Goal: Task Accomplishment & Management: Manage account settings

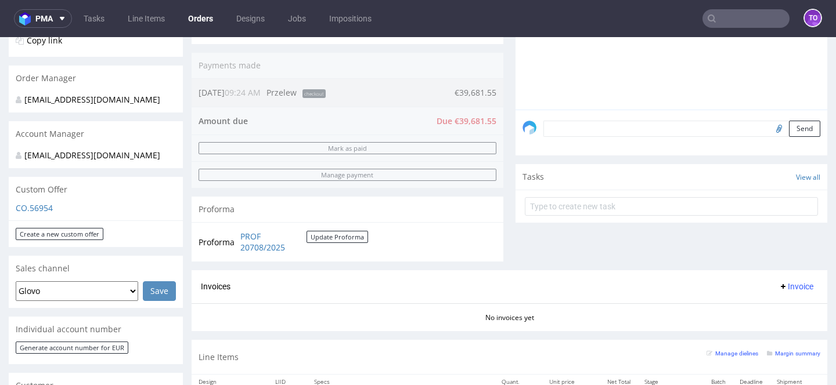
scroll to position [214, 0]
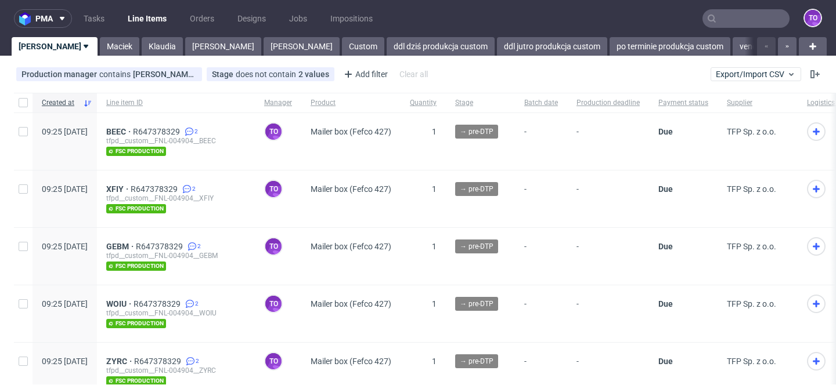
click at [725, 20] on input "text" at bounding box center [745, 18] width 87 height 19
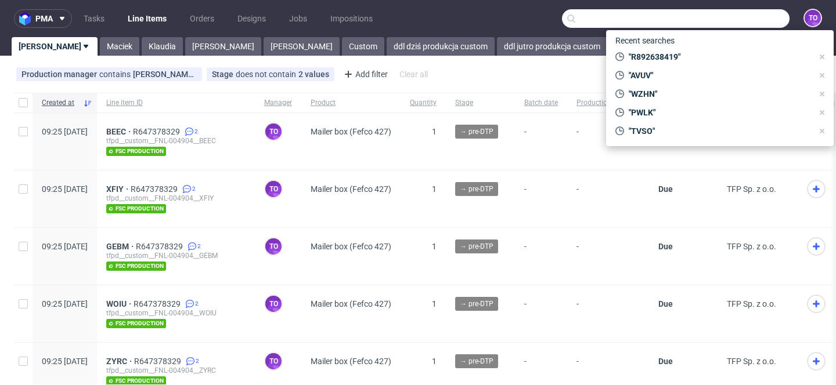
paste input "R647378329"
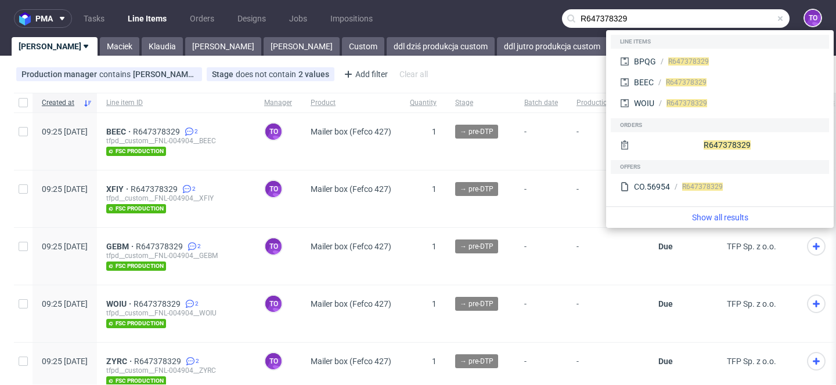
type input "R647378329"
click at [504, 15] on nav "pma Tasks Line Items Orders Designs Jobs Impositions R647378329 to" at bounding box center [418, 18] width 836 height 37
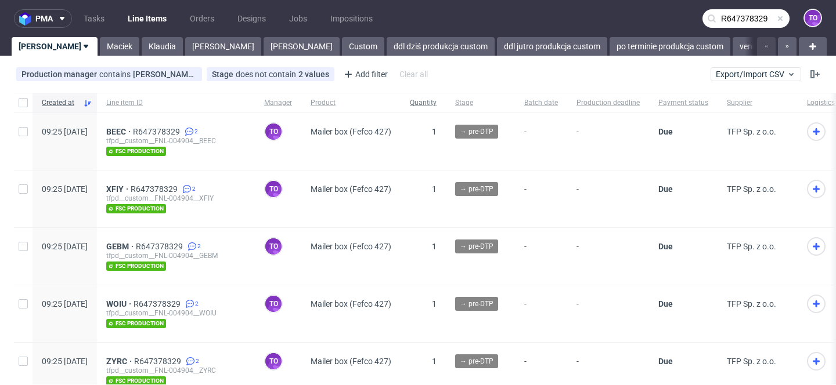
scroll to position [69, 0]
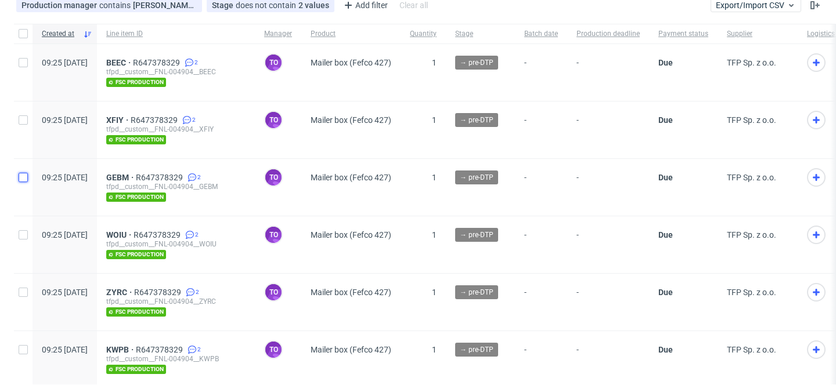
click at [19, 179] on input "checkbox" at bounding box center [23, 177] width 9 height 9
checkbox input "true"
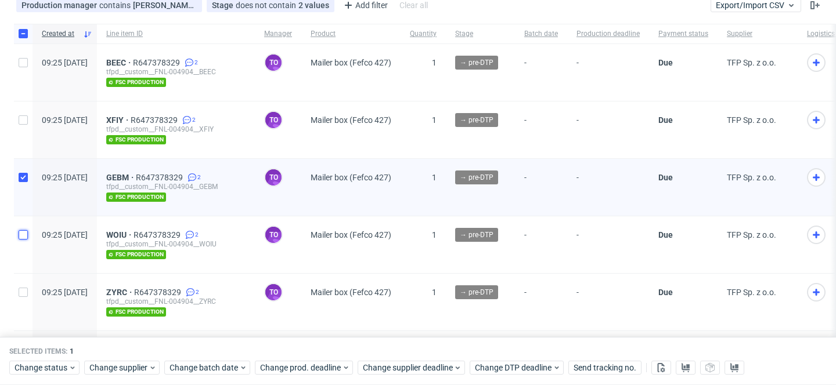
click at [23, 232] on input "checkbox" at bounding box center [23, 234] width 9 height 9
checkbox input "true"
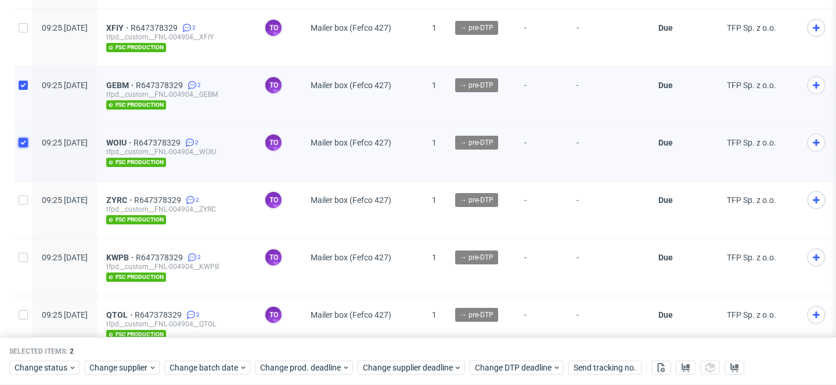
scroll to position [199, 0]
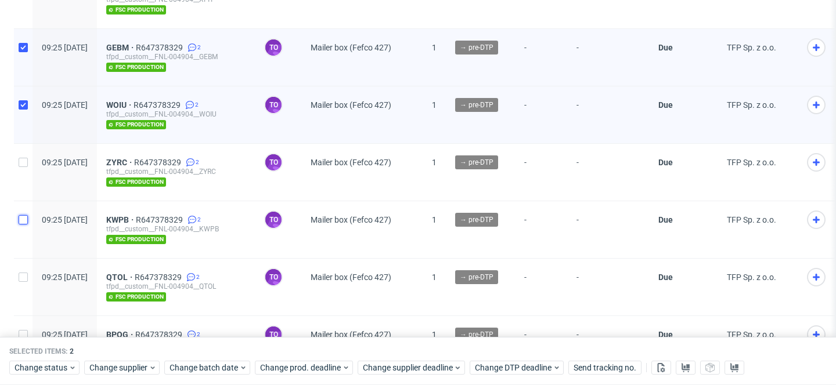
click at [21, 218] on input "checkbox" at bounding box center [23, 219] width 9 height 9
checkbox input "true"
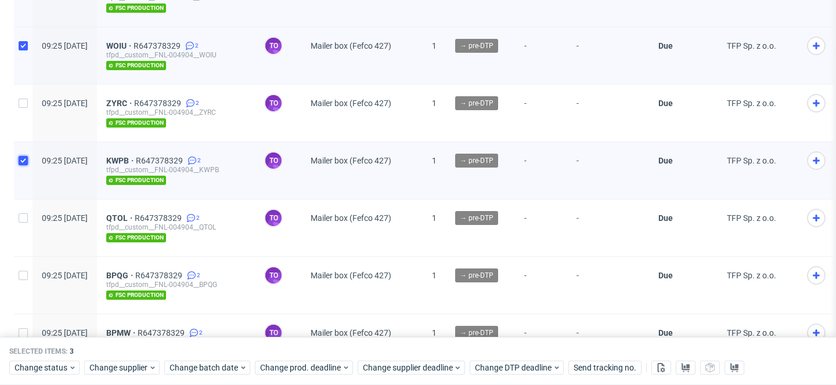
scroll to position [314, 0]
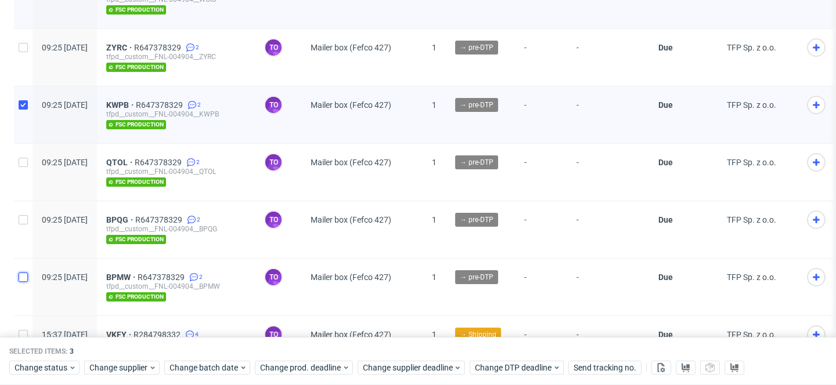
click at [24, 277] on input "checkbox" at bounding box center [23, 277] width 9 height 9
checkbox input "true"
click at [57, 370] on span "Change status" at bounding box center [42, 369] width 54 height 12
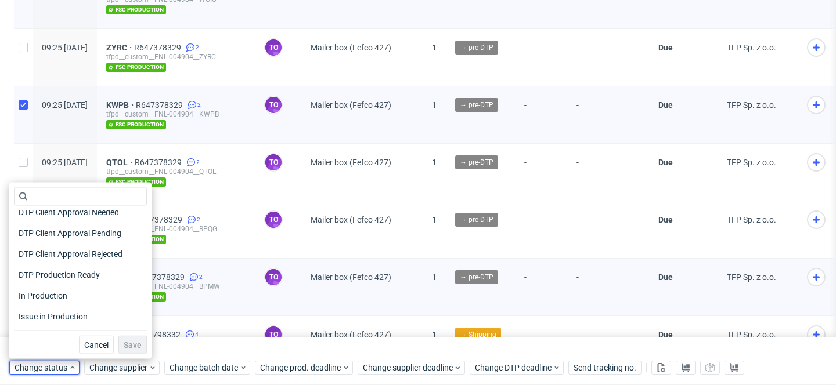
scroll to position [93, 0]
click at [66, 292] on span "In Production" at bounding box center [43, 295] width 59 height 16
click at [124, 341] on span "Save" at bounding box center [133, 345] width 18 height 8
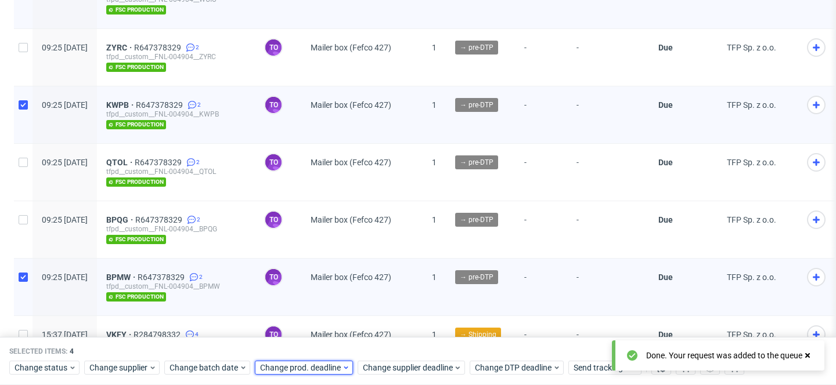
click at [292, 366] on span "Change prod. deadline" at bounding box center [301, 369] width 82 height 12
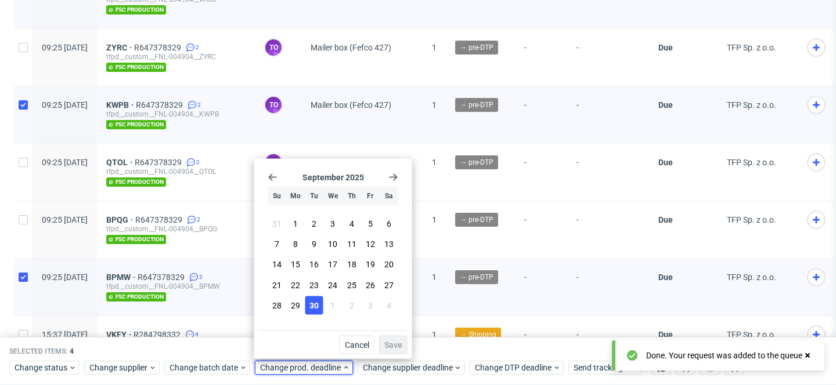
click at [315, 309] on span "30" at bounding box center [313, 305] width 9 height 12
click at [392, 341] on span "Save" at bounding box center [393, 345] width 18 height 8
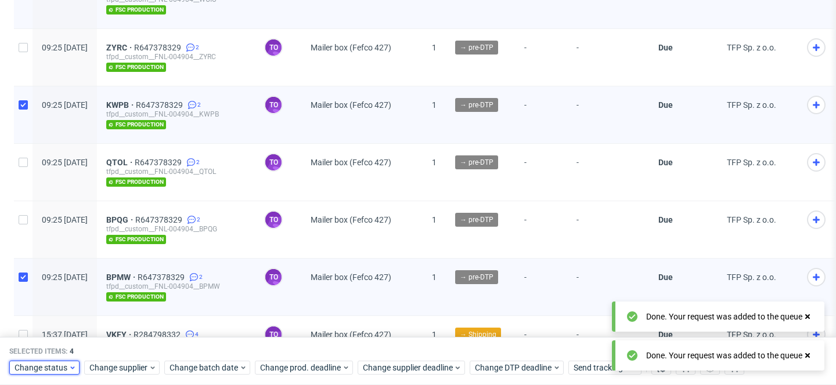
click at [61, 369] on span "Change status" at bounding box center [42, 369] width 54 height 12
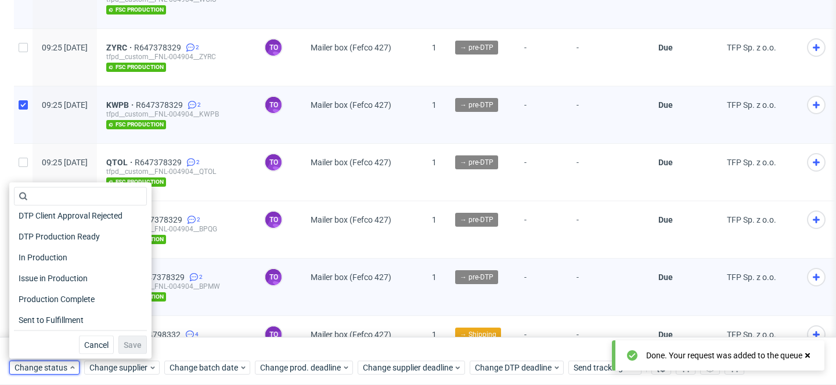
scroll to position [132, 0]
click at [74, 298] on span "Production Complete" at bounding box center [58, 298] width 88 height 16
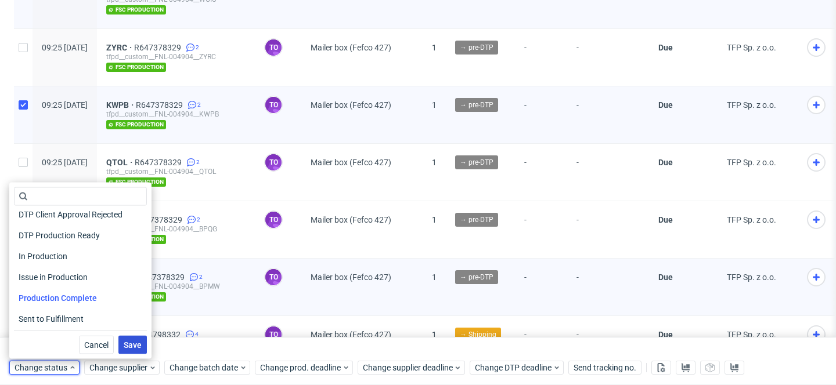
click at [125, 344] on span "Save" at bounding box center [133, 345] width 18 height 8
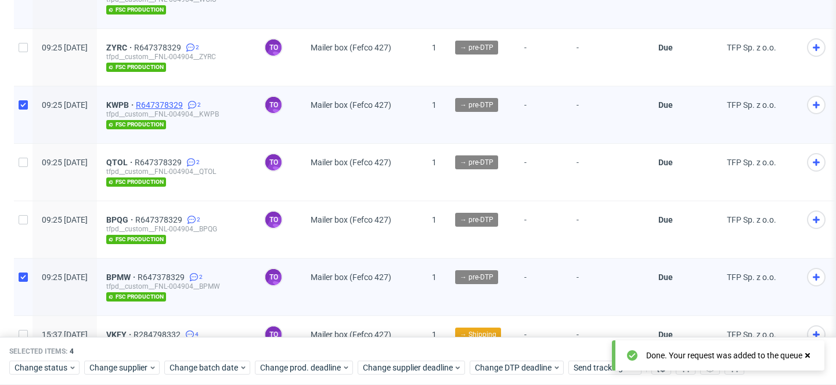
click at [185, 100] on span "R647378329" at bounding box center [160, 104] width 49 height 9
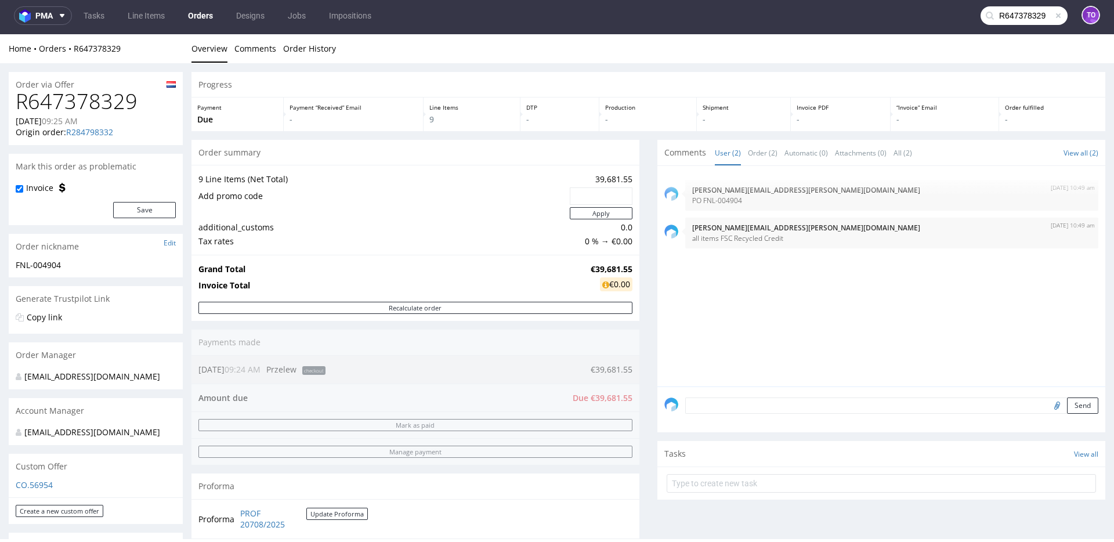
click at [835, 15] on input "R647378329" at bounding box center [1024, 15] width 87 height 19
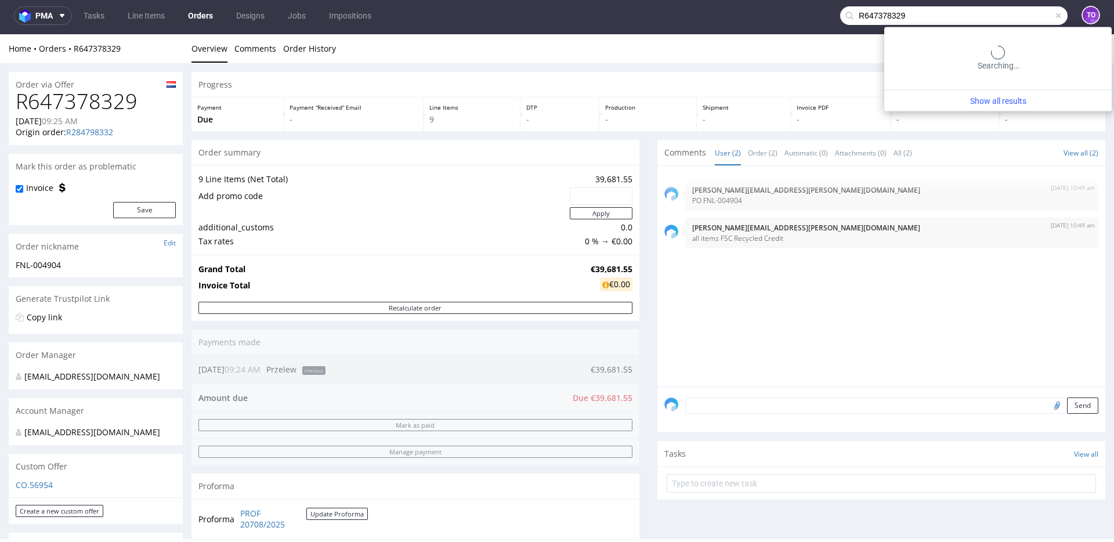
paste input "BWLK"
type input "R647 BWLK 378329"
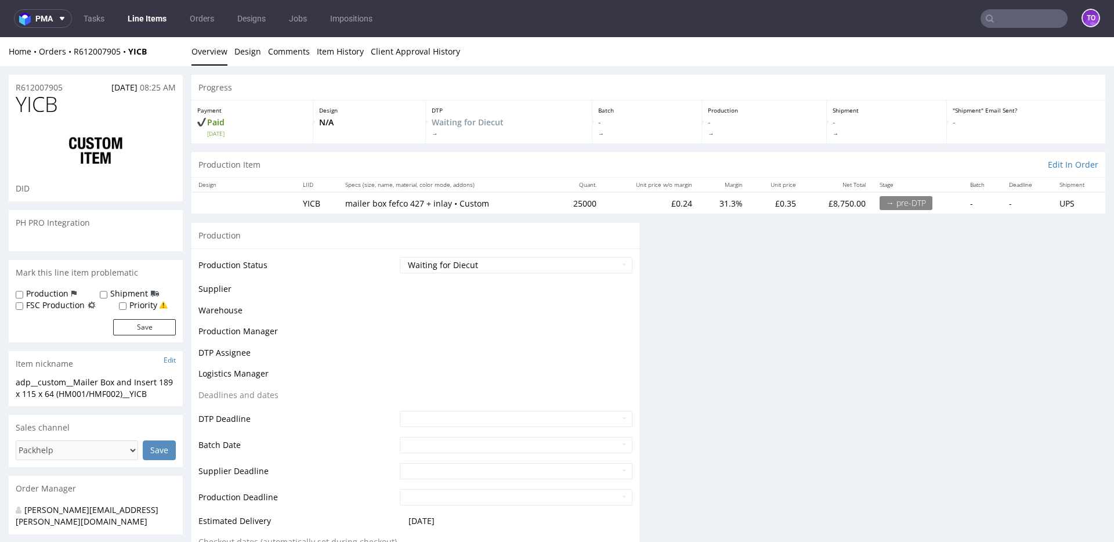
scroll to position [235, 0]
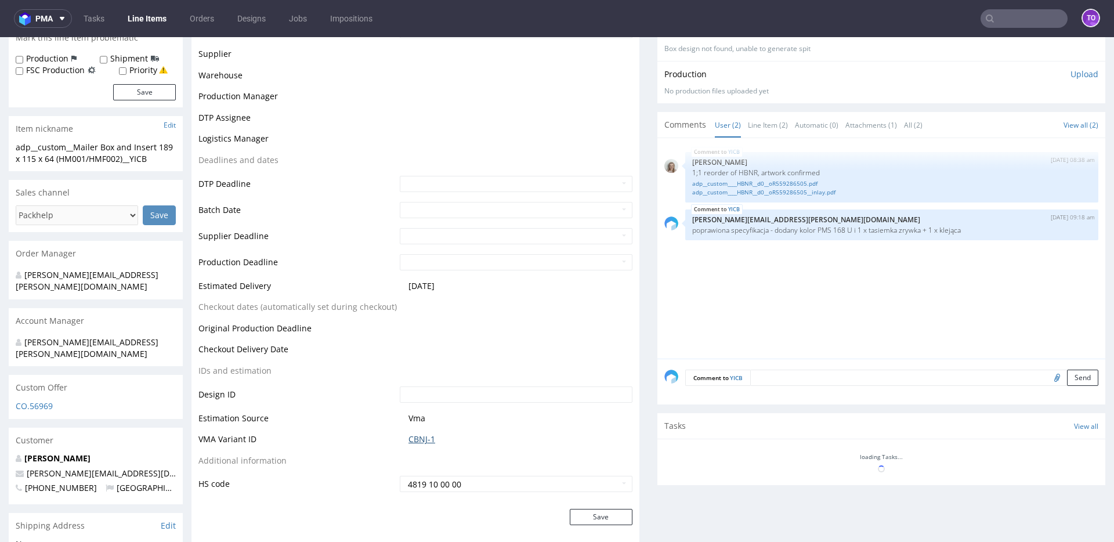
click at [418, 440] on link "CBNJ-1" at bounding box center [422, 439] width 27 height 12
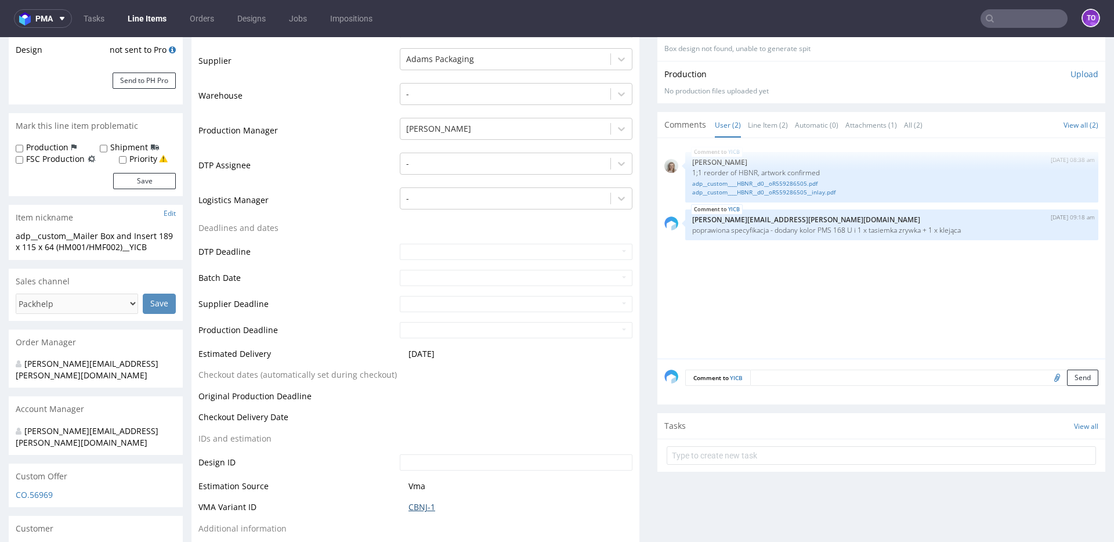
scroll to position [324, 0]
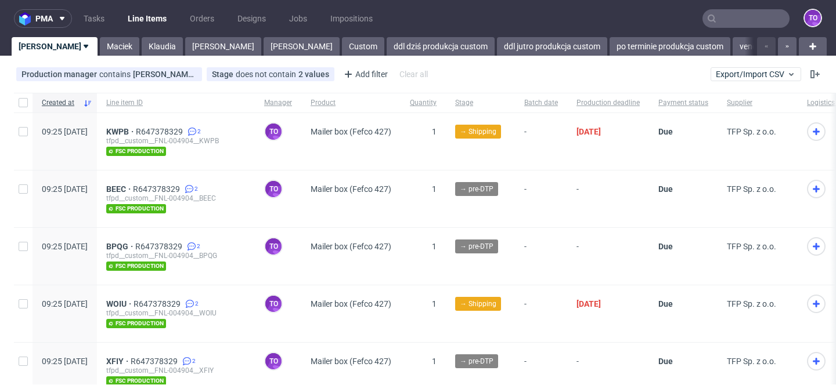
click at [717, 17] on input "text" at bounding box center [745, 18] width 87 height 19
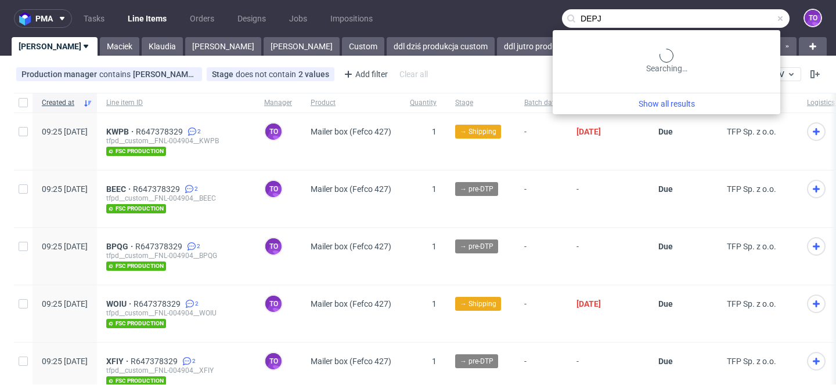
type input "DEPJ"
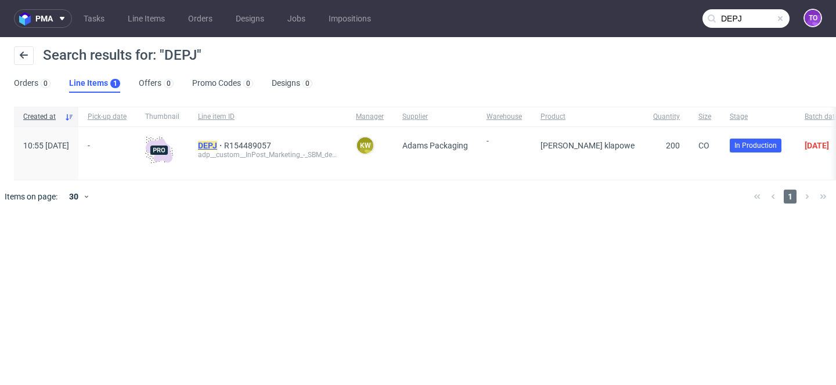
click at [217, 149] on mark "DEPJ" at bounding box center [207, 145] width 19 height 9
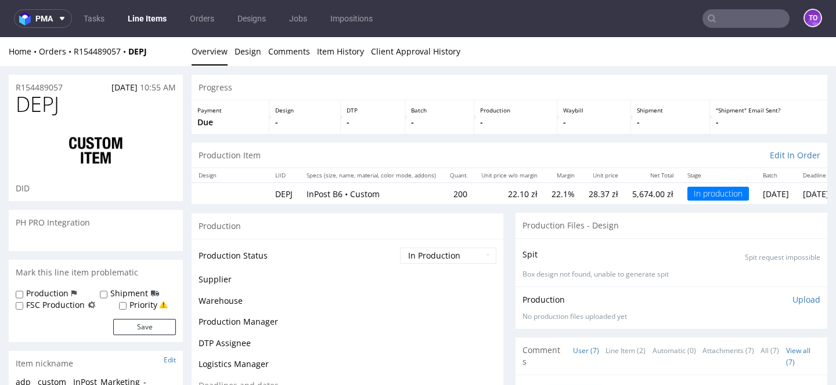
scroll to position [401, 0]
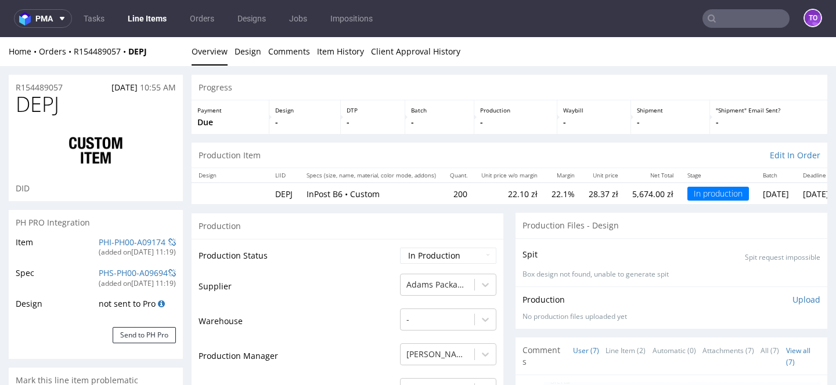
click at [717, 23] on input "text" at bounding box center [745, 18] width 87 height 19
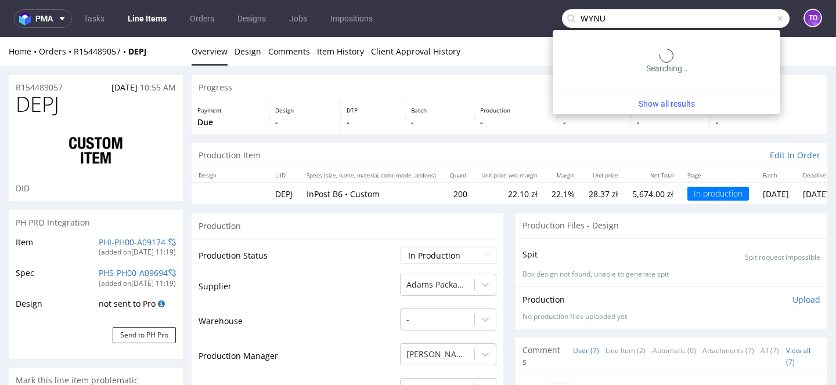
type input "WYNU"
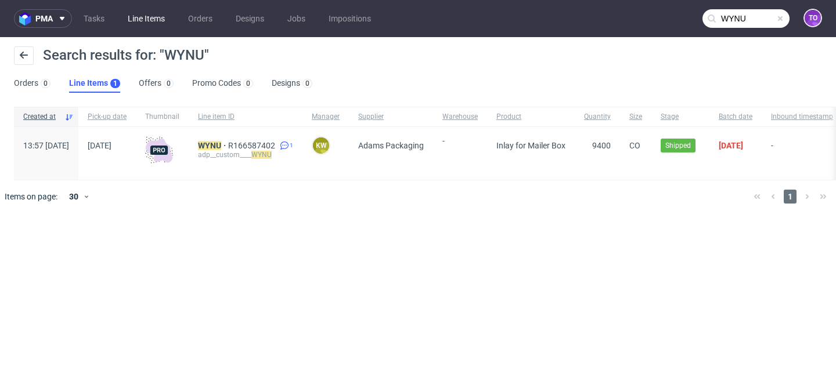
click at [125, 19] on link "Line Items" at bounding box center [146, 18] width 51 height 19
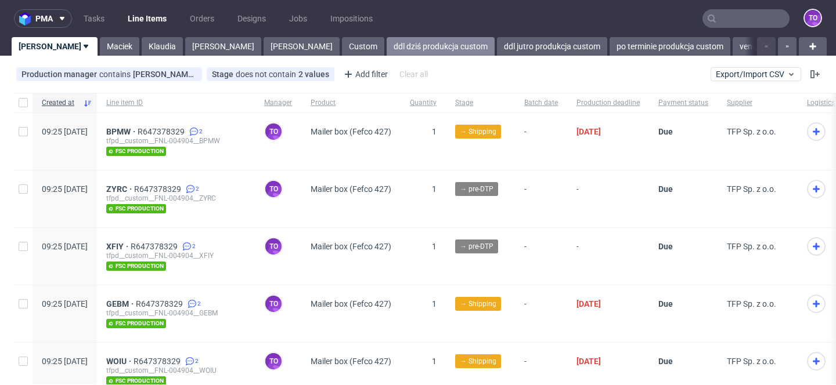
click at [386, 43] on link "ddl dziś produkcja custom" at bounding box center [440, 46] width 108 height 19
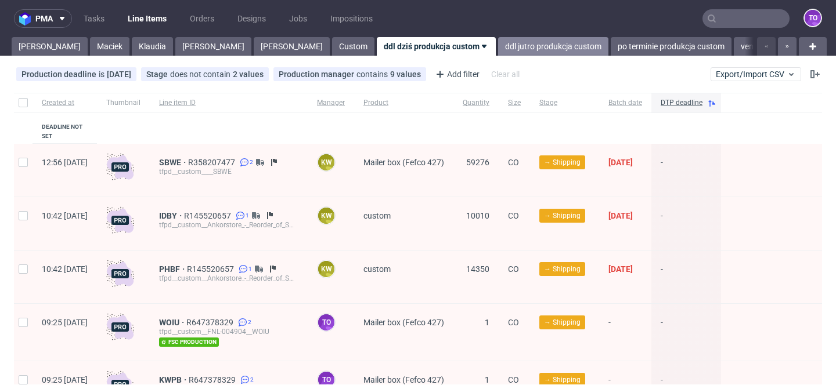
click at [498, 48] on link "ddl jutro produkcja custom" at bounding box center [553, 46] width 110 height 19
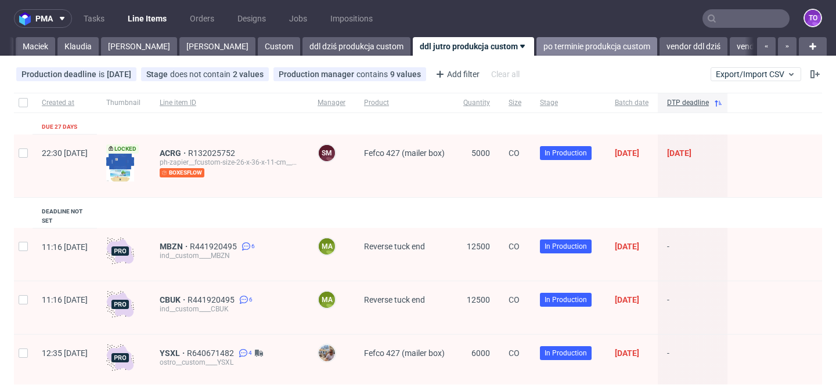
click at [536, 46] on link "po terminie produkcja custom" at bounding box center [596, 46] width 121 height 19
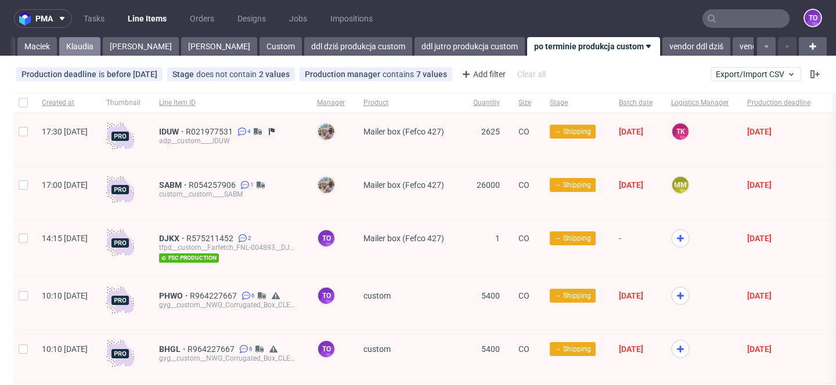
click at [62, 37] on link "Klaudia" at bounding box center [79, 46] width 41 height 19
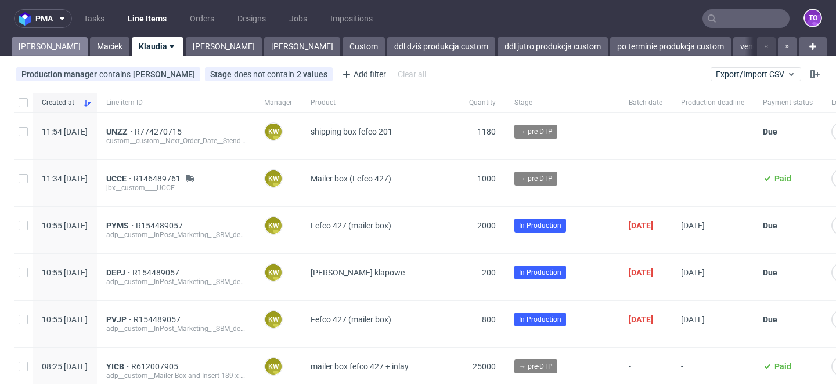
click at [15, 50] on link "Tomasz" at bounding box center [50, 46] width 76 height 19
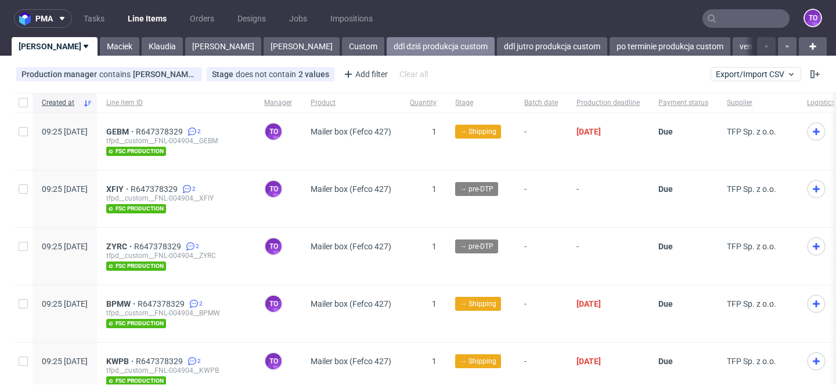
click at [386, 46] on link "ddl dziś produkcja custom" at bounding box center [440, 46] width 108 height 19
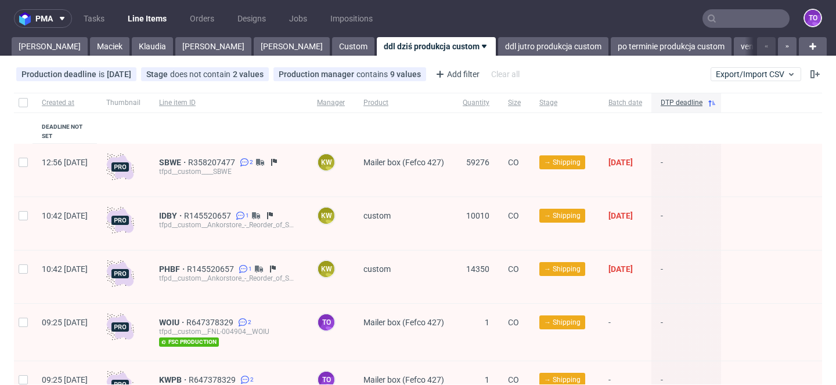
click at [711, 19] on input "text" at bounding box center [745, 18] width 87 height 19
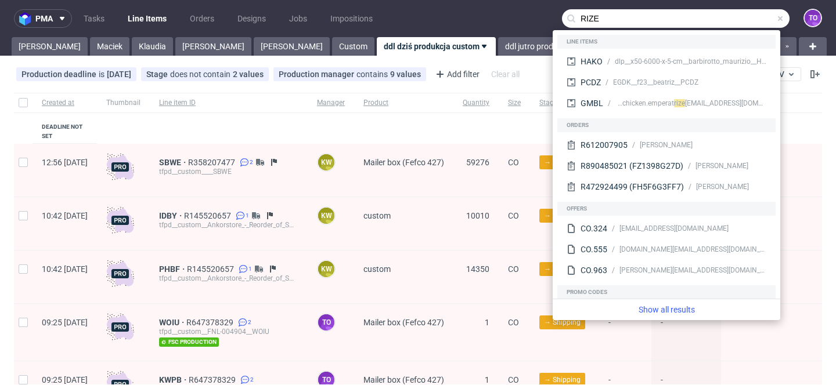
type input "RIZE"
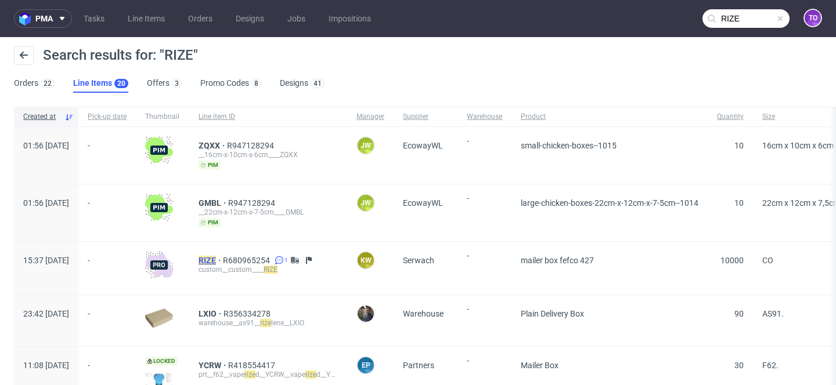
click at [216, 261] on mark "RIZE" at bounding box center [206, 260] width 17 height 9
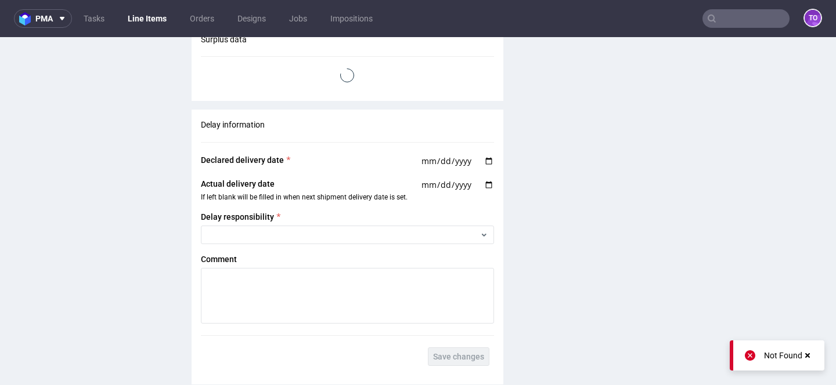
scroll to position [2153, 0]
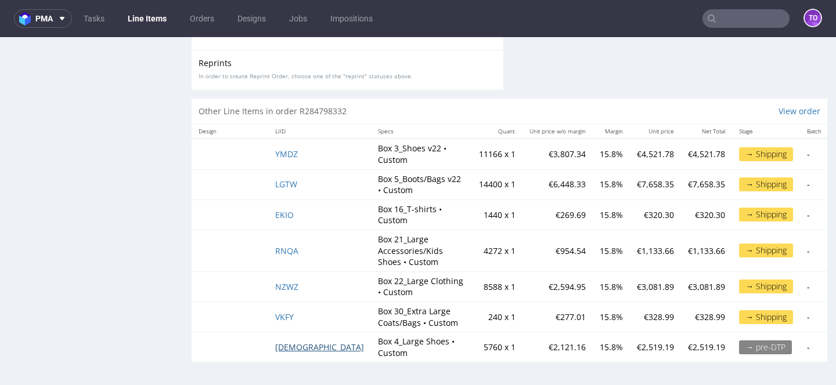
drag, startPoint x: 286, startPoint y: 348, endPoint x: 233, endPoint y: 316, distance: 61.7
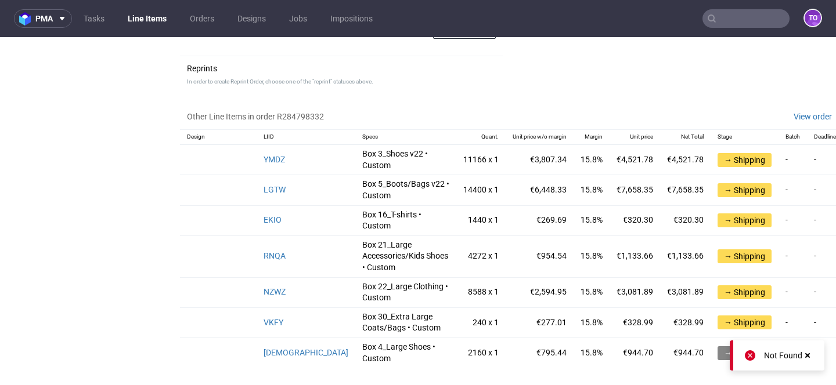
scroll to position [2153, 0]
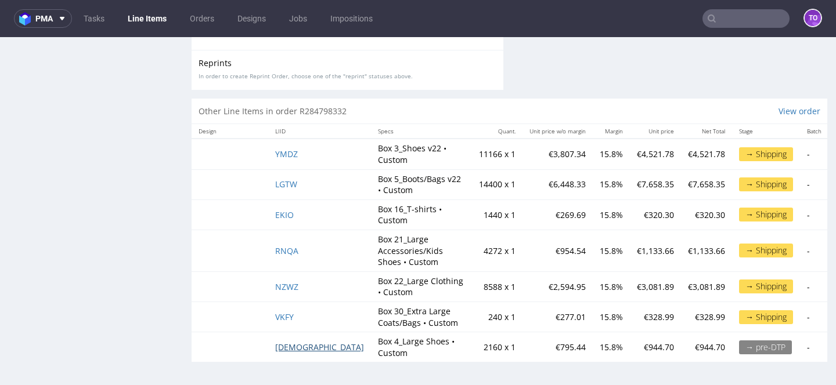
click at [289, 349] on span "YWHV" at bounding box center [319, 347] width 89 height 11
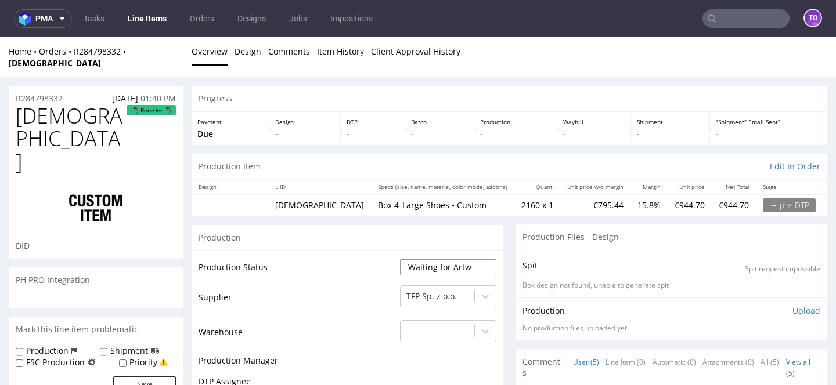
click at [431, 259] on select "Waiting for Artwork Waiting for Diecut Waiting for Mockup Waiting for DTP Waiti…" at bounding box center [448, 267] width 96 height 16
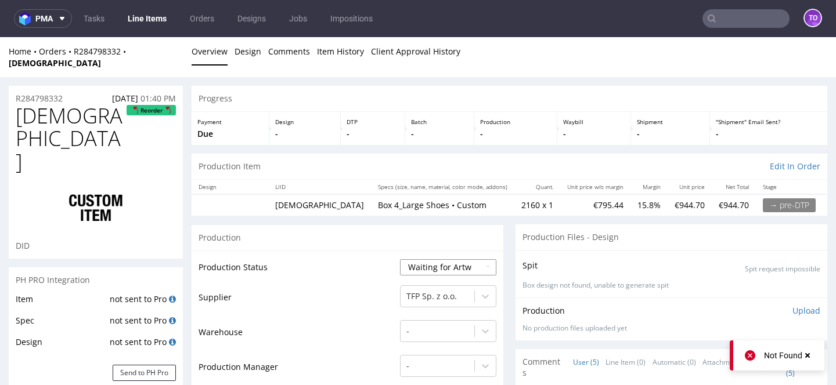
select select "production_in_process"
click at [400, 259] on select "Waiting for Artwork Waiting for Diecut Waiting for Mockup Waiting for DTP Waiti…" at bounding box center [448, 267] width 96 height 16
click at [341, 319] on td "Warehouse" at bounding box center [297, 336] width 198 height 35
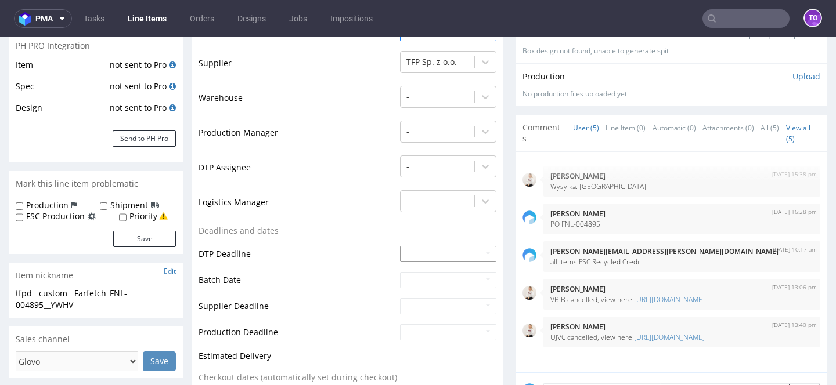
scroll to position [234, 0]
click at [421, 325] on input "text" at bounding box center [448, 333] width 96 height 16
click at [344, 304] on td "Supplier Deadline" at bounding box center [297, 311] width 198 height 26
click at [417, 325] on input "text" at bounding box center [448, 333] width 96 height 16
click at [425, 290] on td "29" at bounding box center [425, 287] width 18 height 17
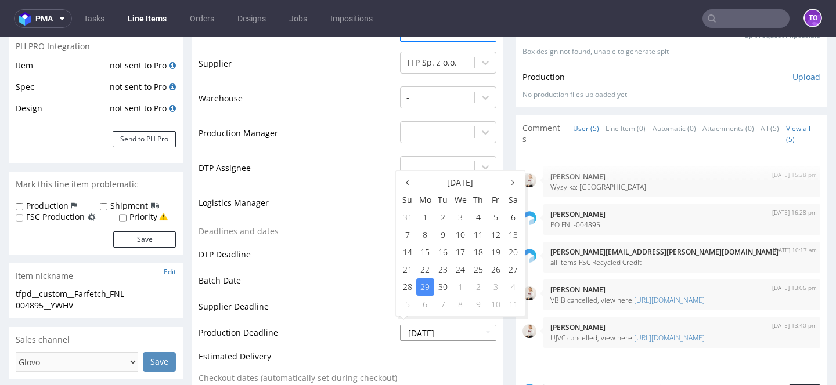
click at [443, 325] on input "2025-09-29" at bounding box center [448, 333] width 96 height 16
click at [439, 291] on td "30" at bounding box center [442, 287] width 17 height 17
type input "2025-09-30"
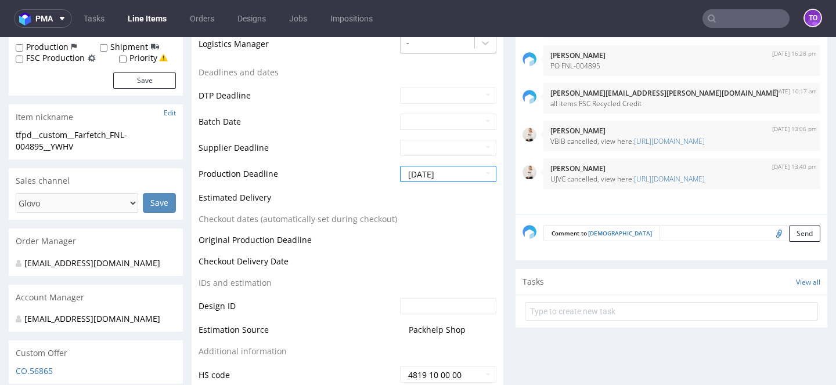
scroll to position [453, 0]
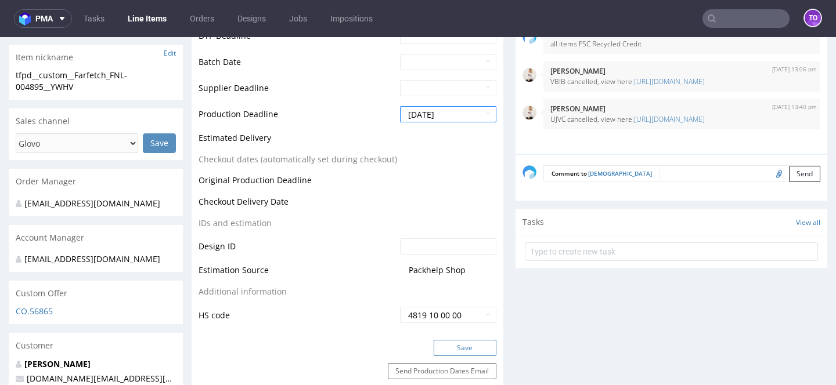
click at [469, 340] on button "Save" at bounding box center [464, 348] width 63 height 16
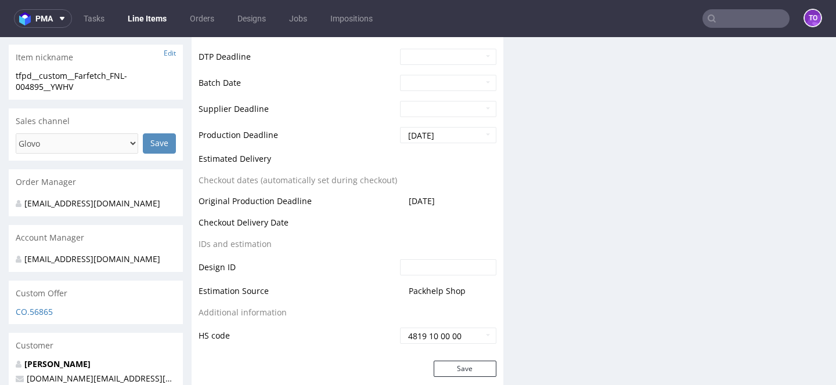
scroll to position [0, 0]
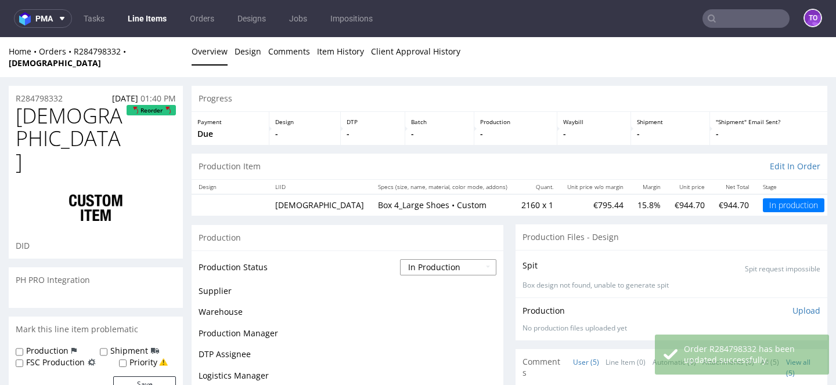
click at [450, 259] on select "Waiting for Artwork Waiting for Diecut Waiting for Mockup Waiting for DTP Waiti…" at bounding box center [448, 267] width 96 height 16
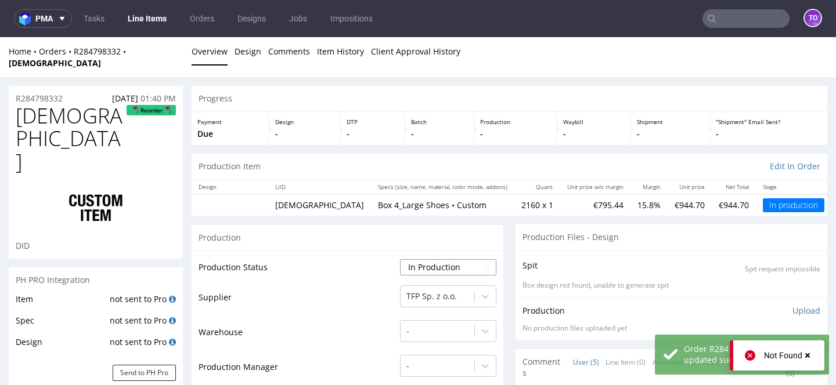
select select "production_complete"
click at [400, 259] on select "Waiting for Artwork Waiting for Diecut Waiting for Mockup Waiting for DTP Waiti…" at bounding box center [448, 267] width 96 height 16
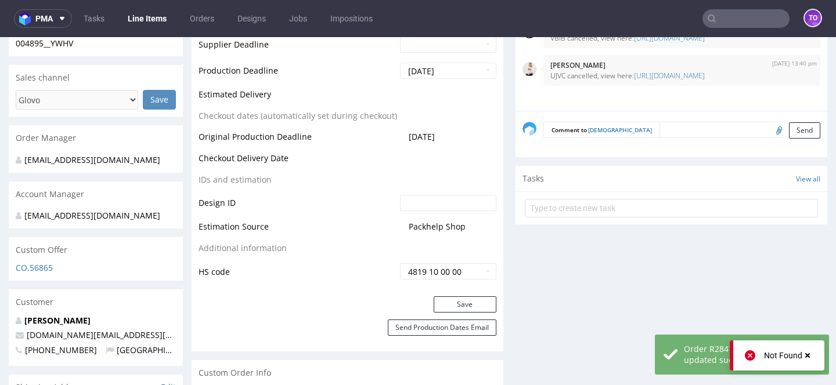
scroll to position [532, 0]
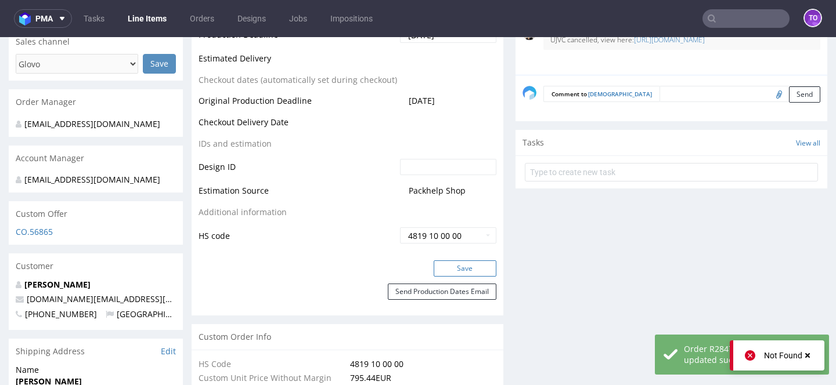
click at [467, 261] on button "Save" at bounding box center [464, 269] width 63 height 16
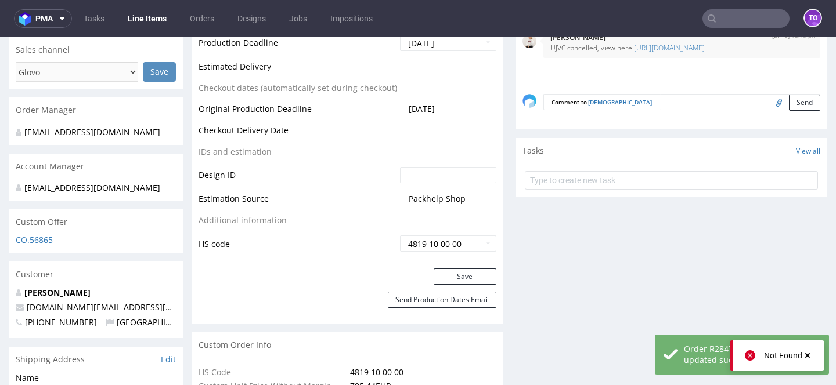
scroll to position [0, 0]
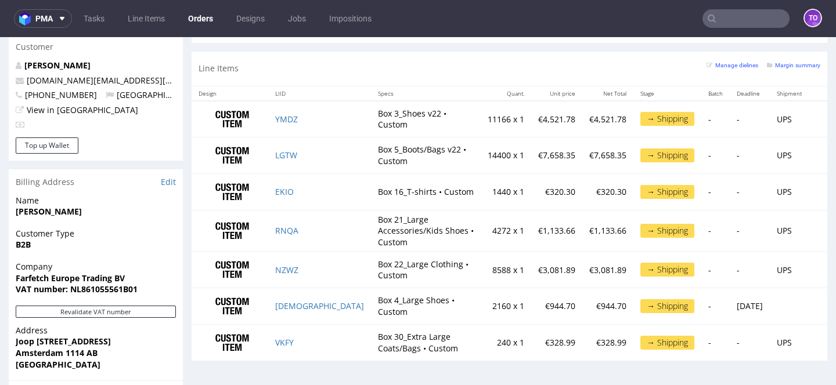
scroll to position [620, 0]
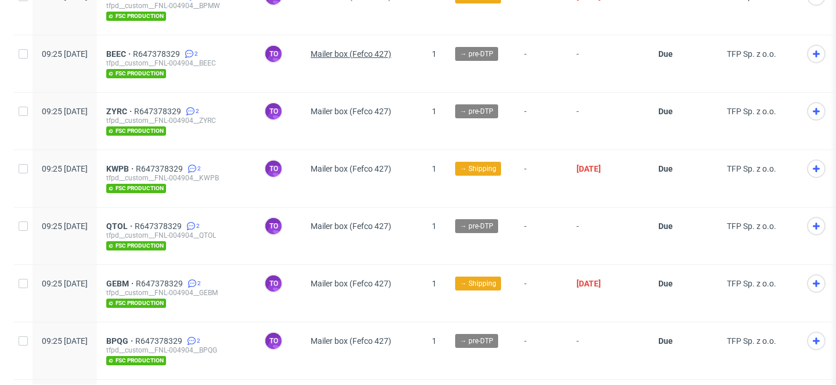
scroll to position [190, 0]
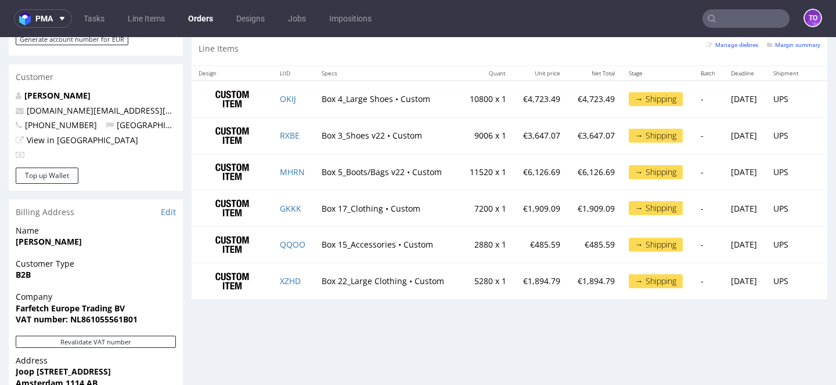
scroll to position [589, 0]
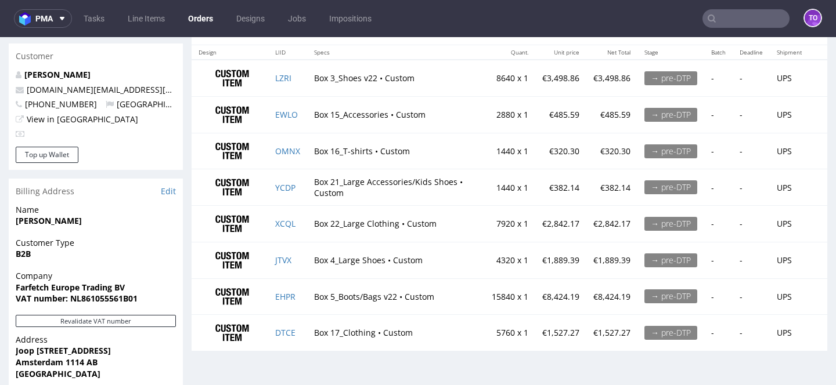
scroll to position [611, 0]
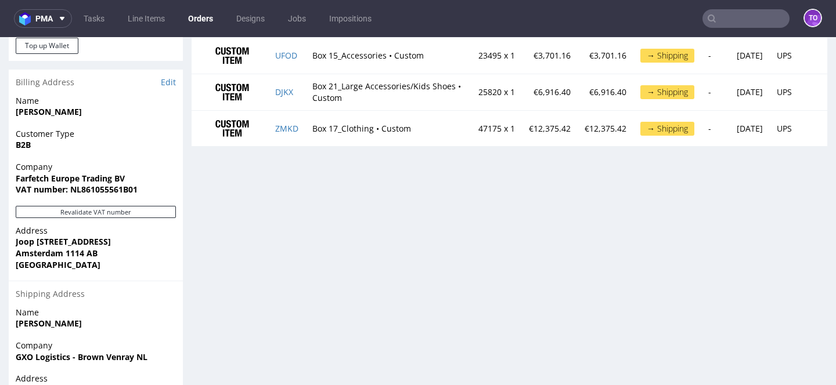
scroll to position [588, 0]
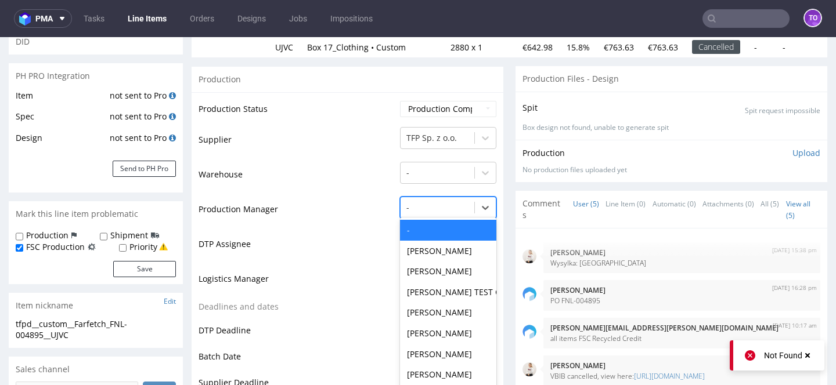
click at [430, 213] on div "- selected, 1 of 62. 62 results available. Use Up and Down to choose options, p…" at bounding box center [448, 205] width 96 height 16
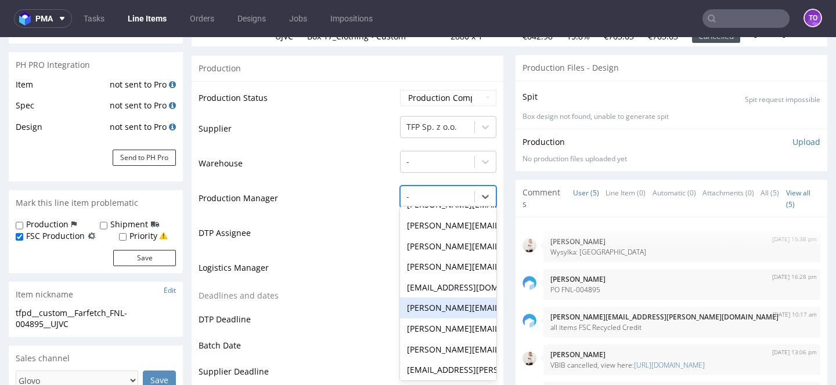
scroll to position [1111, 0]
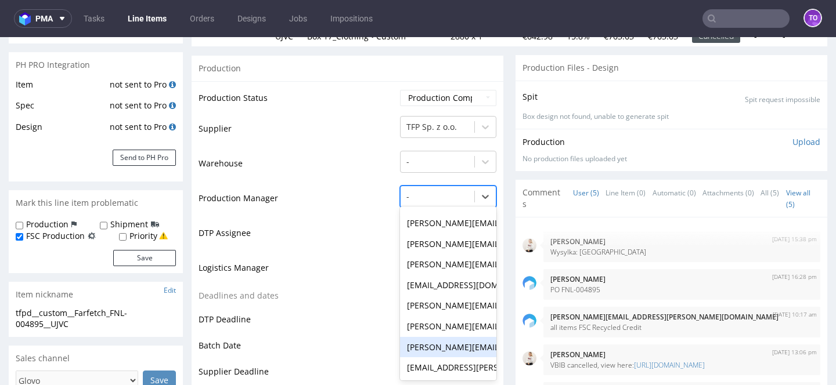
click at [433, 349] on div "[PERSON_NAME][EMAIL_ADDRESS][PERSON_NAME][DOMAIN_NAME]" at bounding box center [448, 347] width 96 height 21
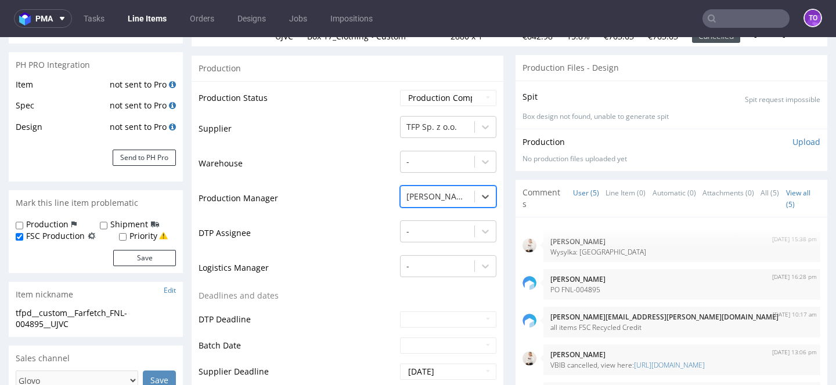
click at [373, 318] on td "DTP Deadline" at bounding box center [297, 323] width 198 height 26
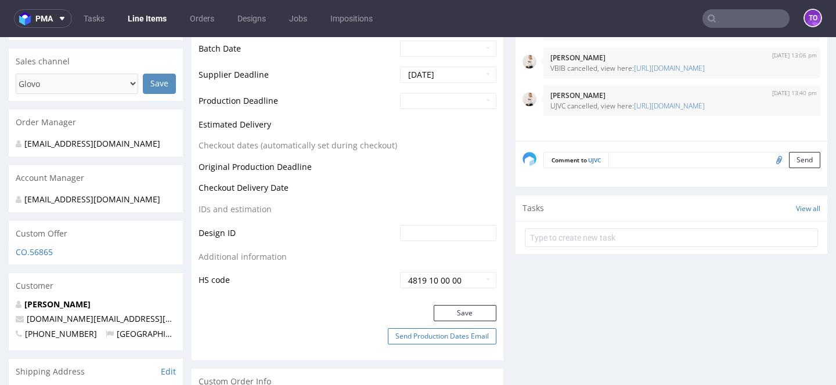
scroll to position [463, 0]
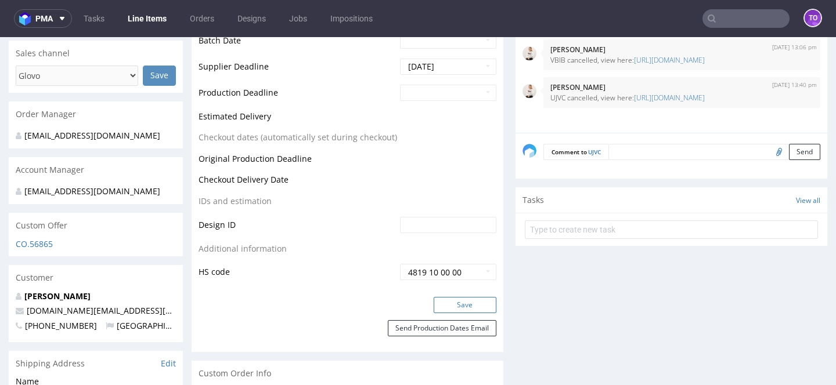
click at [463, 301] on button "Save" at bounding box center [464, 305] width 63 height 16
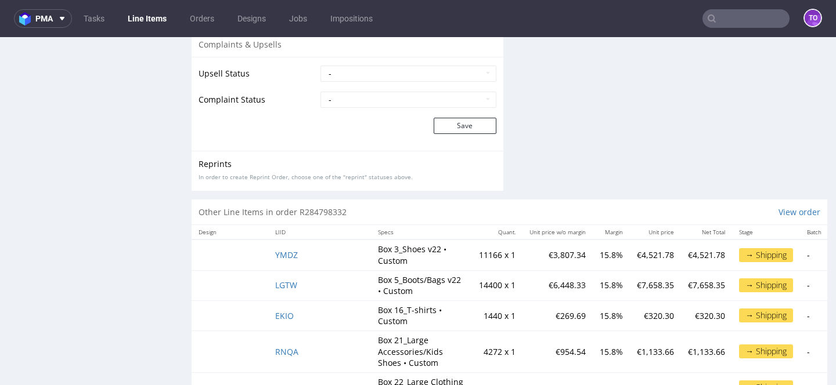
scroll to position [2153, 0]
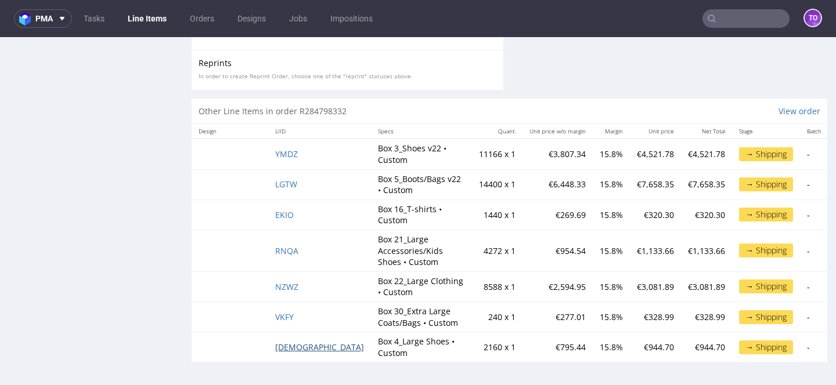
click at [283, 344] on span "YWHV" at bounding box center [319, 347] width 89 height 11
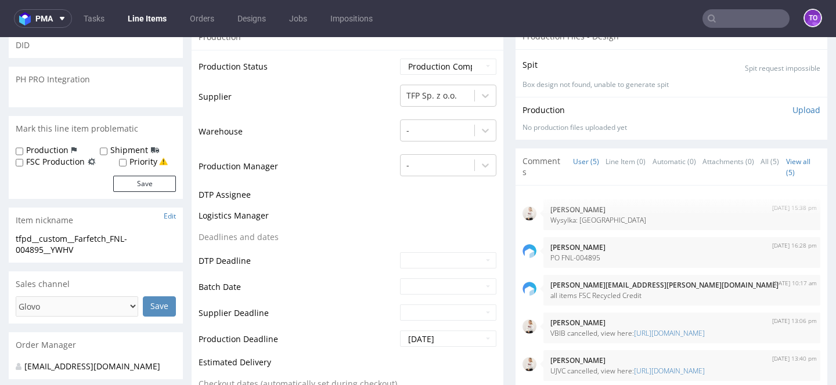
scroll to position [192, 0]
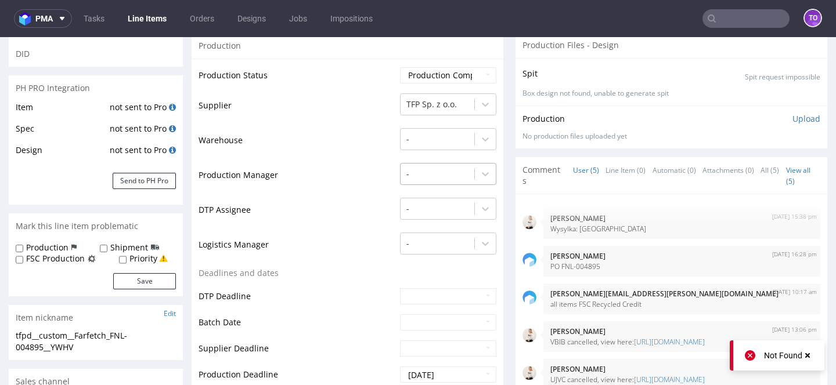
click at [433, 167] on div at bounding box center [437, 174] width 62 height 14
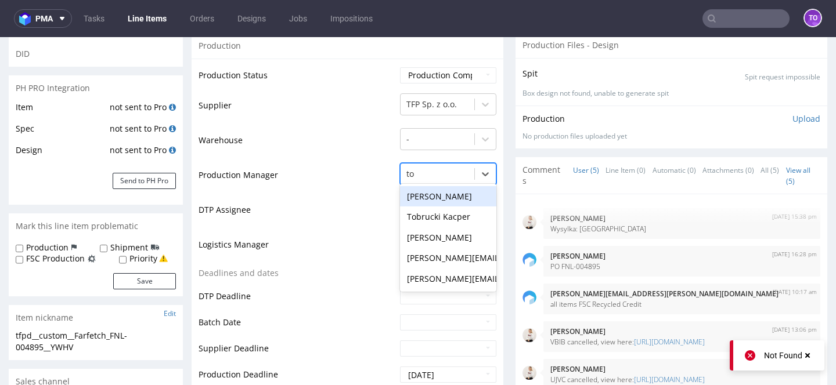
type input "tom"
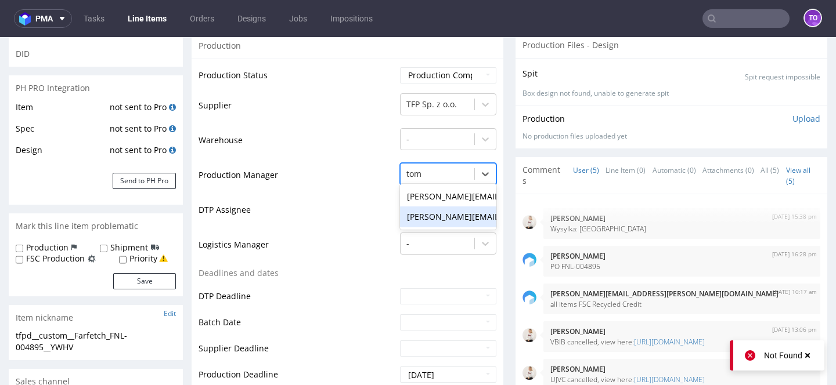
click at [435, 207] on div "[PERSON_NAME][EMAIL_ADDRESS][PERSON_NAME][DOMAIN_NAME]" at bounding box center [448, 217] width 96 height 21
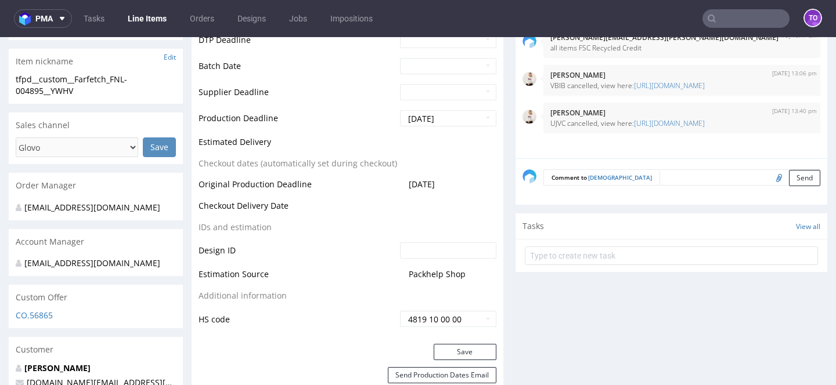
scroll to position [452, 0]
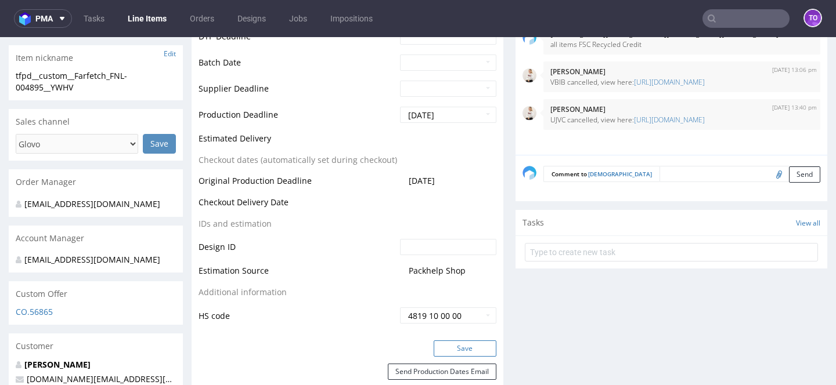
click at [455, 341] on button "Save" at bounding box center [464, 349] width 63 height 16
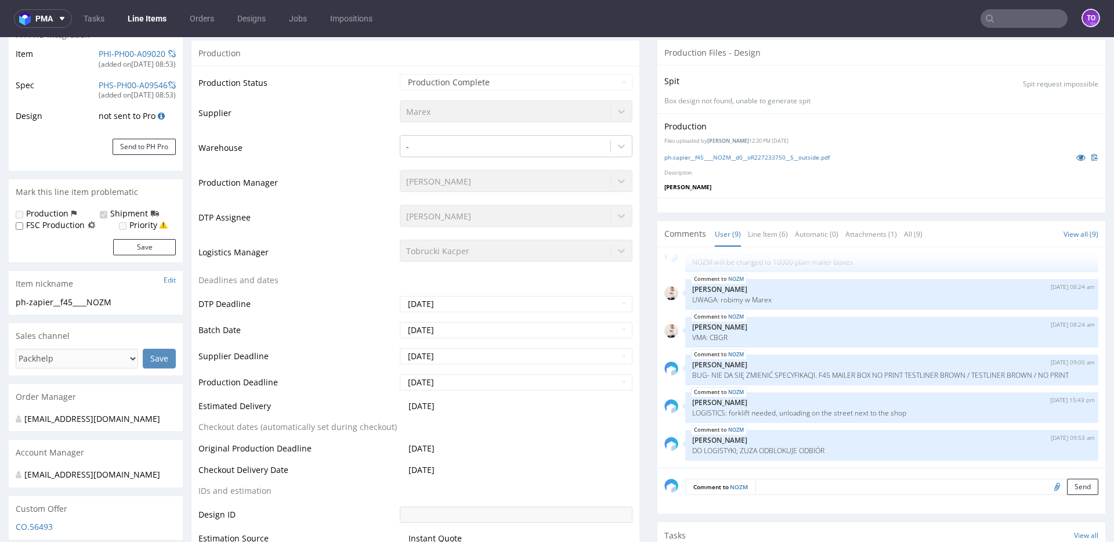
scroll to position [214, 0]
click at [762, 240] on link "Line Item (6)" at bounding box center [768, 233] width 40 height 25
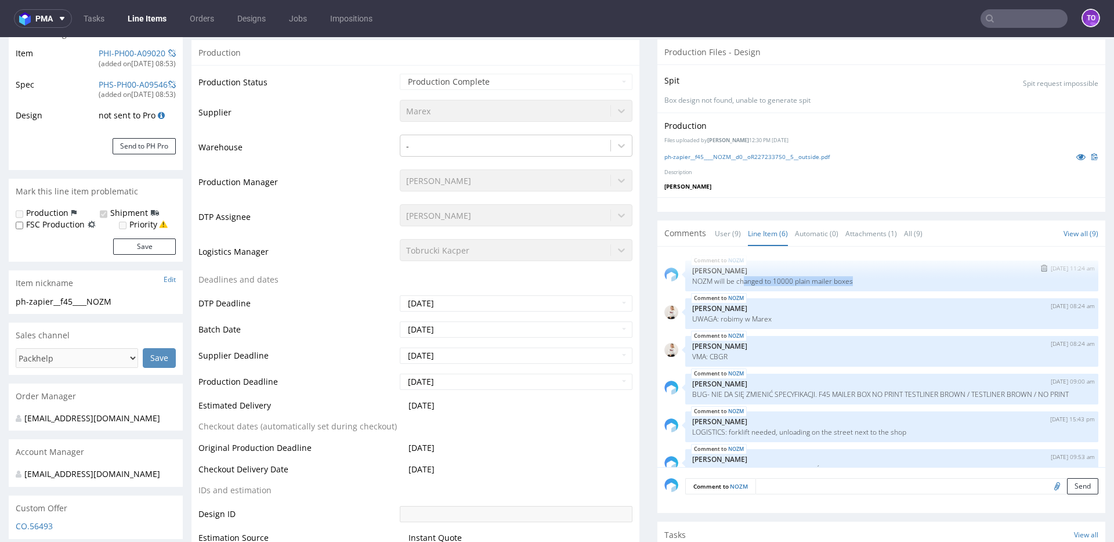
drag, startPoint x: 736, startPoint y: 283, endPoint x: 842, endPoint y: 286, distance: 106.2
click at [842, 286] on div "NOZM [DATE] 11:24 am [PERSON_NAME] NOZM will be changed to 10000 plain mailer b…" at bounding box center [891, 276] width 413 height 31
drag, startPoint x: 712, startPoint y: 316, endPoint x: 810, endPoint y: 320, distance: 98.2
click at [810, 320] on p "UWAGA: robimy w Marex" at bounding box center [891, 319] width 399 height 9
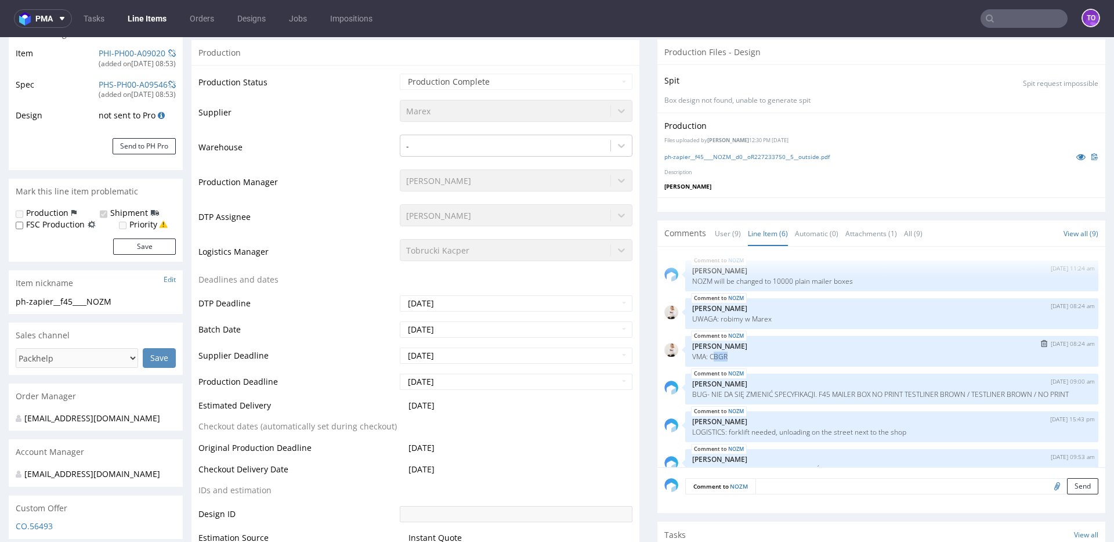
drag, startPoint x: 706, startPoint y: 359, endPoint x: 751, endPoint y: 359, distance: 45.3
click at [751, 359] on p "VMA: CBGR" at bounding box center [891, 356] width 399 height 9
drag, startPoint x: 709, startPoint y: 396, endPoint x: 1028, endPoint y: 406, distance: 319.9
click at [1028, 399] on p "BUG- NIE DA SIĘ ZMIENIĆ SPECYFIKACJI. F45 MAILER BOX NO PRINT TESTLINER BROWN /…" at bounding box center [891, 394] width 399 height 9
click at [833, 386] on p "[PERSON_NAME]" at bounding box center [891, 384] width 399 height 9
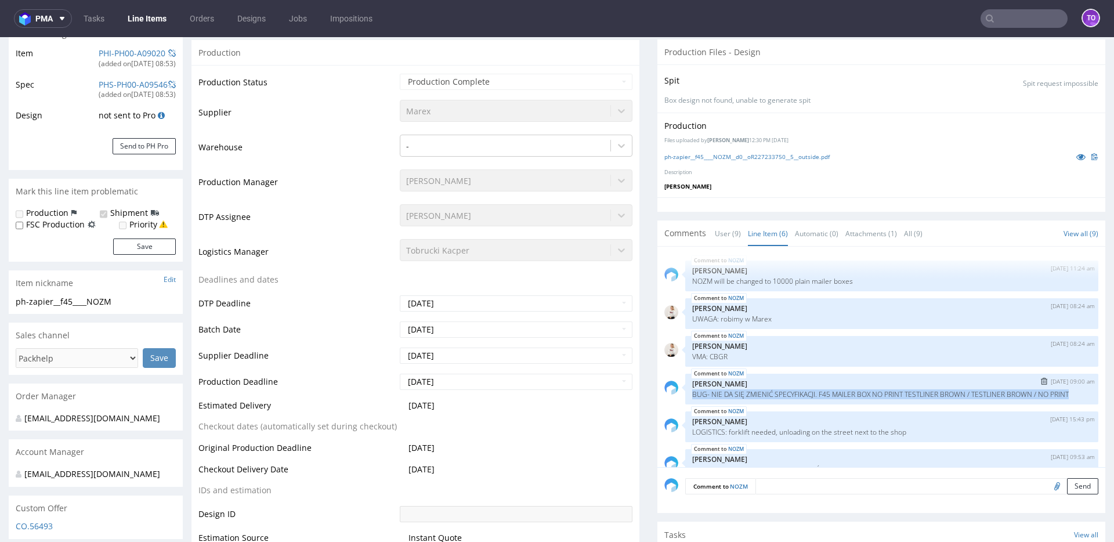
drag, startPoint x: 685, startPoint y: 392, endPoint x: 723, endPoint y: 411, distance: 42.6
click at [723, 404] on div "NOZM 4th Sep 25 | 09:00 am Sebastian Markut BUG- NIE DA SIĘ ZMIENIĆ SPECYFIKACJ…" at bounding box center [891, 389] width 413 height 31
click at [714, 356] on p "VMA: CBGR" at bounding box center [891, 356] width 399 height 9
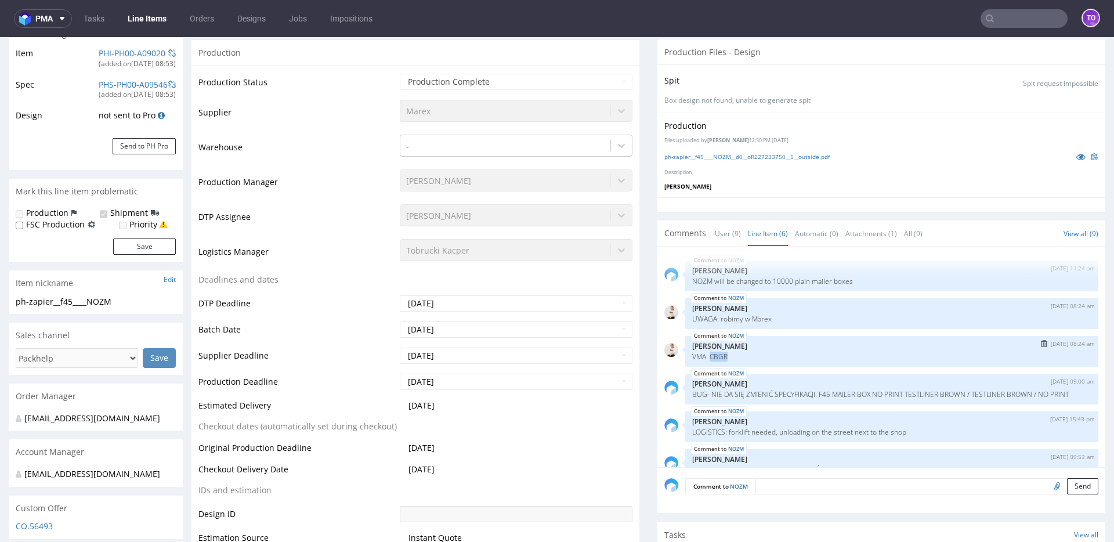
click at [714, 356] on p "VMA: CBGR" at bounding box center [891, 356] width 399 height 9
copy p "CBGR"
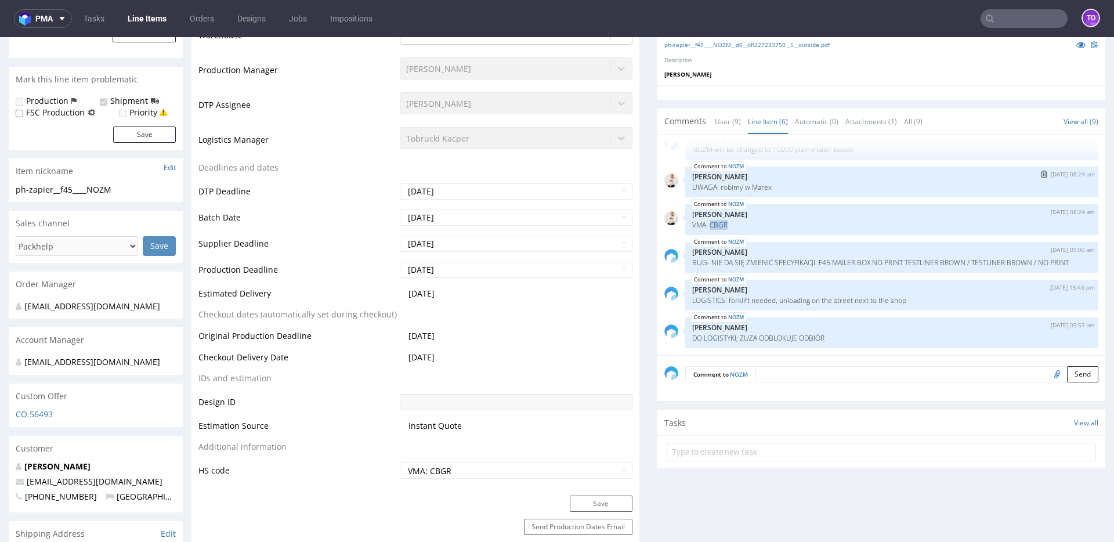
scroll to position [366, 0]
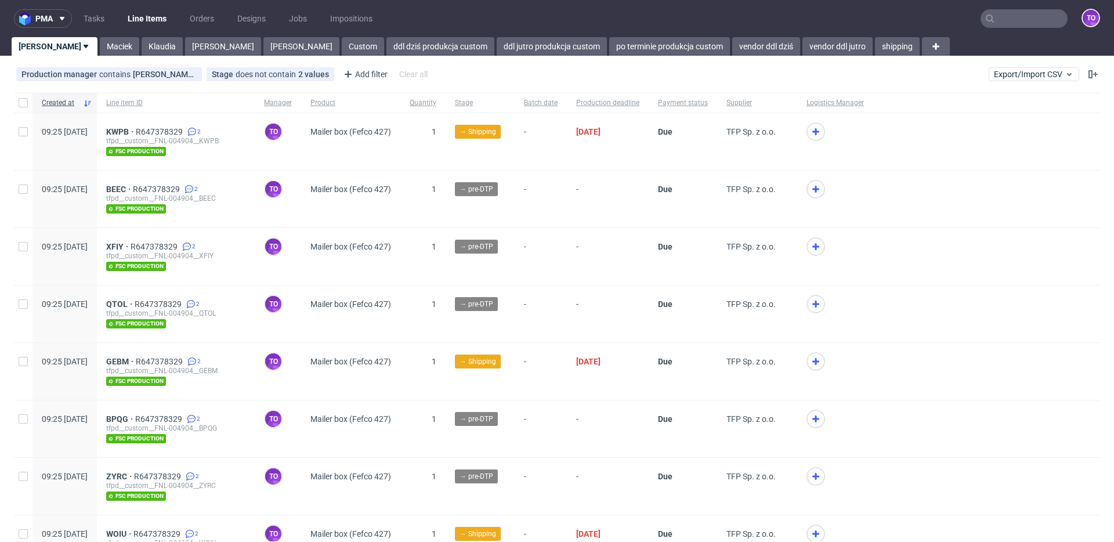
click at [1026, 17] on input "text" at bounding box center [1024, 18] width 87 height 19
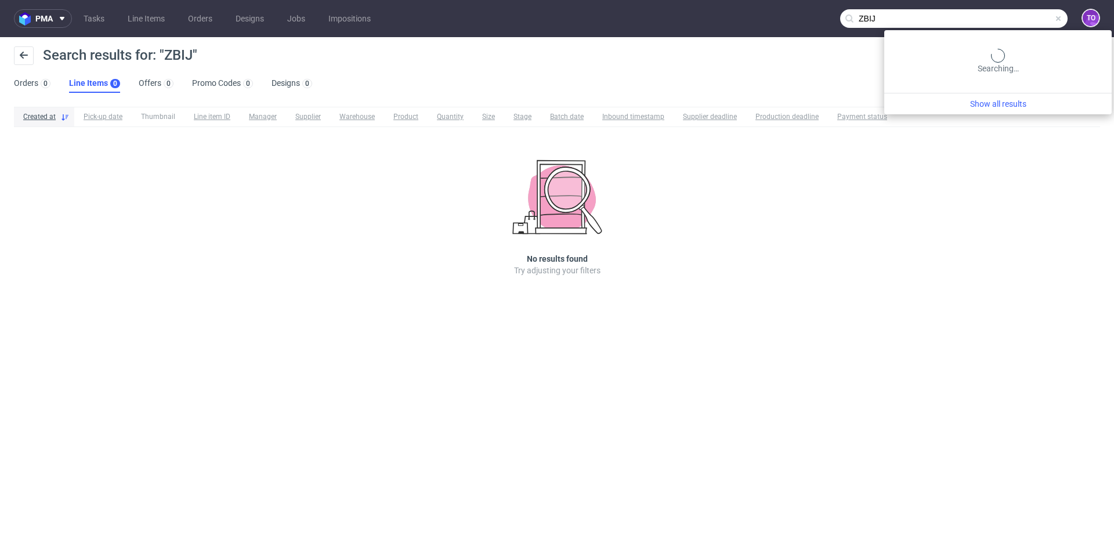
click at [1024, 21] on input "ZBIJ" at bounding box center [953, 18] width 227 height 19
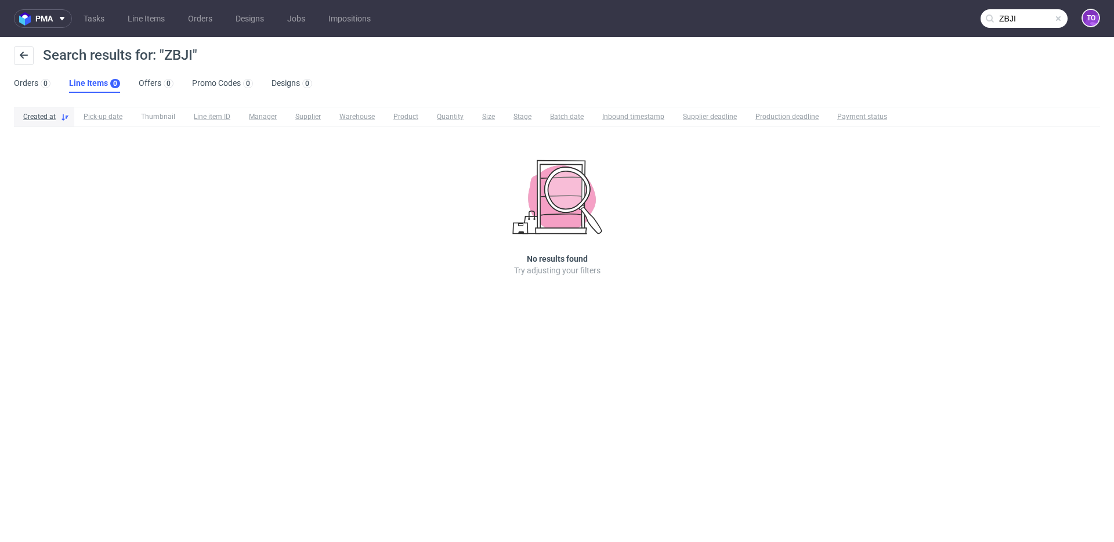
click at [1028, 22] on input "ZBJI" at bounding box center [1024, 18] width 87 height 19
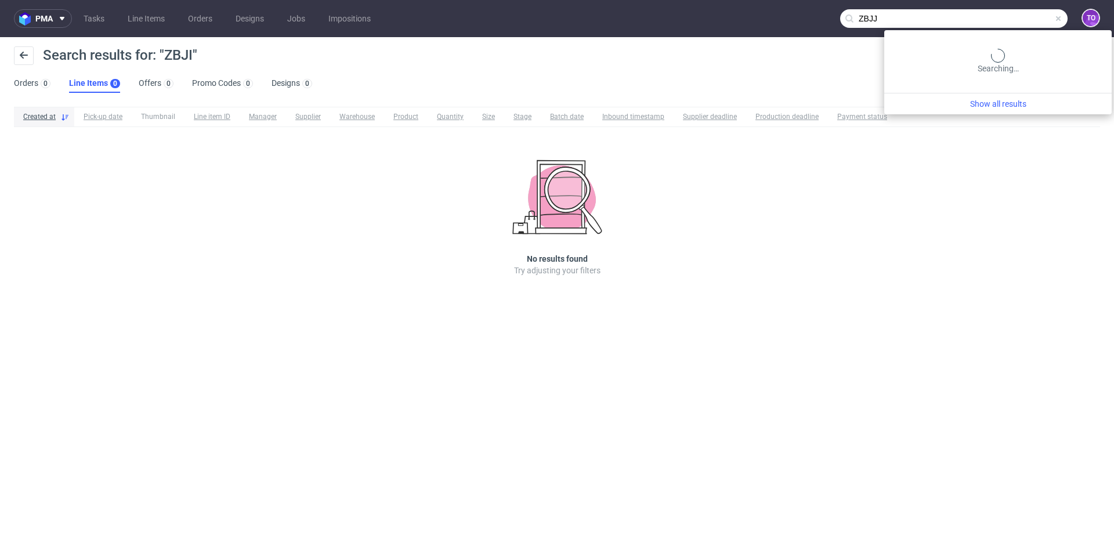
type input "ZBJJ"
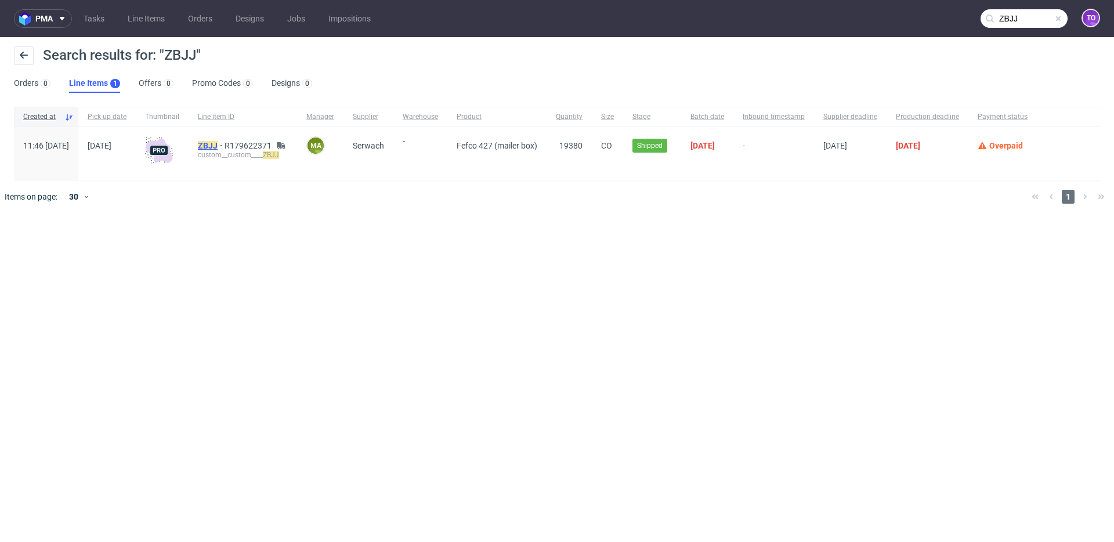
click at [218, 141] on mark "ZBJJ" at bounding box center [208, 145] width 20 height 9
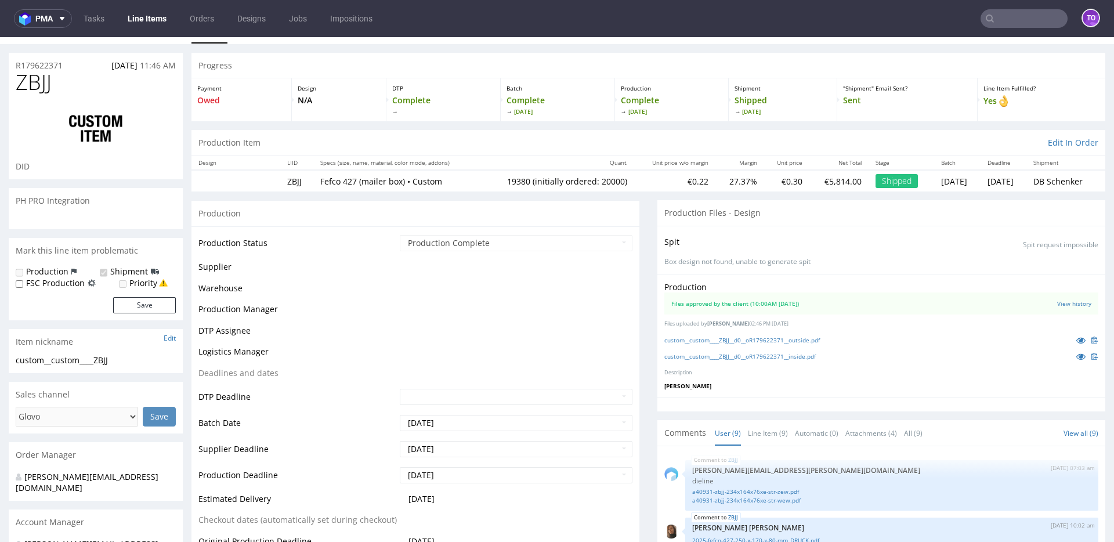
scroll to position [212, 0]
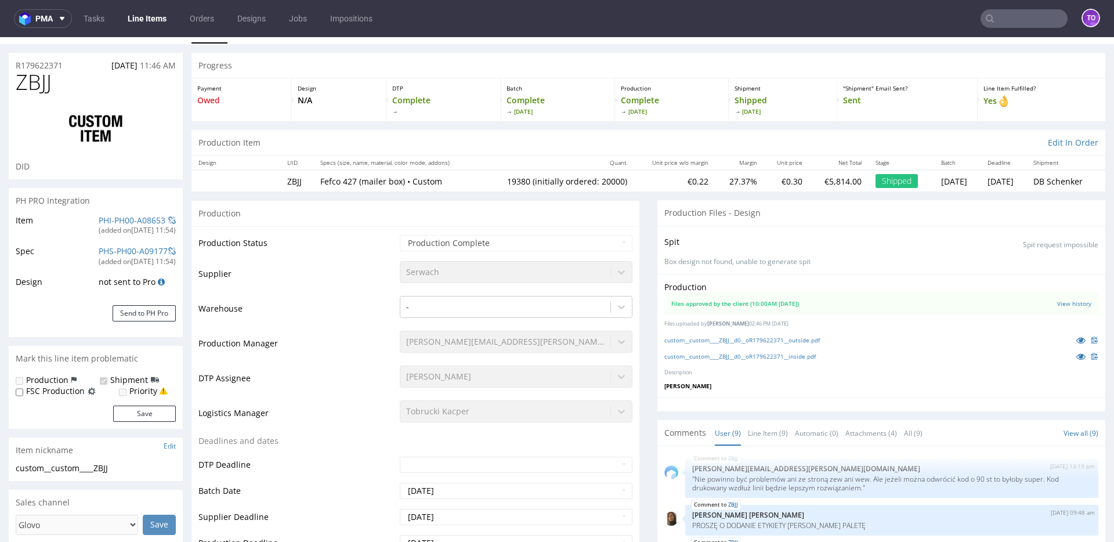
type input "19380"
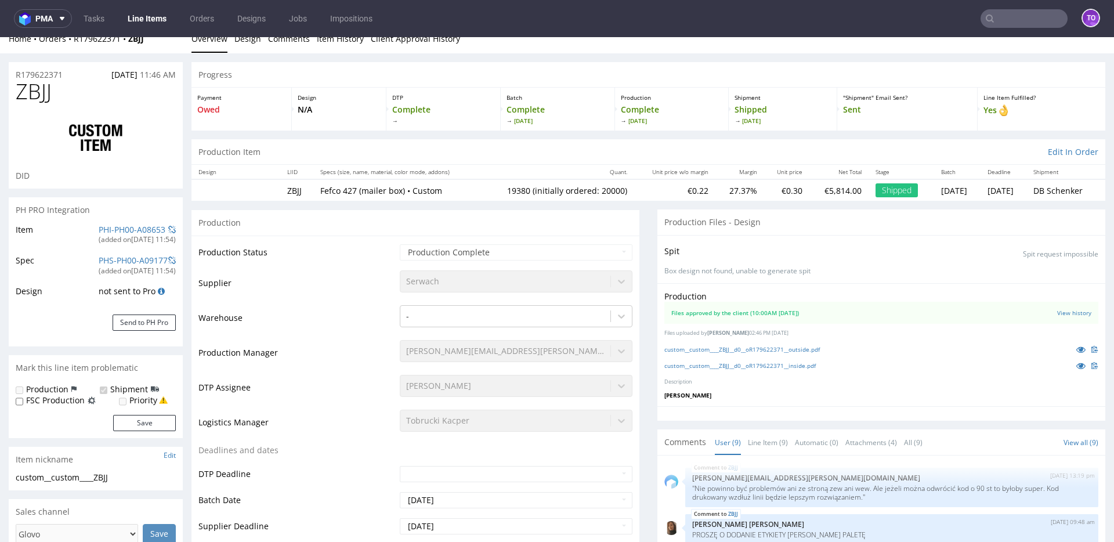
scroll to position [0, 0]
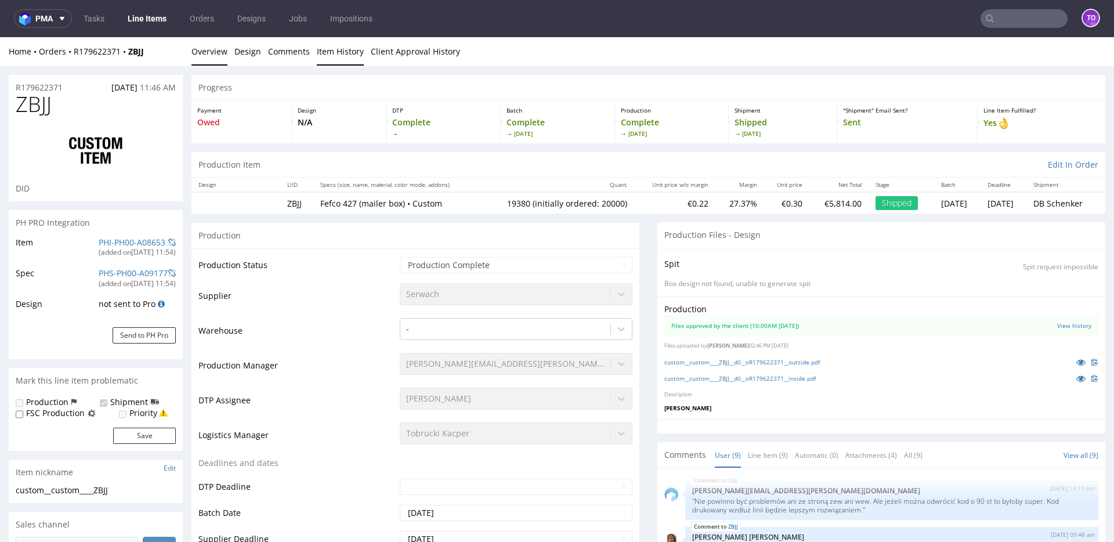
click at [342, 56] on link "Item History" at bounding box center [340, 51] width 47 height 28
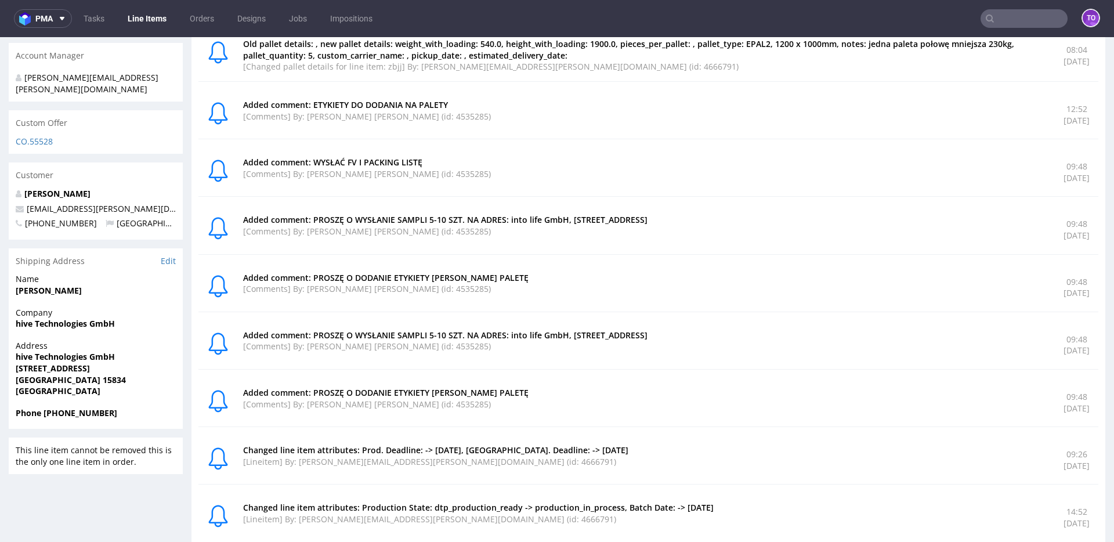
scroll to position [236, 0]
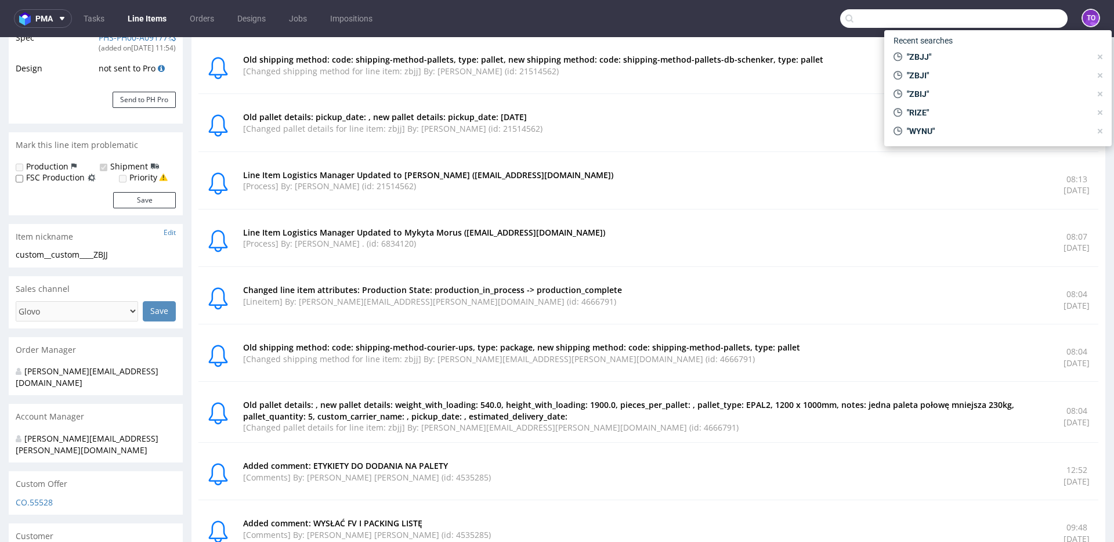
click at [1000, 27] on input "text" at bounding box center [953, 18] width 227 height 19
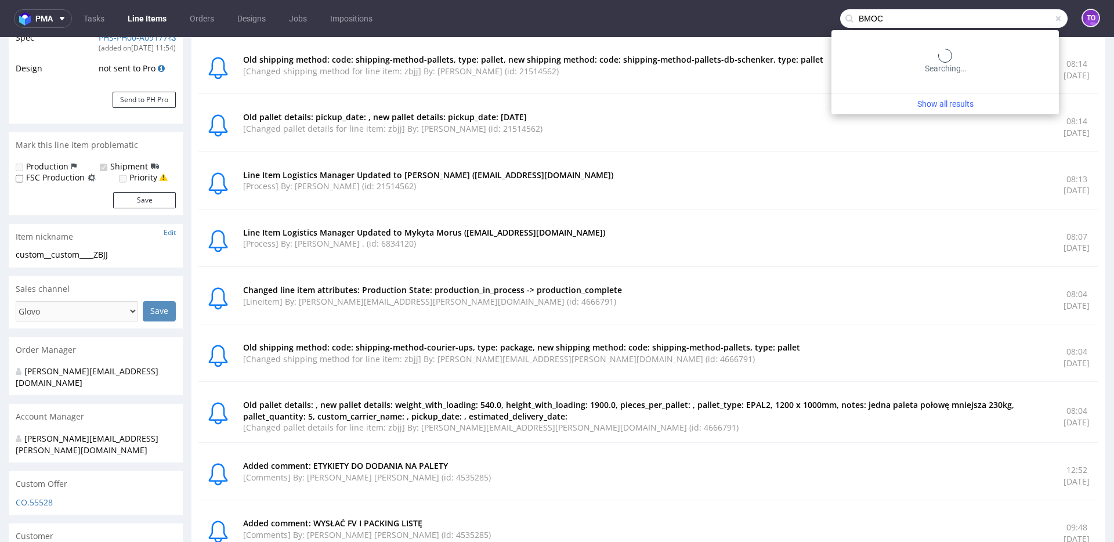
type input "BMOC"
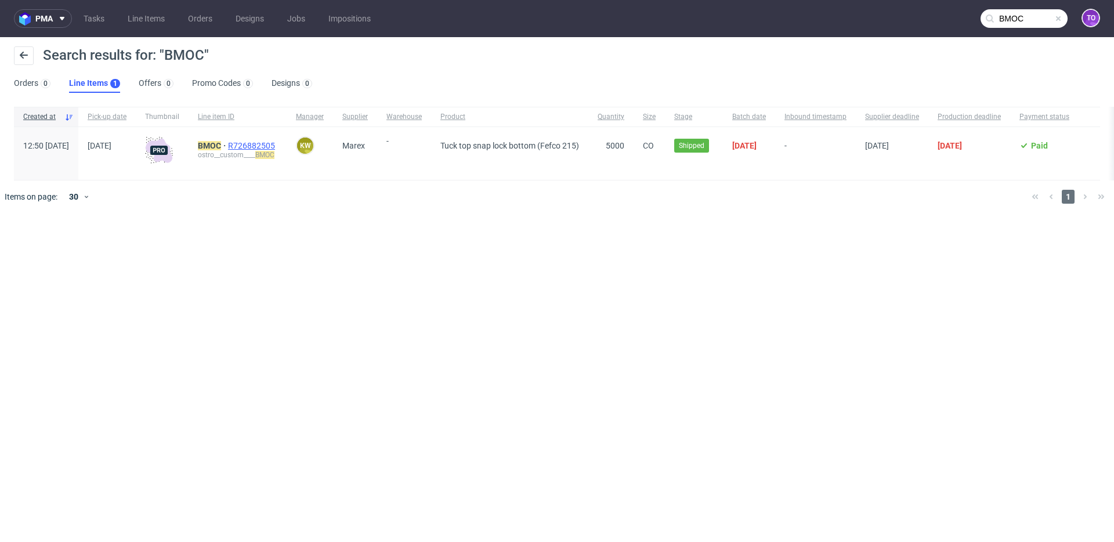
click at [277, 144] on span "R726882505" at bounding box center [252, 145] width 49 height 9
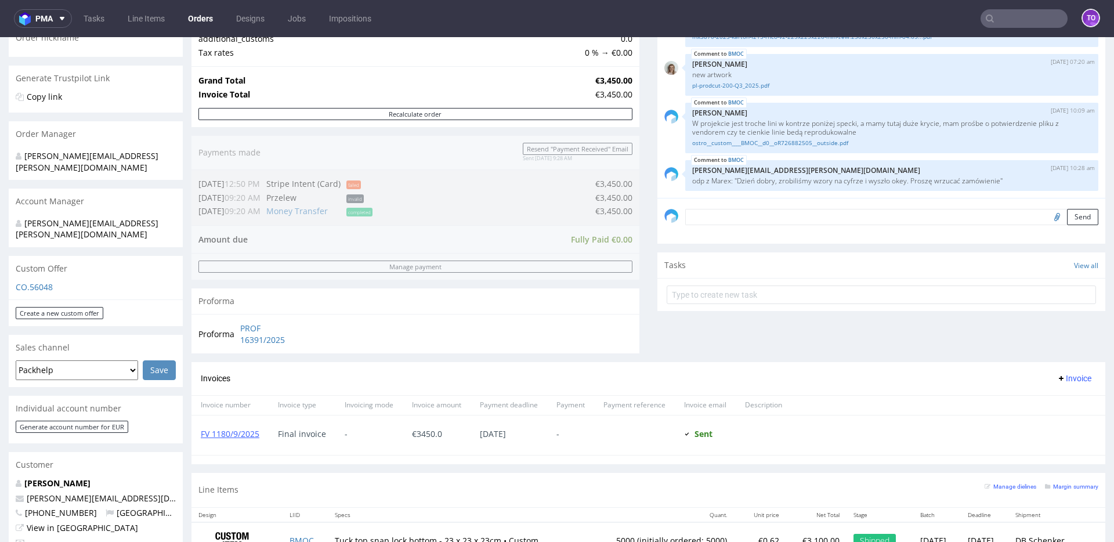
scroll to position [354, 0]
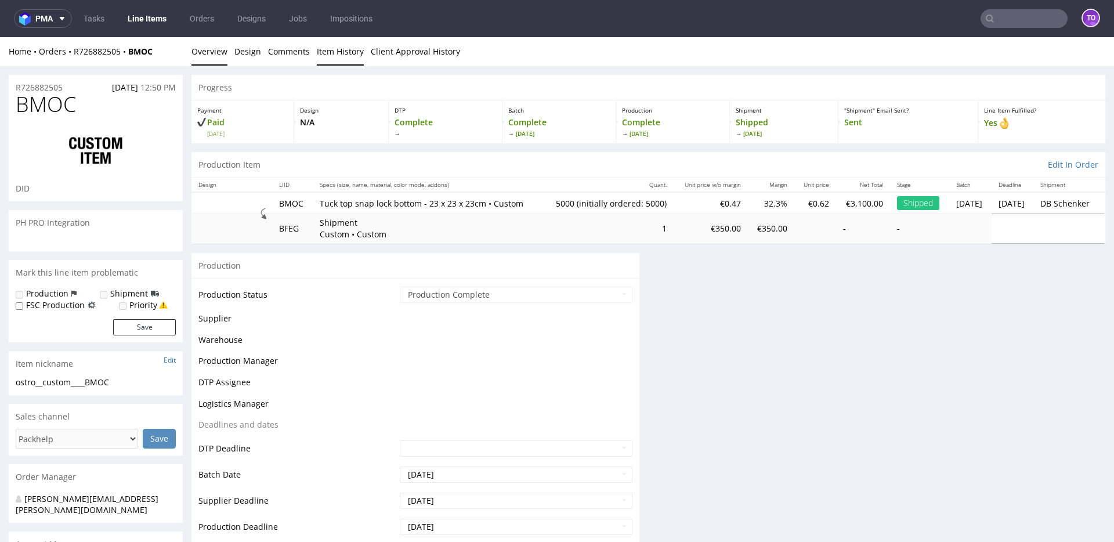
click at [359, 57] on link "Item History" at bounding box center [340, 51] width 47 height 28
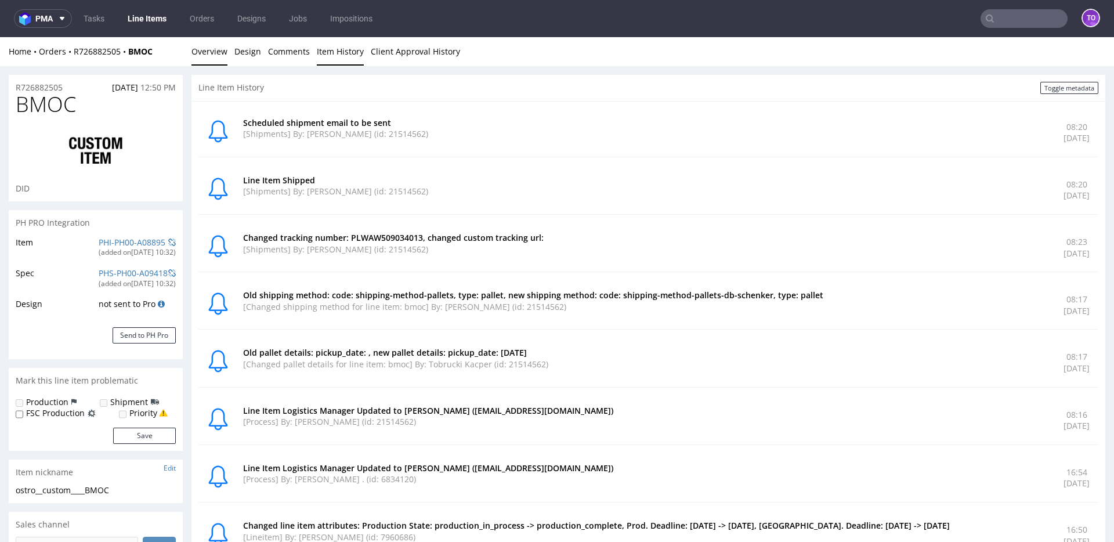
click at [202, 60] on link "Overview" at bounding box center [209, 51] width 36 height 28
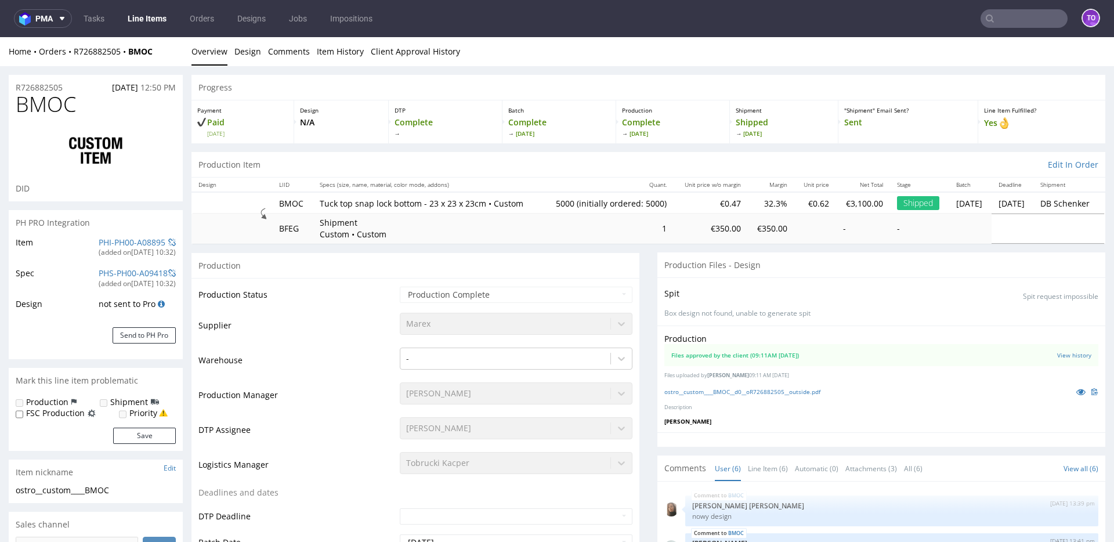
click at [1034, 19] on input "text" at bounding box center [1024, 18] width 87 height 19
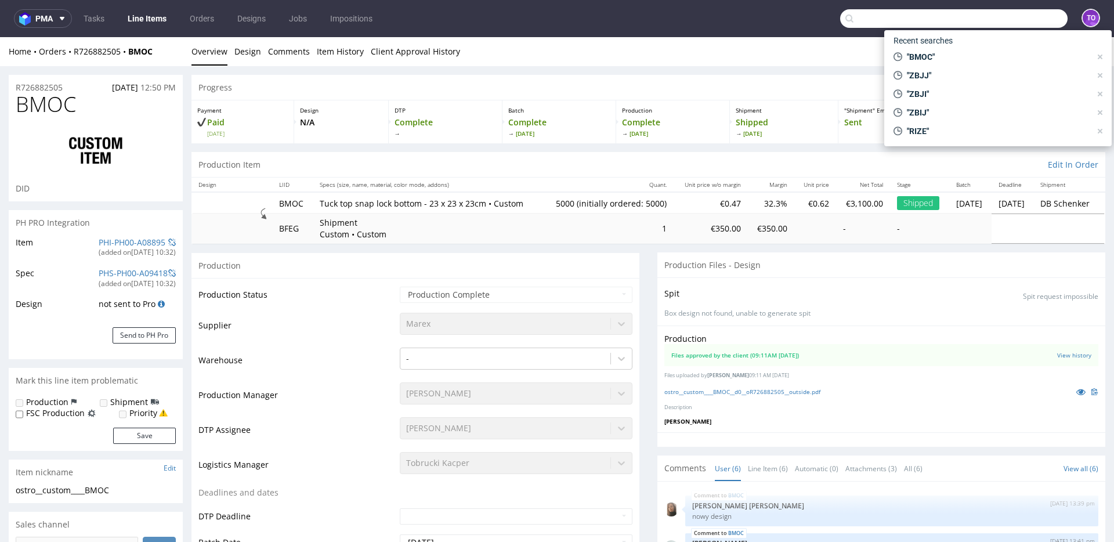
type input "F"
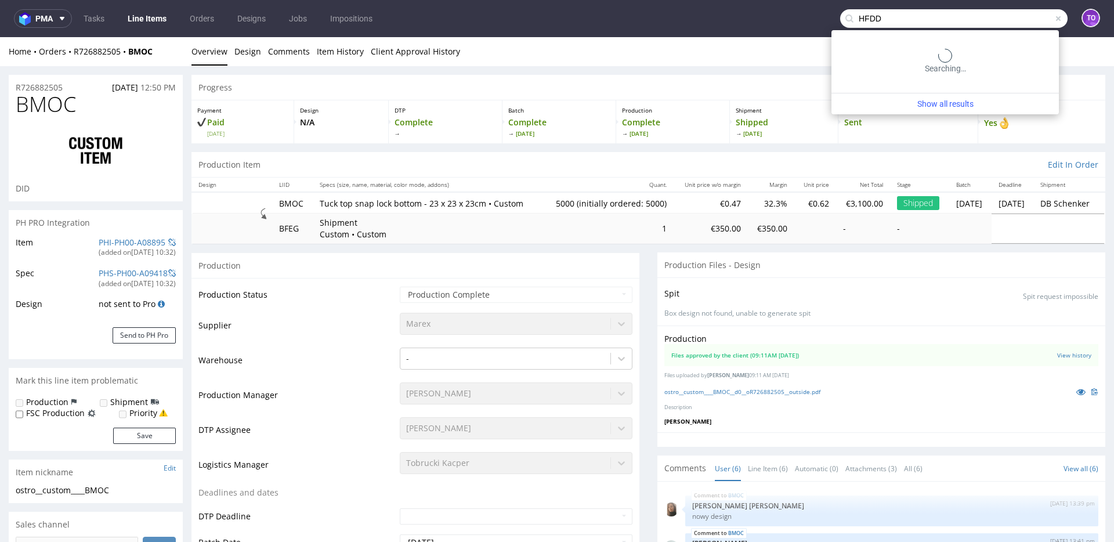
type input "HFDD"
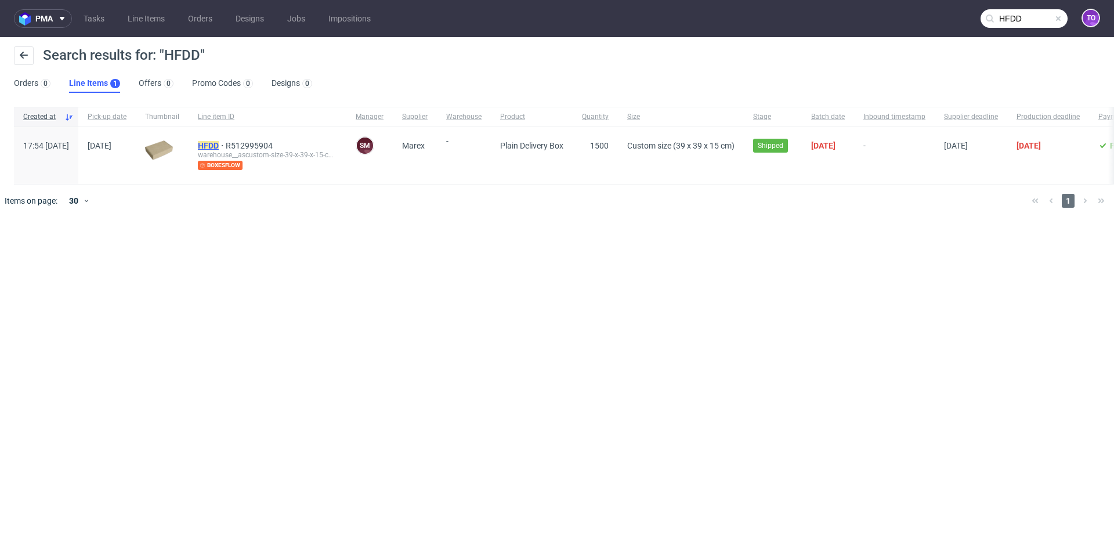
click at [219, 145] on mark "HFDD" at bounding box center [208, 145] width 21 height 9
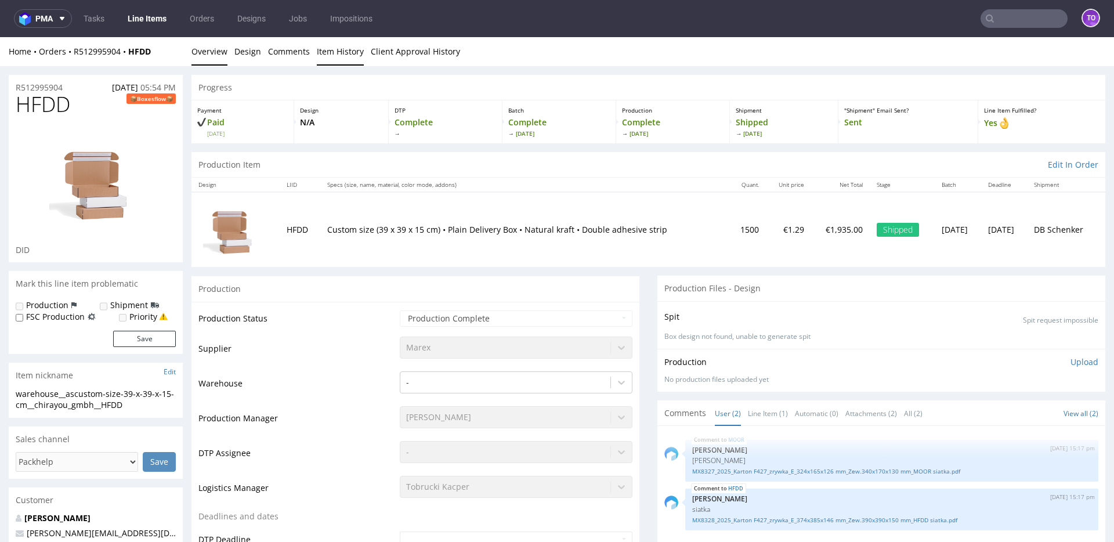
click at [342, 55] on link "Item History" at bounding box center [340, 51] width 47 height 28
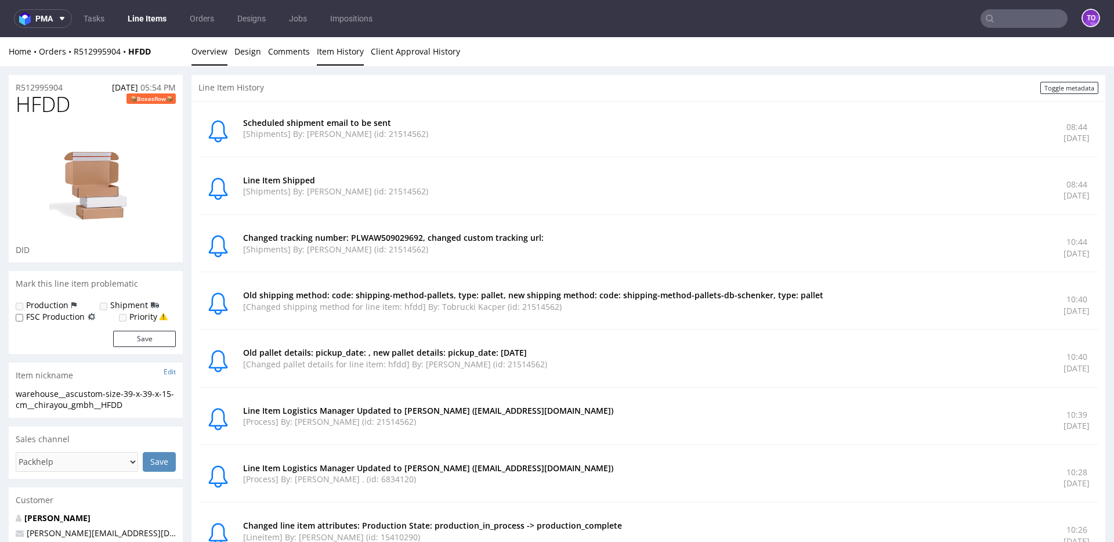
click at [212, 59] on link "Overview" at bounding box center [209, 51] width 36 height 28
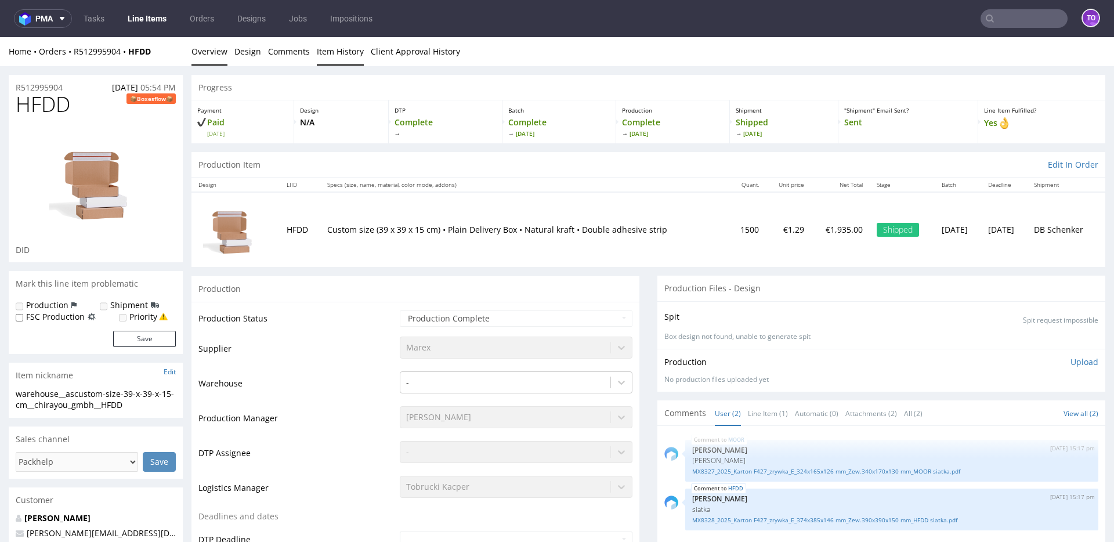
click at [334, 48] on link "Item History" at bounding box center [340, 51] width 47 height 28
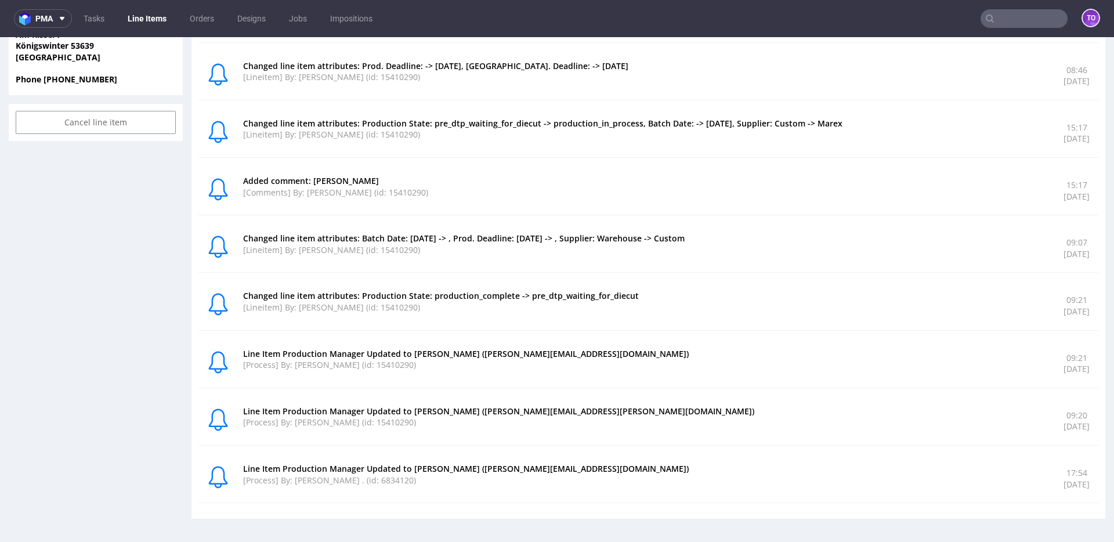
scroll to position [3, 0]
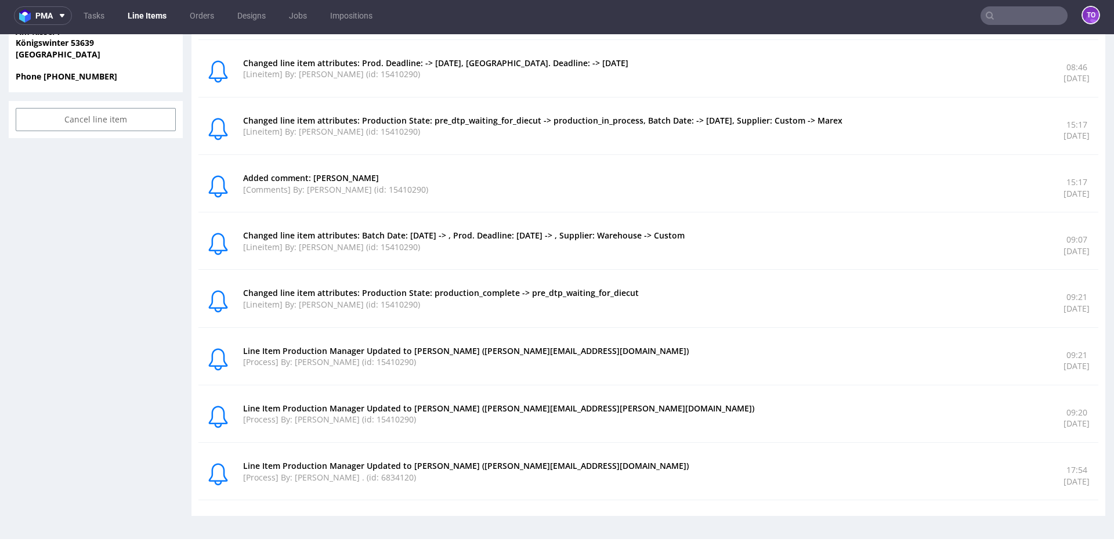
click at [488, 236] on p "Changed line item attributes: Batch Date: 2025-08-20 -> , Prod. Deadline: 2025-…" at bounding box center [646, 236] width 807 height 12
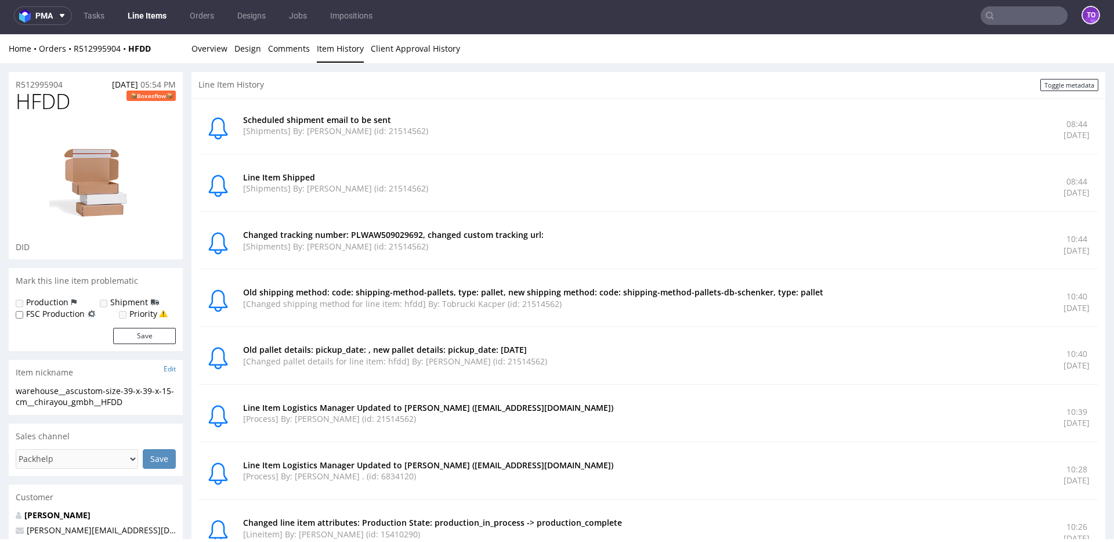
scroll to position [0, 0]
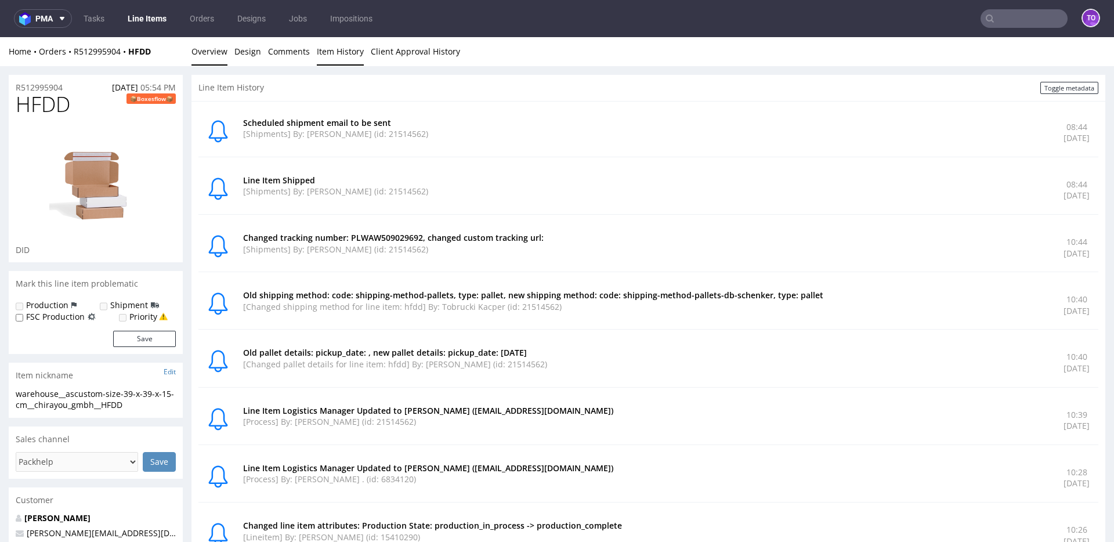
click at [218, 56] on link "Overview" at bounding box center [209, 51] width 36 height 28
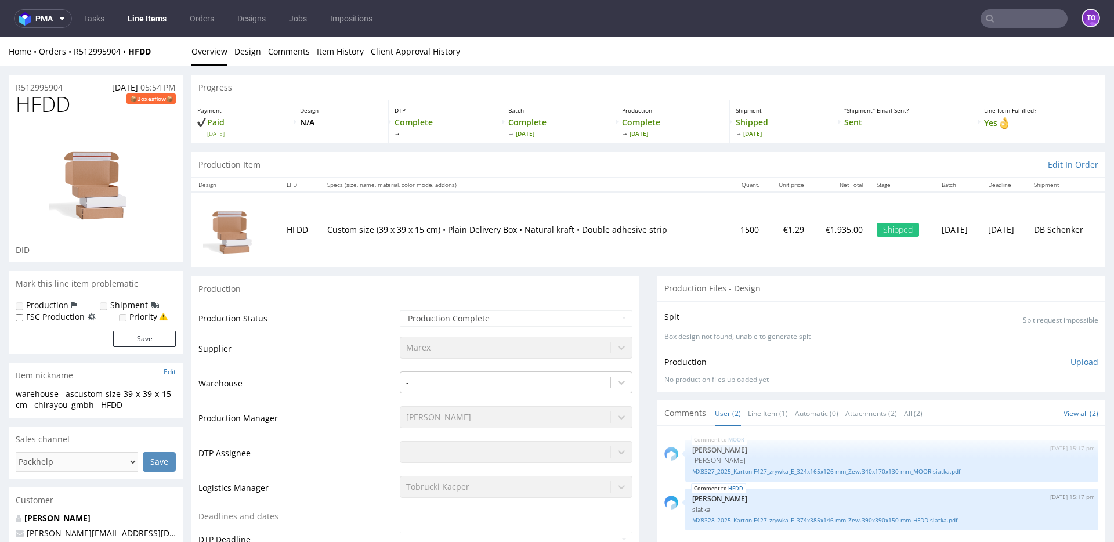
click at [1031, 24] on input "text" at bounding box center [1024, 18] width 87 height 19
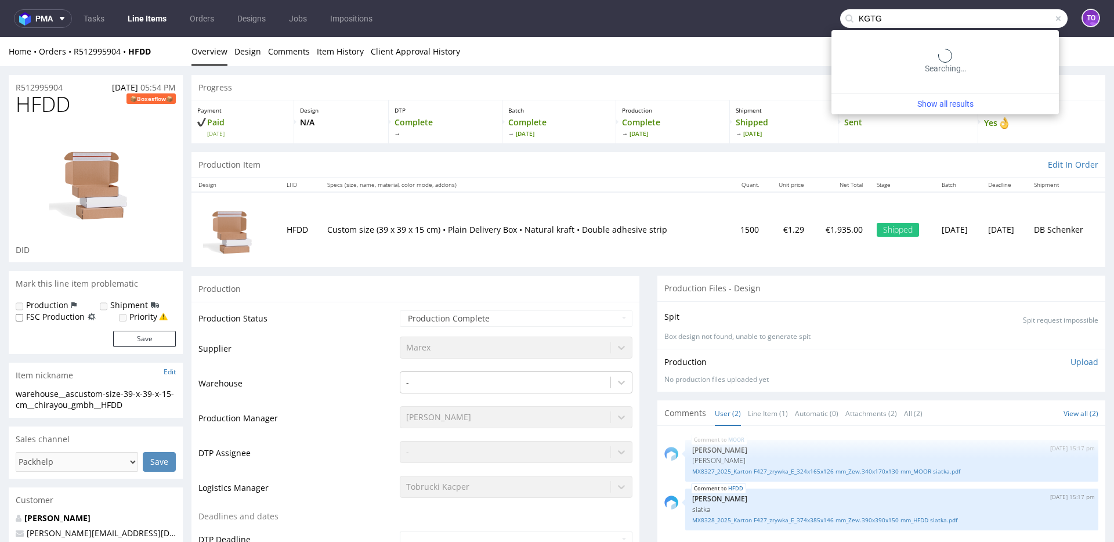
type input "KGTG"
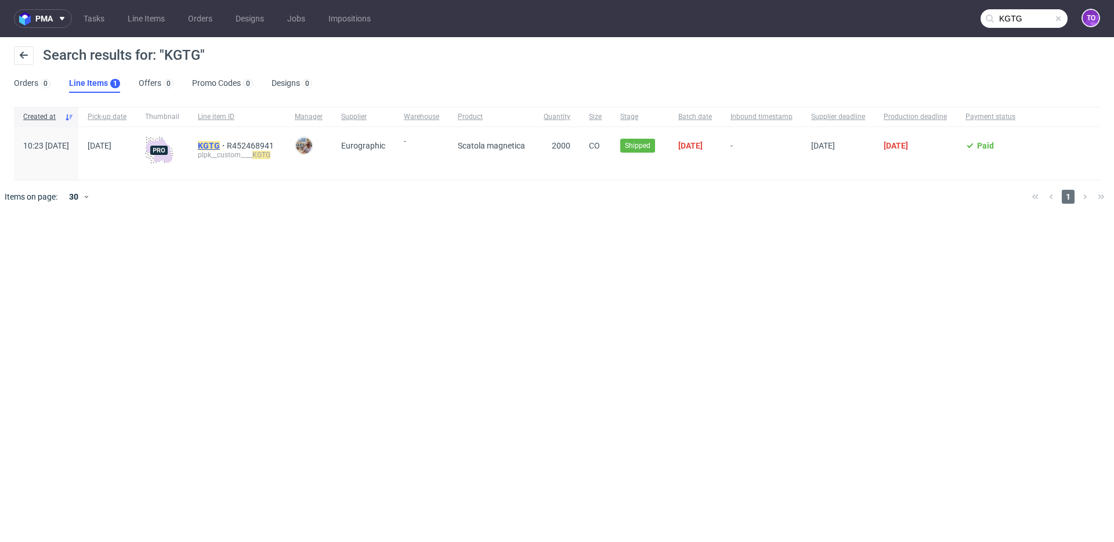
click at [220, 146] on mark "KGTG" at bounding box center [209, 145] width 22 height 9
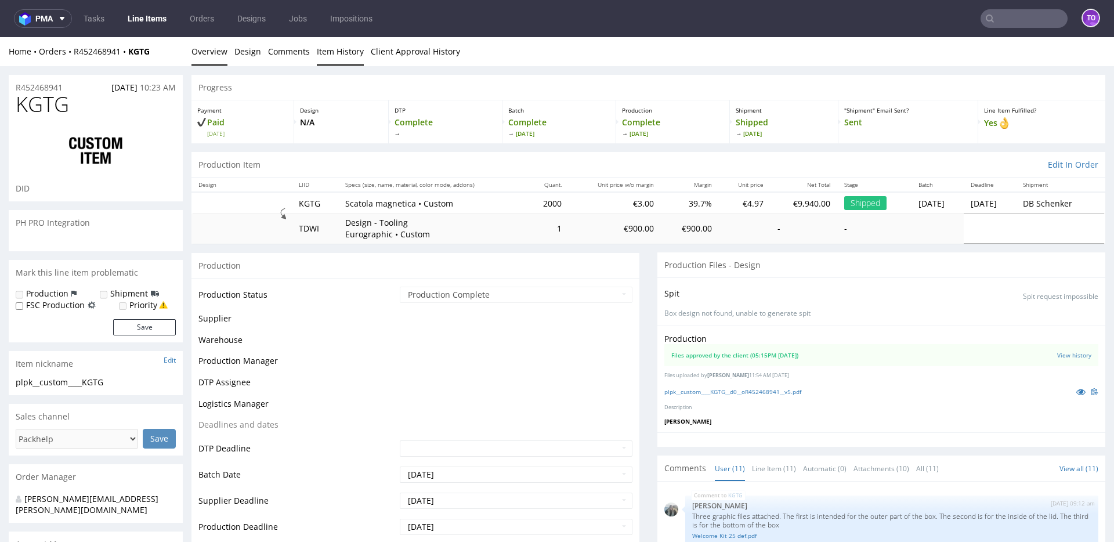
click at [317, 53] on link "Item History" at bounding box center [340, 51] width 47 height 28
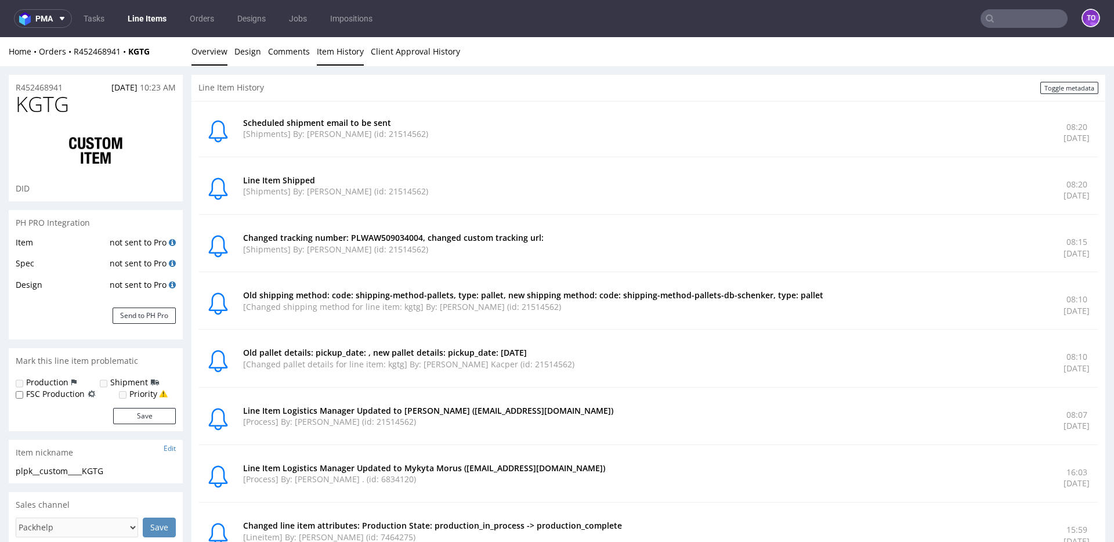
click at [216, 55] on link "Overview" at bounding box center [209, 51] width 36 height 28
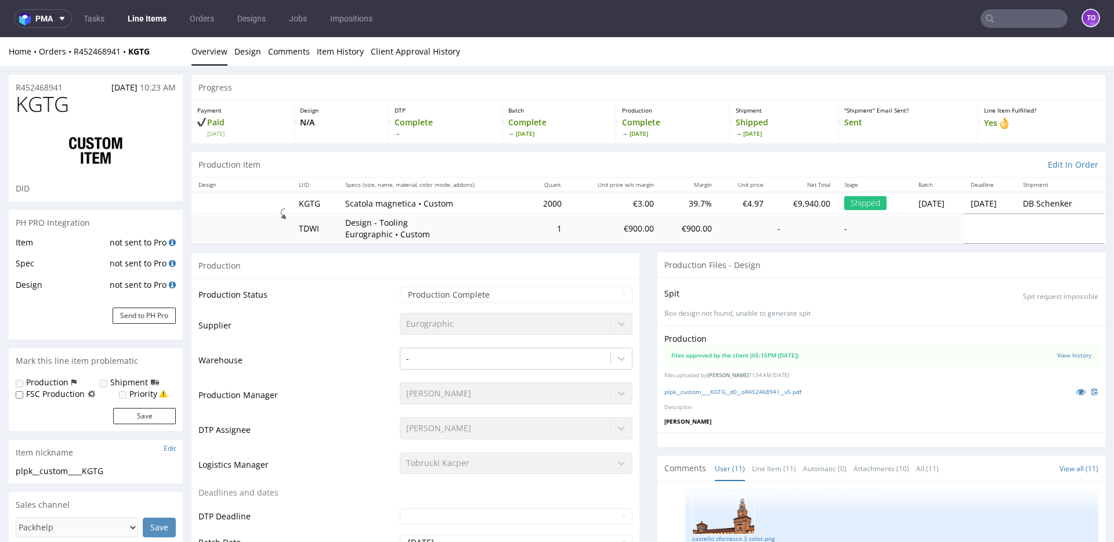
click at [1002, 6] on nav "pma Tasks Line Items Orders Designs Jobs Impositions to" at bounding box center [557, 18] width 1114 height 37
click at [1004, 15] on input "text" at bounding box center [1024, 18] width 87 height 19
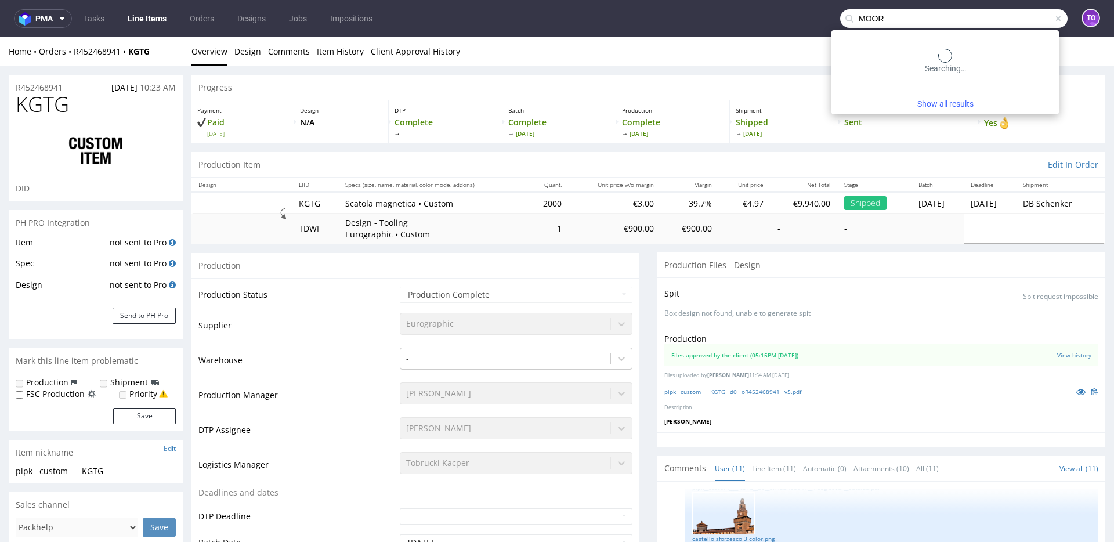
type input "MOOR"
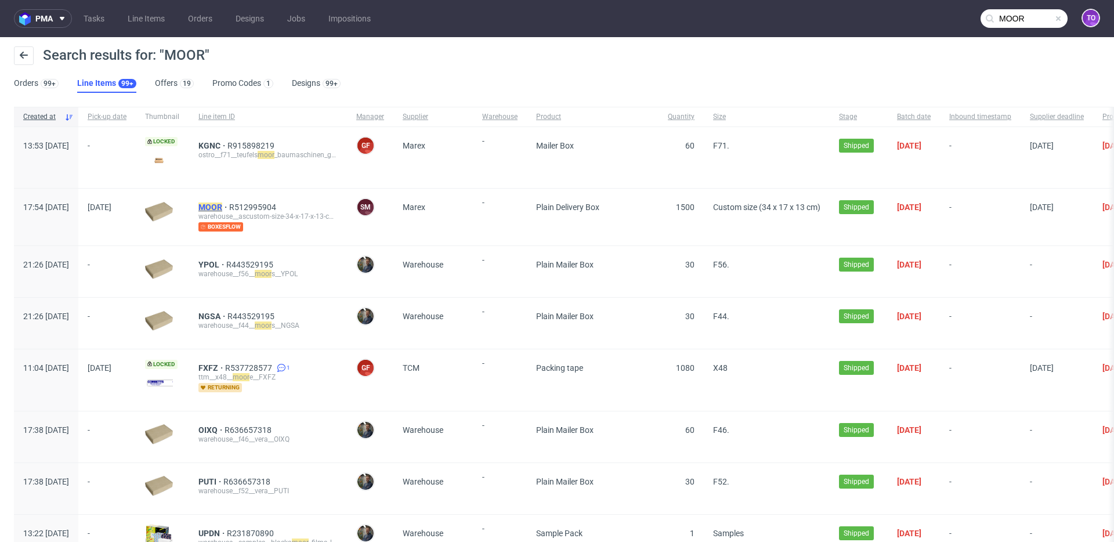
click at [222, 204] on mark "MOOR" at bounding box center [210, 207] width 24 height 9
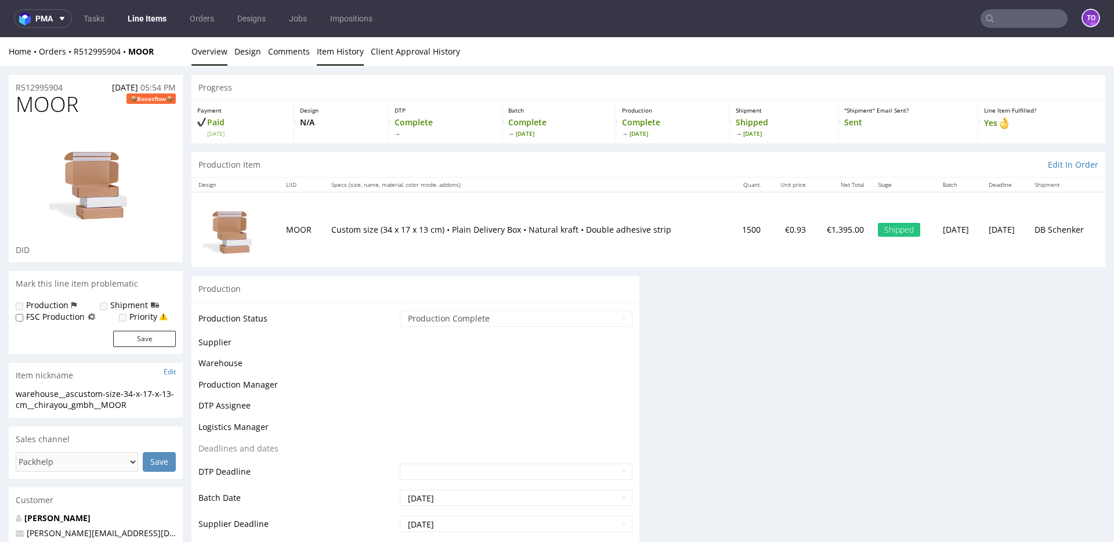
click at [337, 57] on link "Item History" at bounding box center [340, 51] width 47 height 28
click at [329, 52] on link "Item History" at bounding box center [340, 51] width 47 height 28
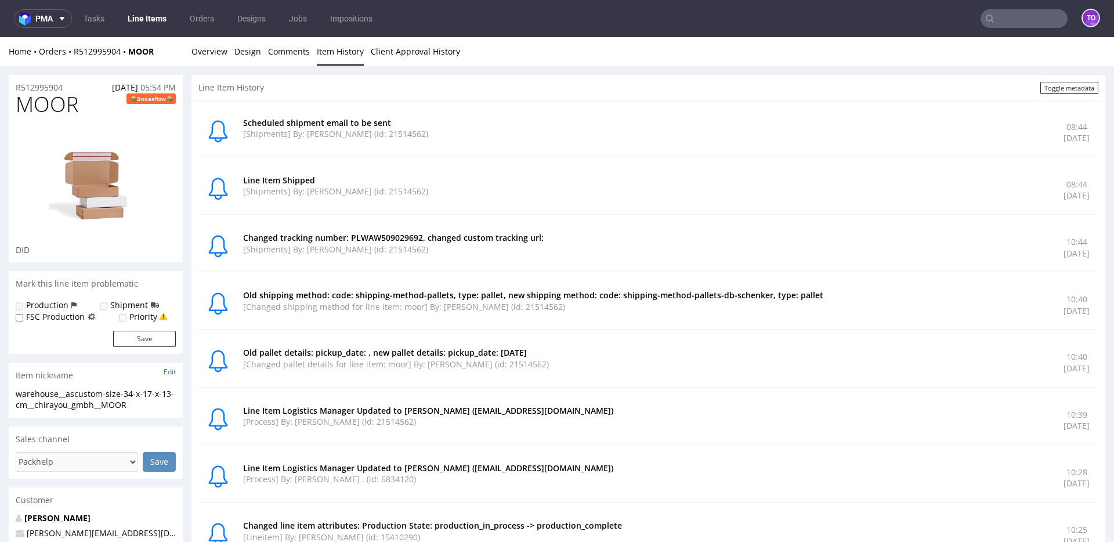
click at [228, 55] on li "Overview" at bounding box center [212, 52] width 43 height 12
click at [202, 52] on link "Overview" at bounding box center [209, 51] width 36 height 28
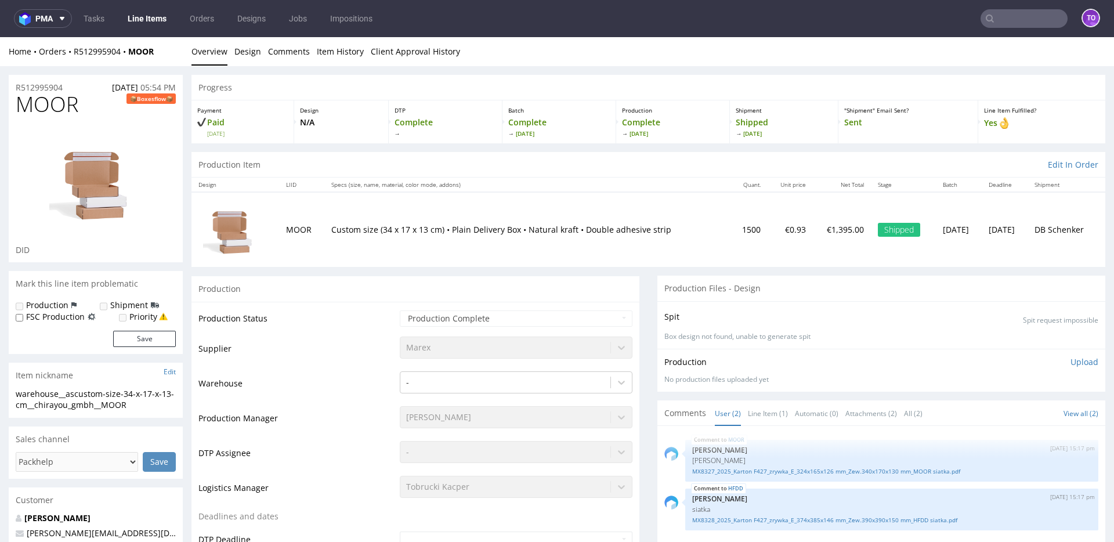
click at [1035, 28] on nav "pma Tasks Line Items Orders Designs Jobs Impositions to" at bounding box center [557, 18] width 1114 height 37
click at [1031, 24] on input "text" at bounding box center [1024, 18] width 87 height 19
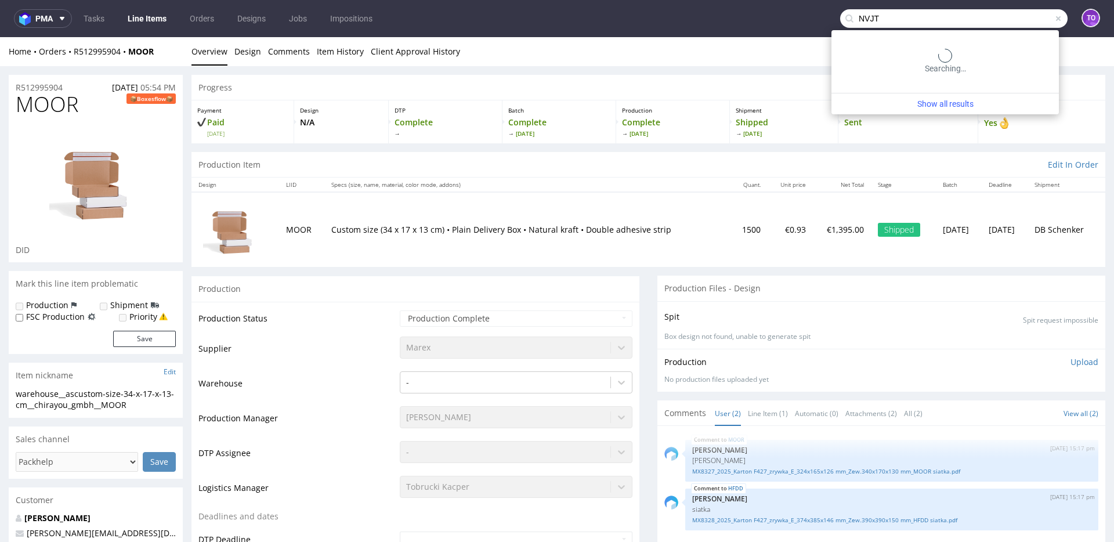
type input "NVJT"
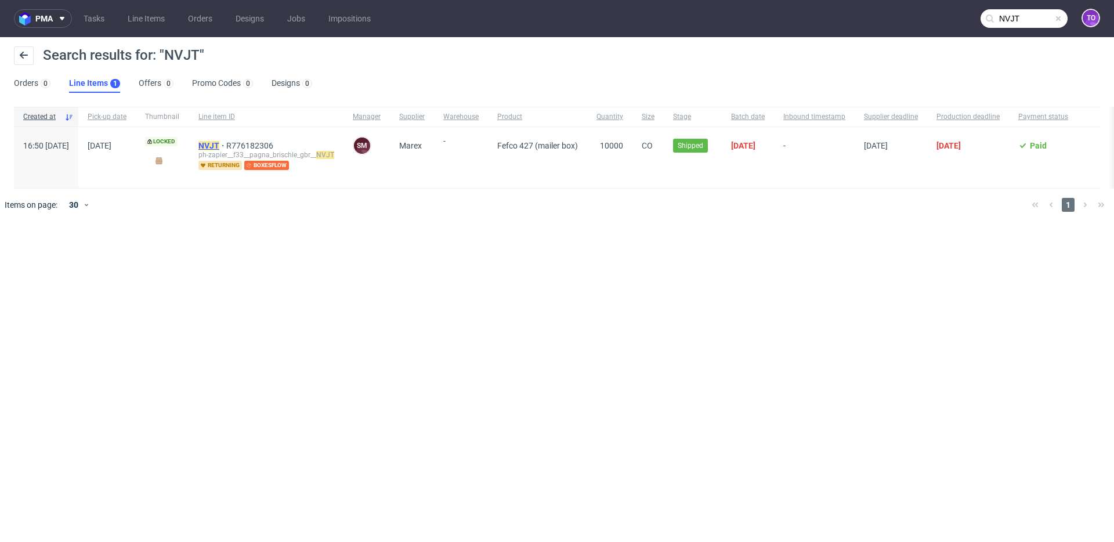
click at [219, 145] on mark "NVJT" at bounding box center [208, 145] width 21 height 9
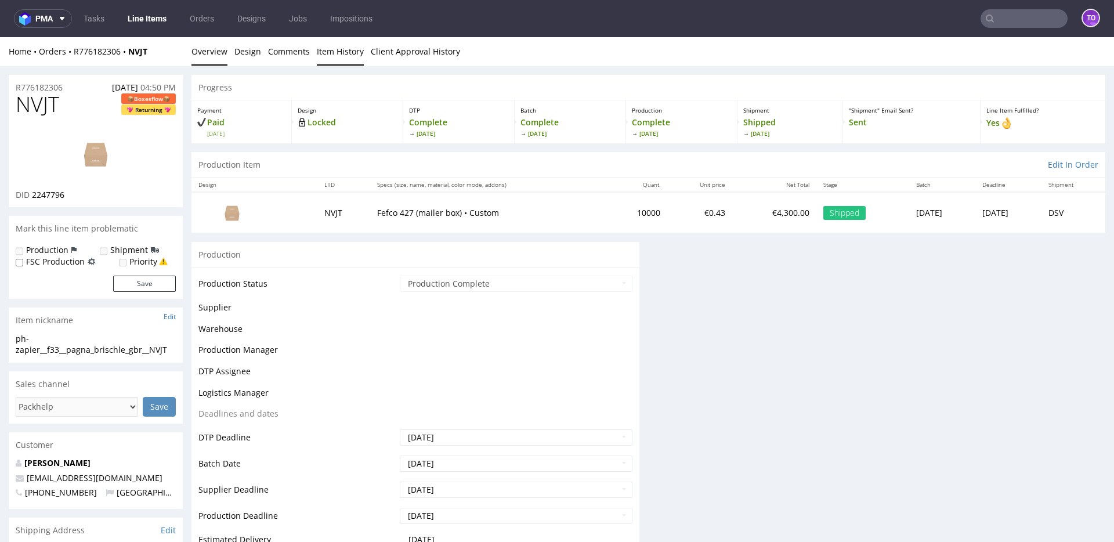
click at [317, 55] on link "Item History" at bounding box center [340, 51] width 47 height 28
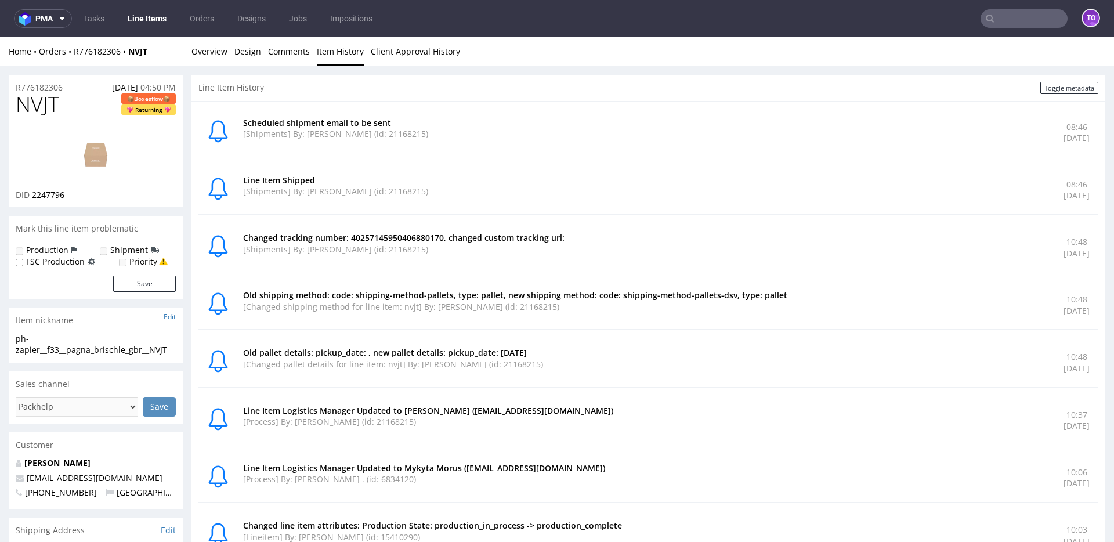
click at [1010, 19] on input "text" at bounding box center [1024, 18] width 87 height 19
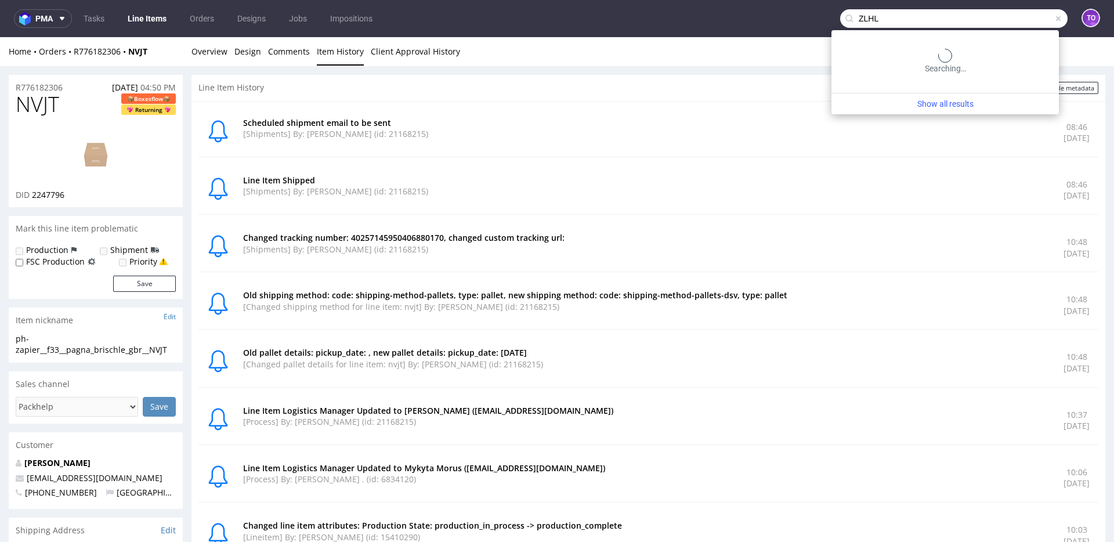
type input "ZLHL"
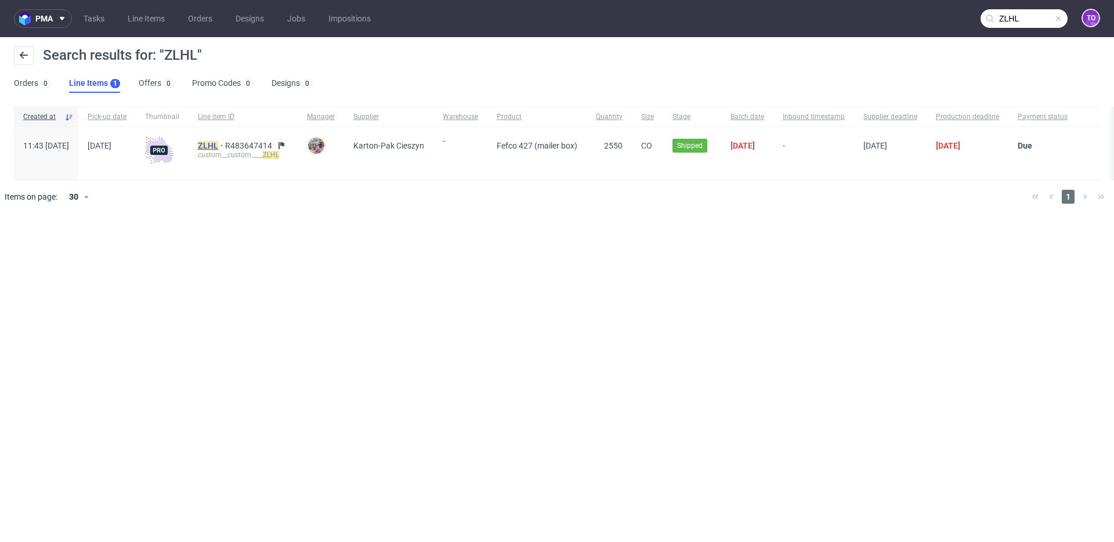
click at [218, 144] on mark "ZLHL" at bounding box center [208, 145] width 20 height 9
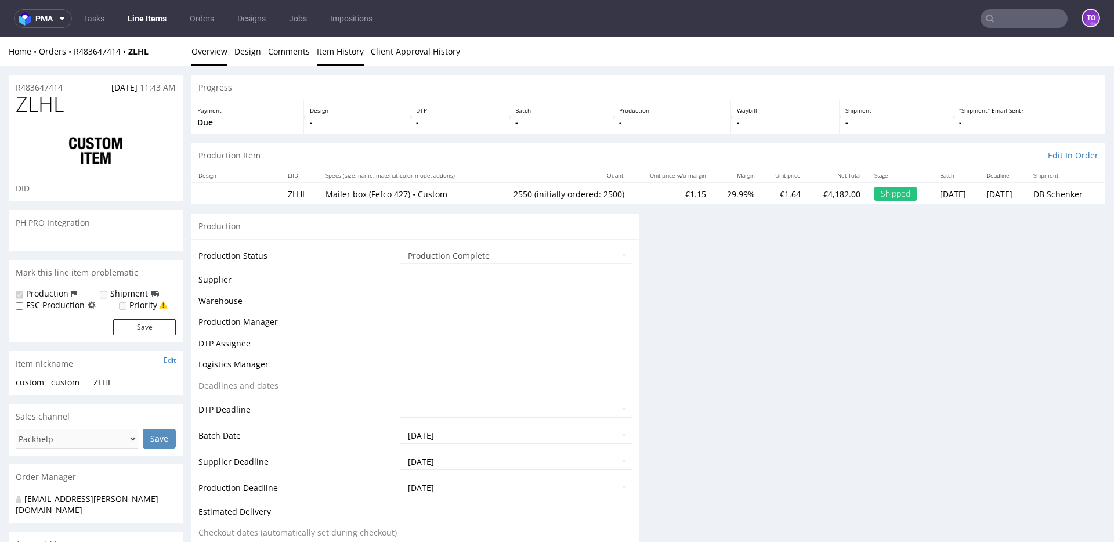
click at [324, 52] on link "Item History" at bounding box center [340, 51] width 47 height 28
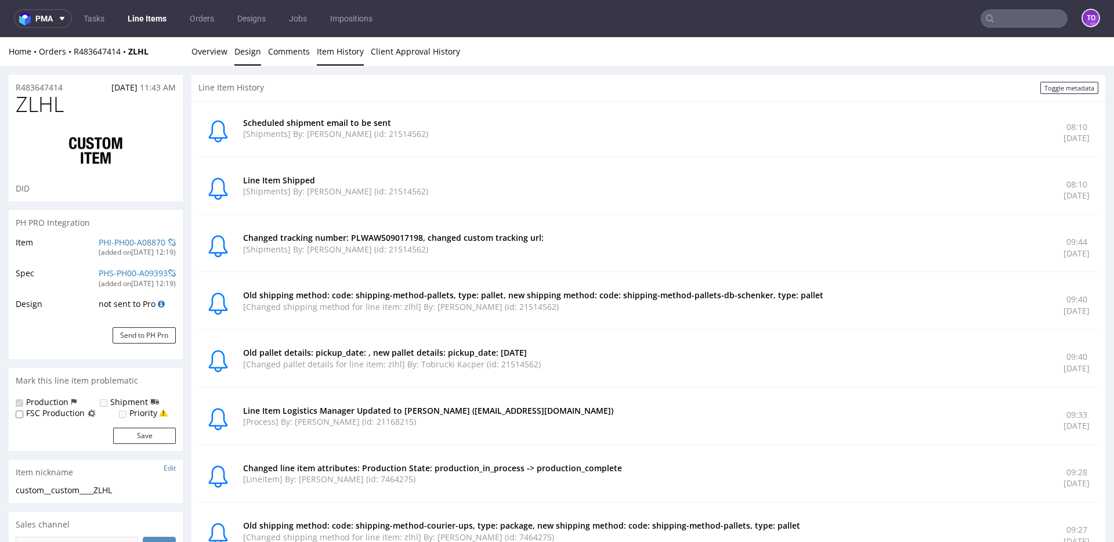
click at [234, 48] on link "Design" at bounding box center [247, 51] width 27 height 28
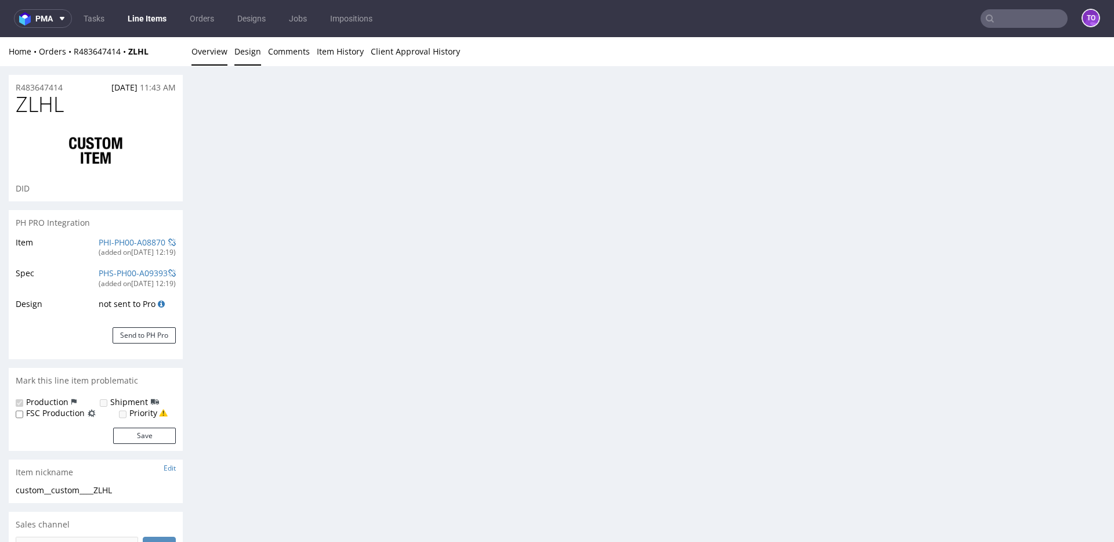
click at [219, 51] on link "Overview" at bounding box center [209, 51] width 36 height 28
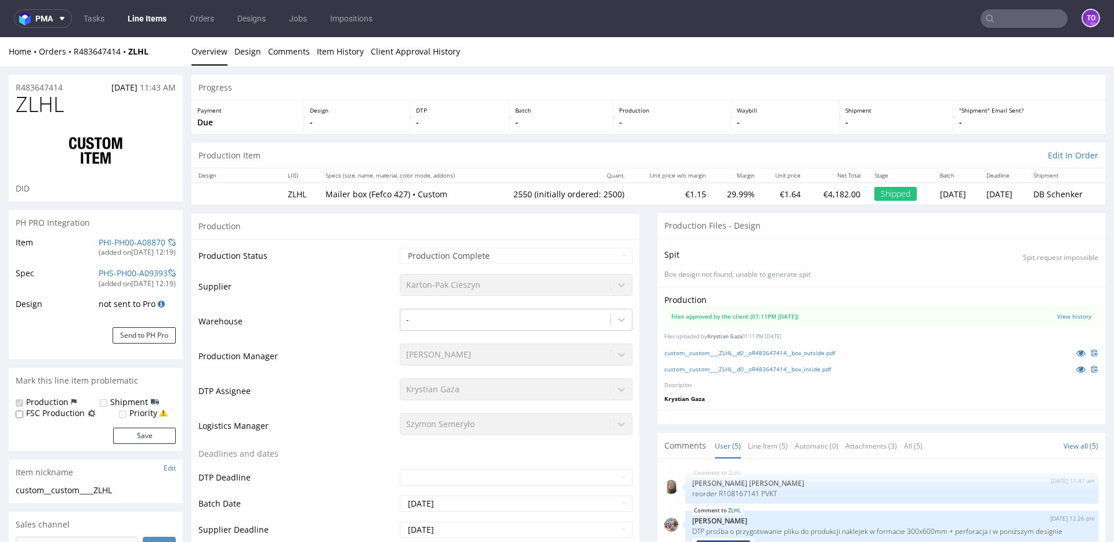
click at [1002, 21] on input "text" at bounding box center [1024, 18] width 87 height 19
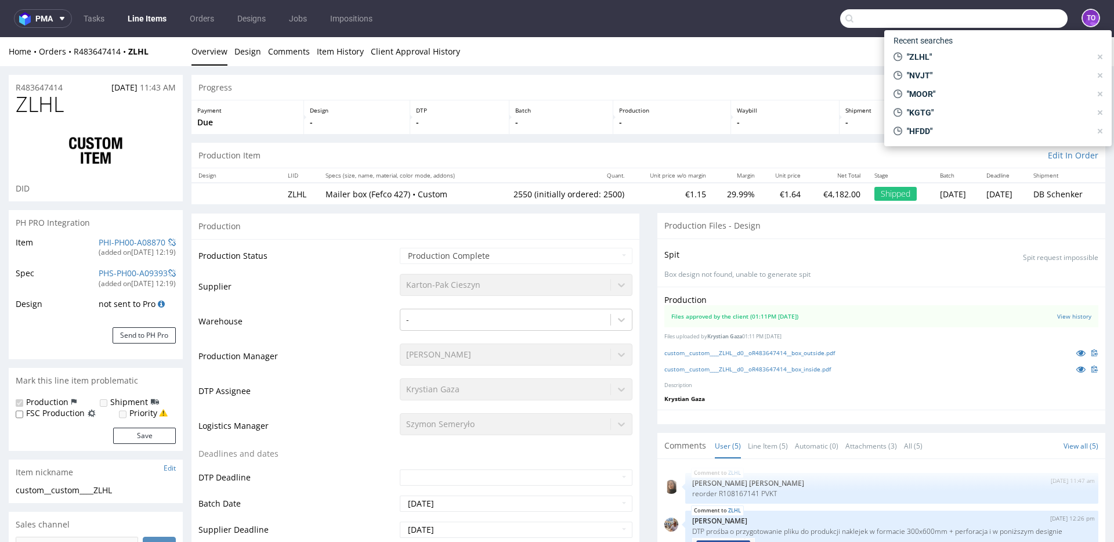
click at [1002, 21] on input "text" at bounding box center [953, 18] width 227 height 19
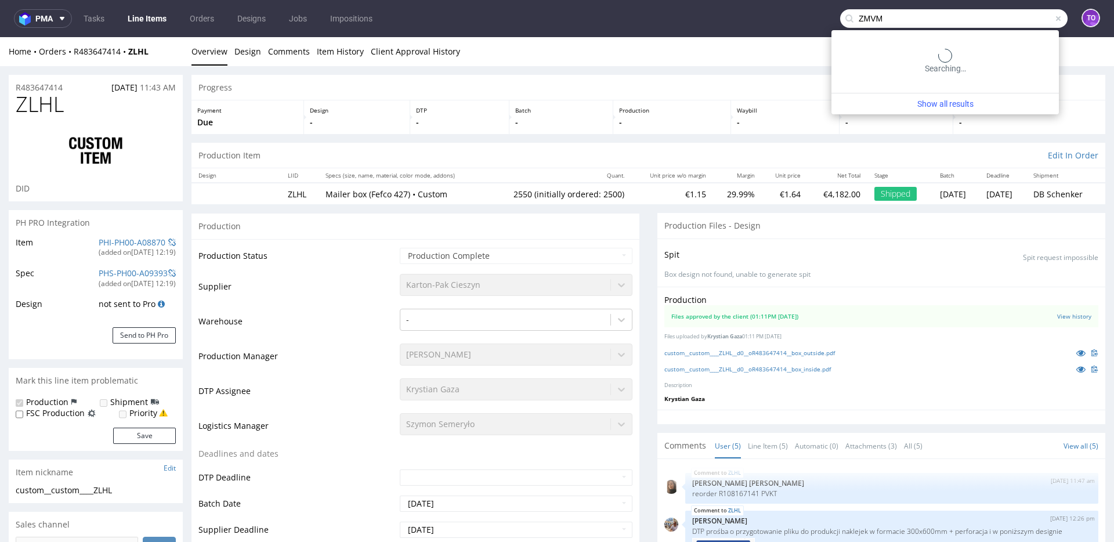
type input "ZMVM"
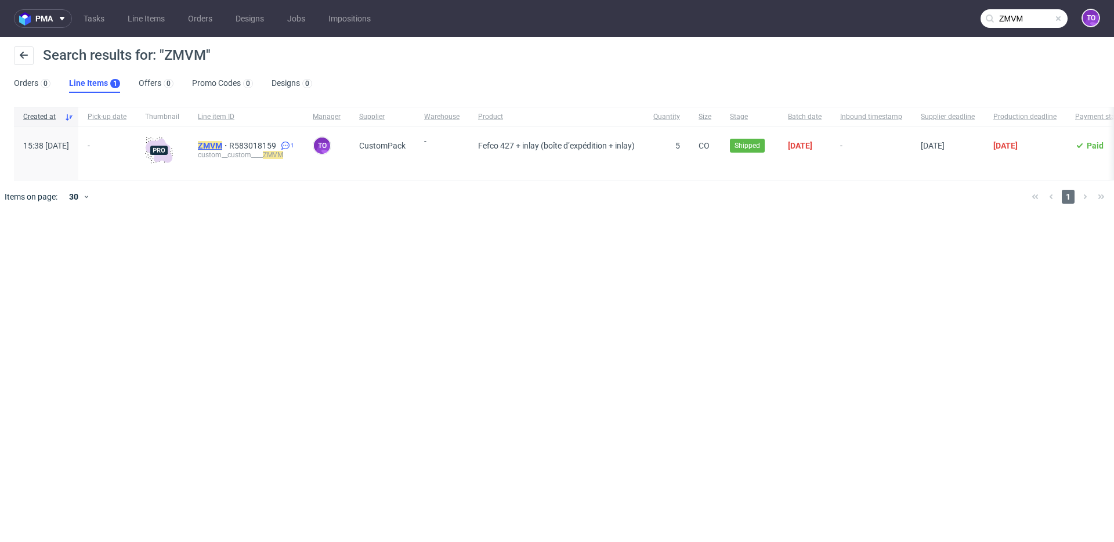
click at [222, 143] on mark "ZMVM" at bounding box center [210, 145] width 24 height 9
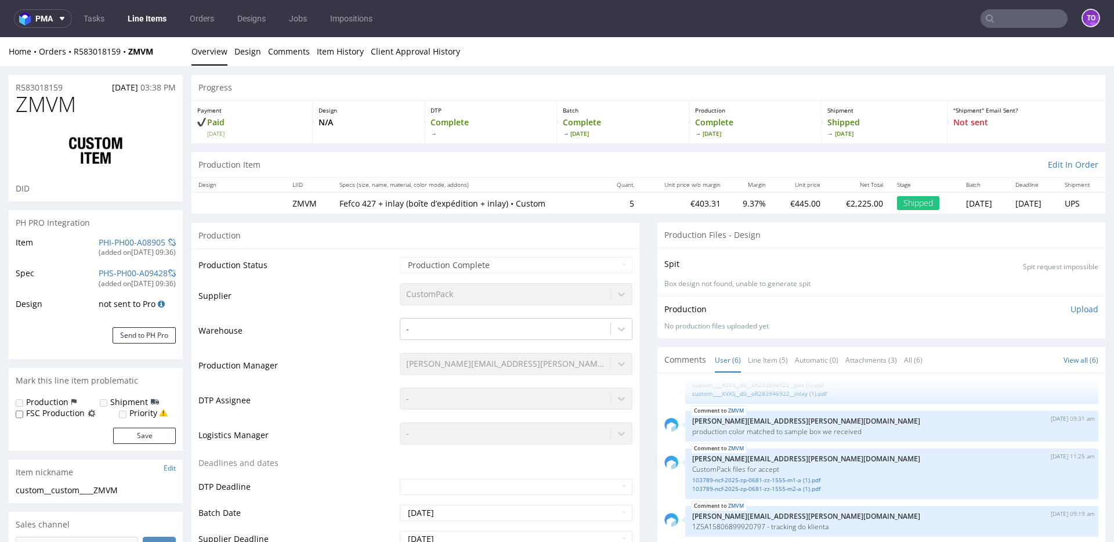
click at [1045, 17] on input "text" at bounding box center [1024, 18] width 87 height 19
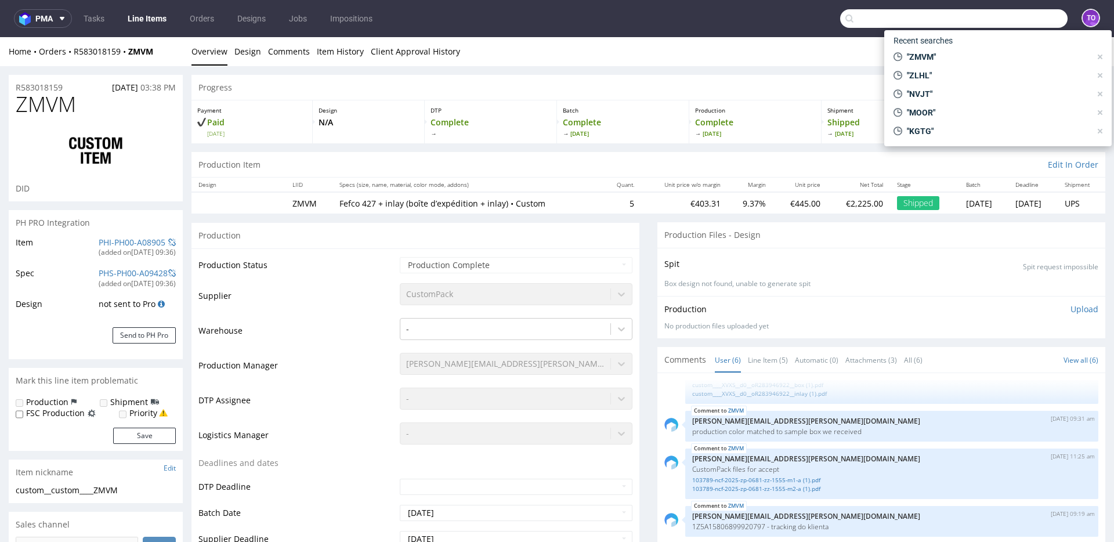
click at [1045, 17] on input "text" at bounding box center [953, 18] width 227 height 19
paste input "R483647414"
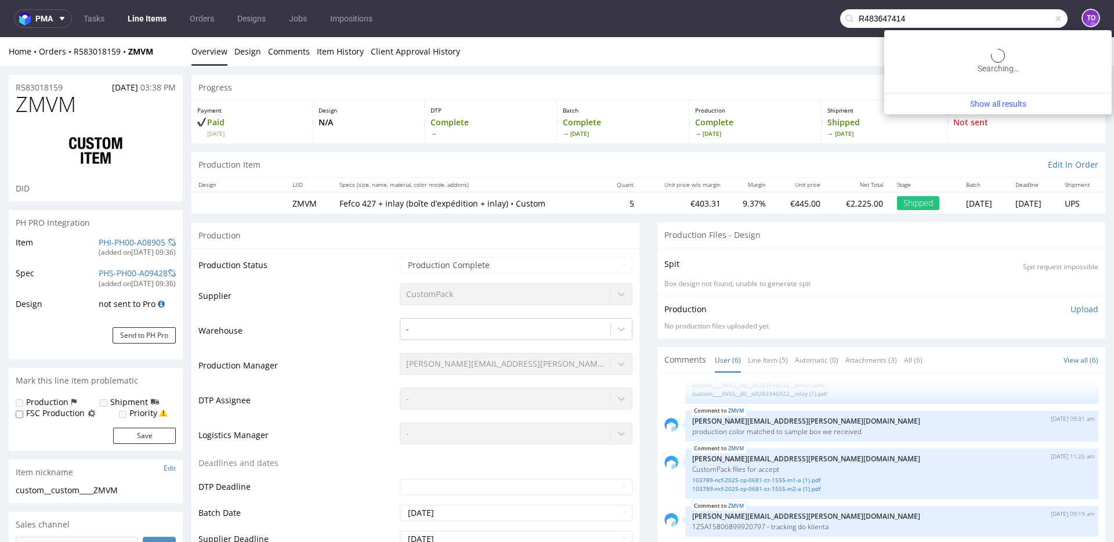
type input "R483647414"
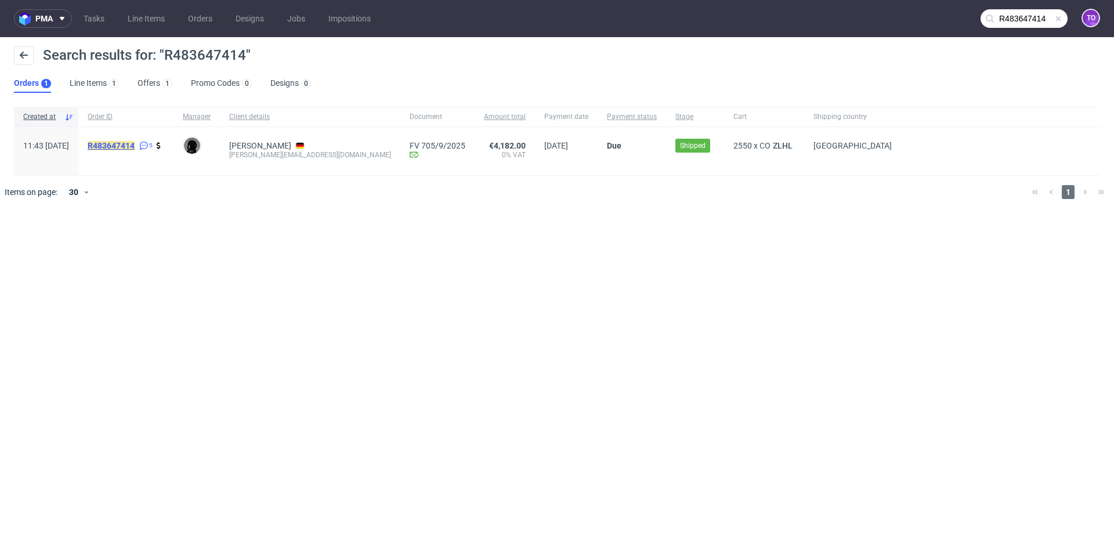
click at [135, 141] on mark "R483647414" at bounding box center [111, 145] width 47 height 9
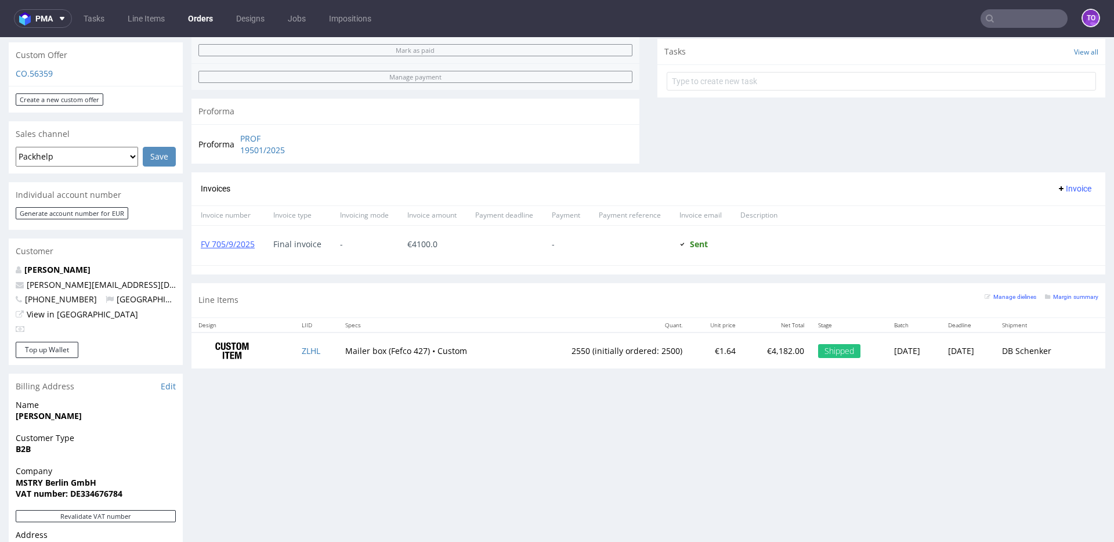
scroll to position [567, 0]
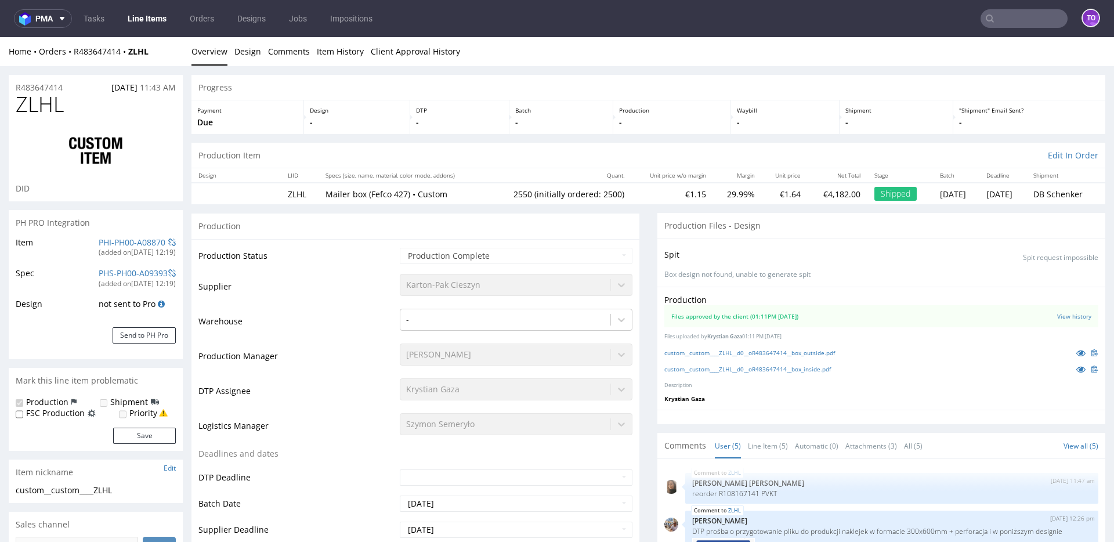
click at [153, 20] on link "Line Items" at bounding box center [147, 18] width 53 height 19
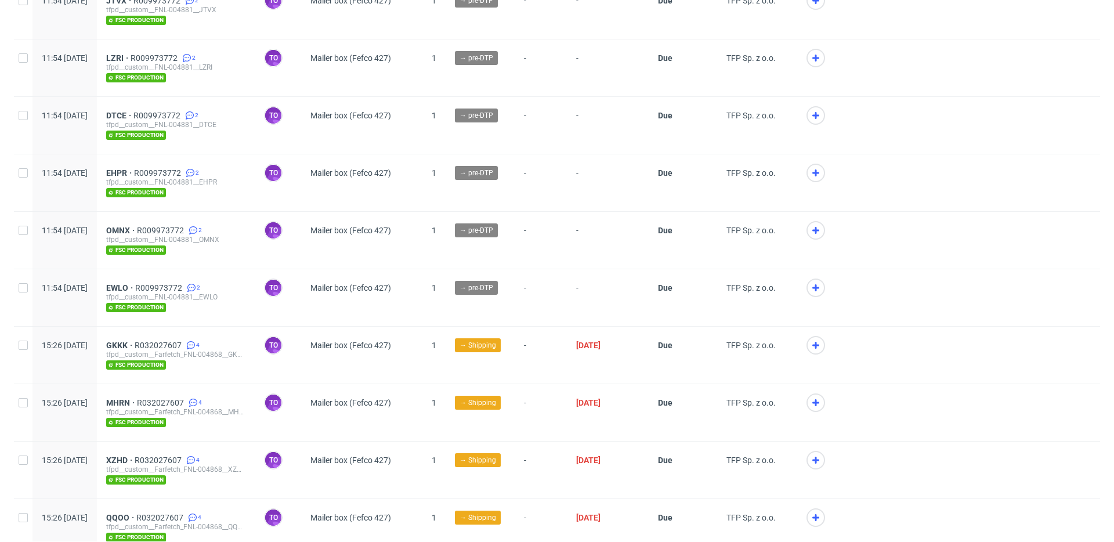
scroll to position [1739, 0]
click at [183, 283] on span "R009973772" at bounding box center [157, 287] width 49 height 9
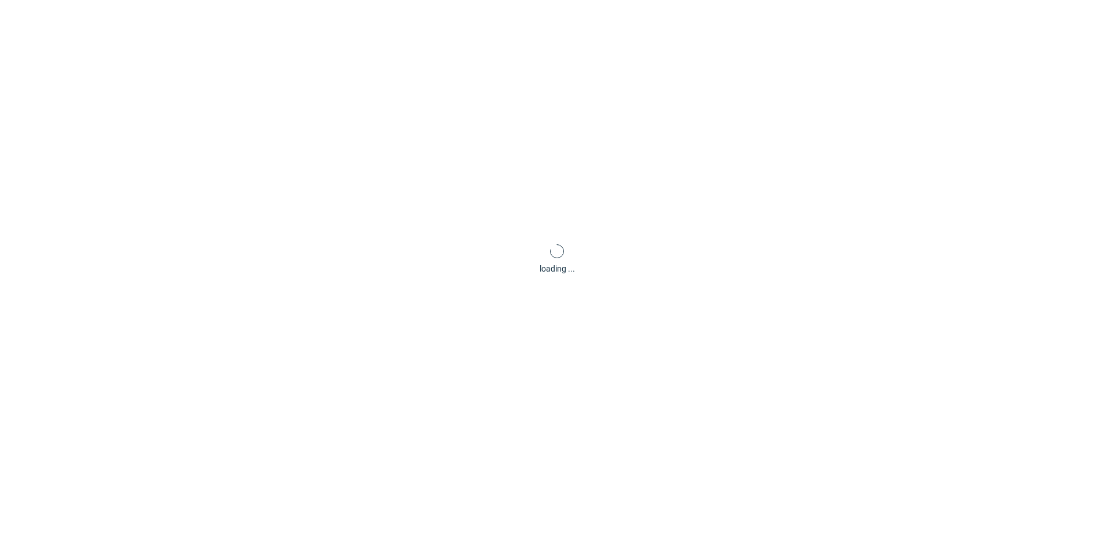
scroll to position [3, 0]
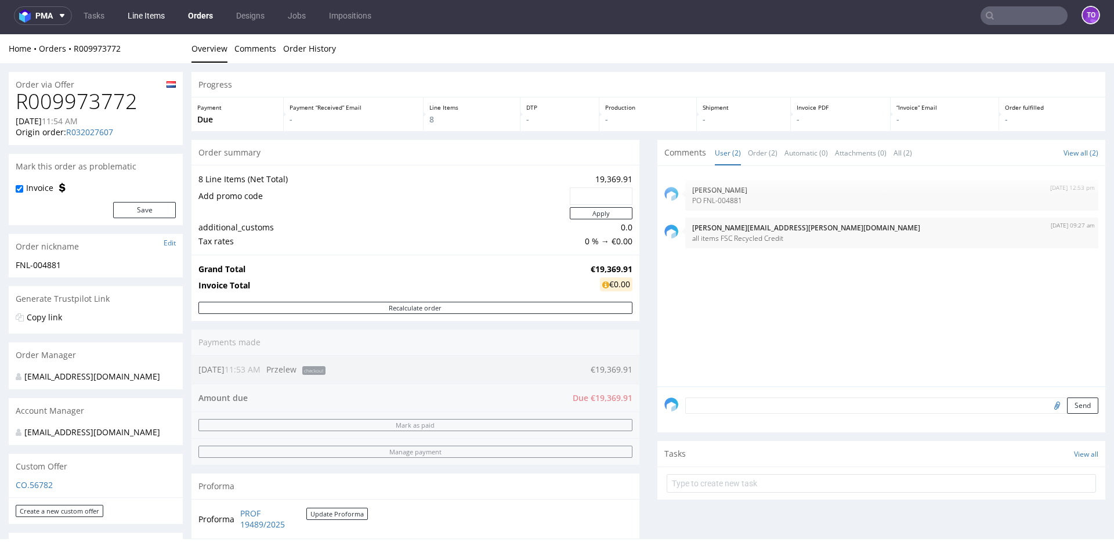
click at [151, 18] on link "Line Items" at bounding box center [146, 15] width 51 height 19
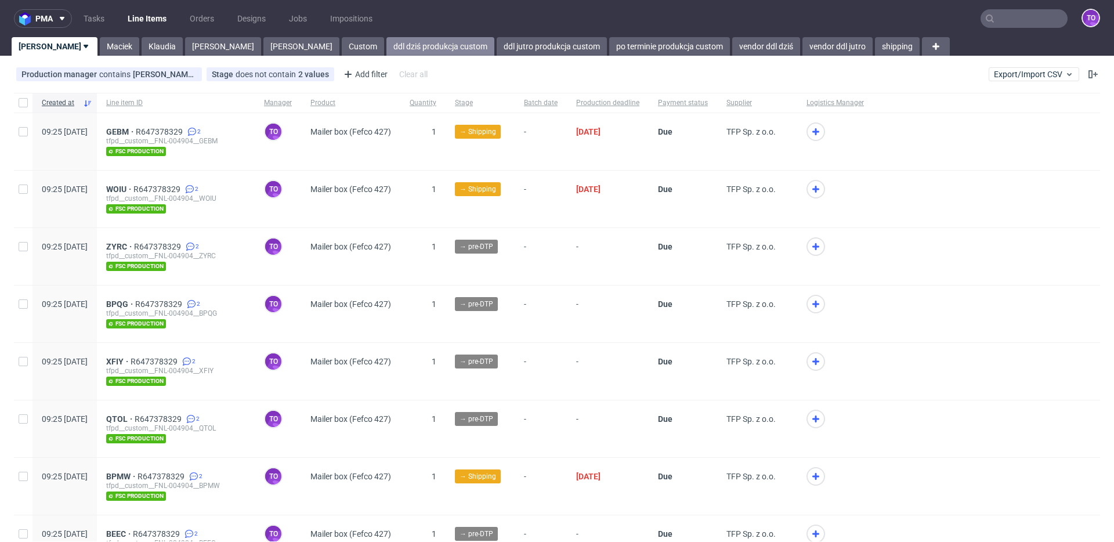
click at [386, 49] on link "ddl dziś produkcja custom" at bounding box center [440, 46] width 108 height 19
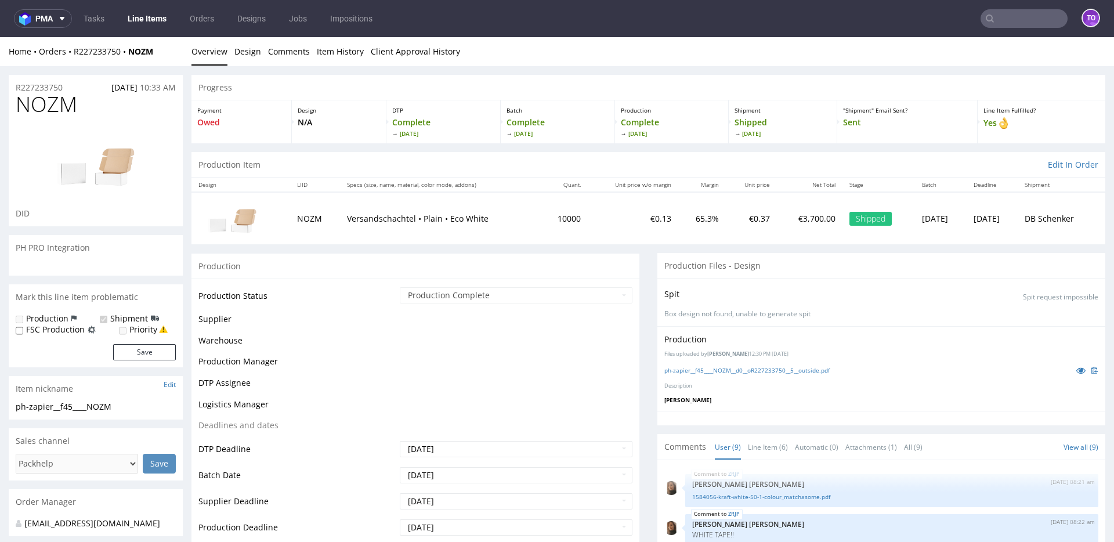
scroll to position [144, 0]
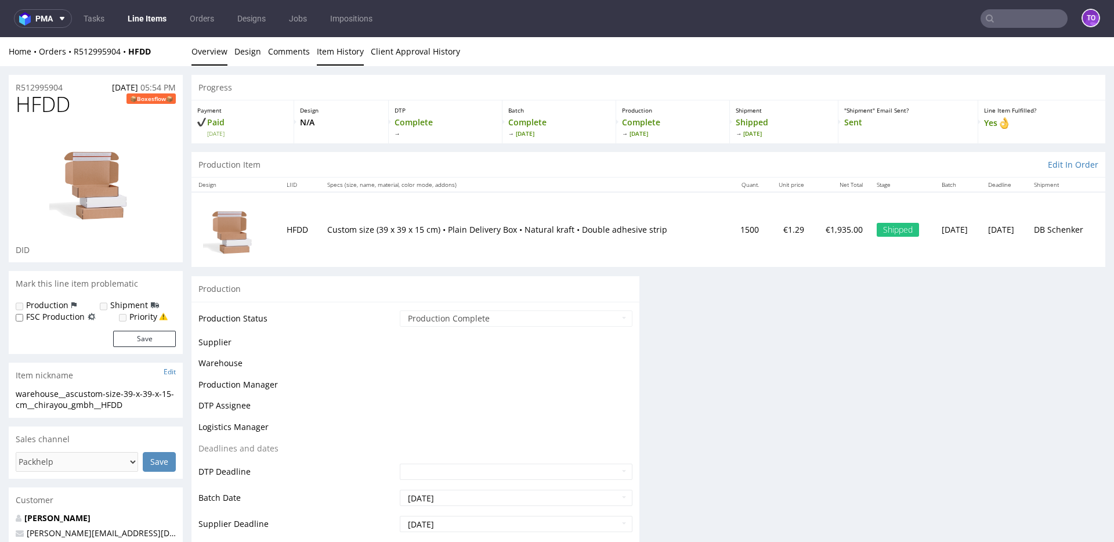
click at [325, 57] on link "Item History" at bounding box center [340, 51] width 47 height 28
click at [342, 55] on link "Item History" at bounding box center [340, 51] width 47 height 28
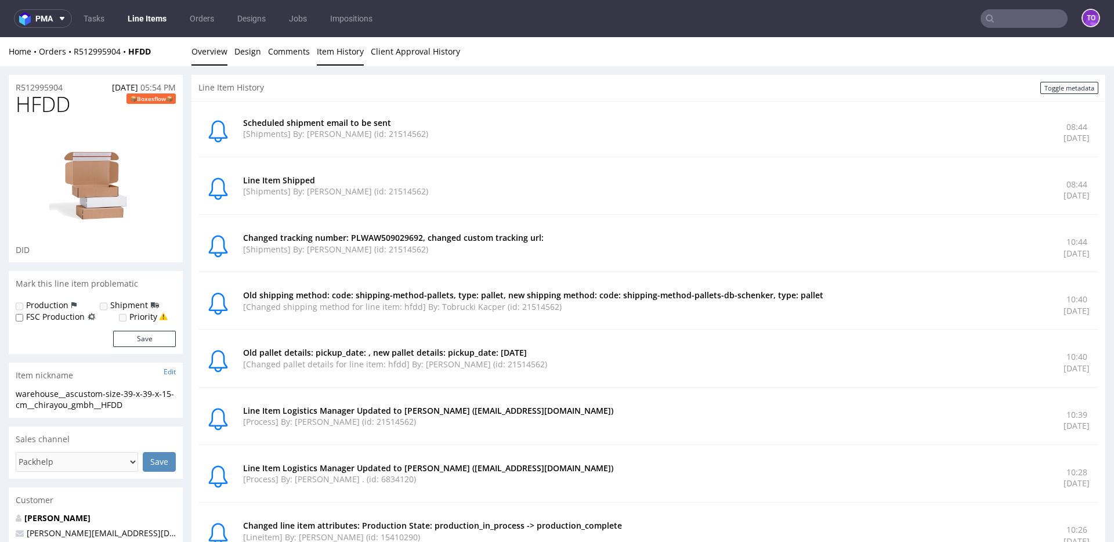
click at [200, 55] on link "Overview" at bounding box center [209, 51] width 36 height 28
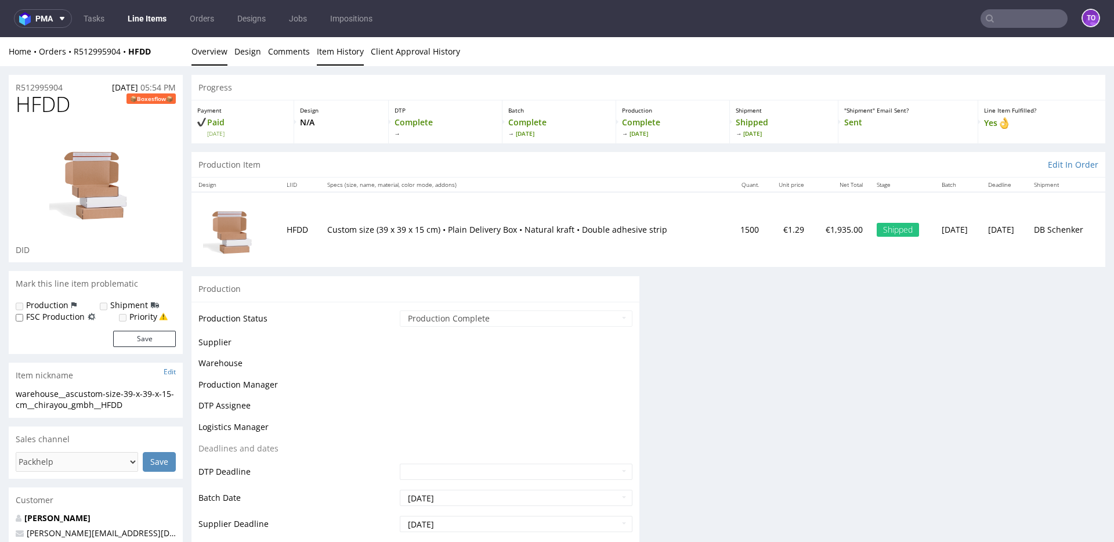
click at [344, 54] on link "Item History" at bounding box center [340, 51] width 47 height 28
click at [344, 57] on link "Item History" at bounding box center [340, 51] width 47 height 28
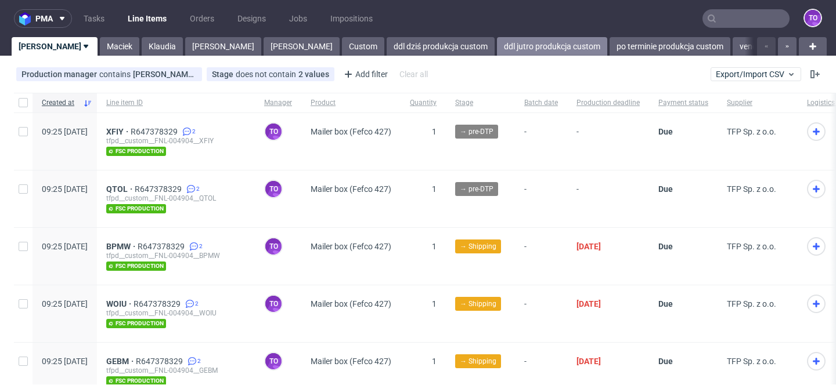
click at [497, 49] on link "ddl jutro produkcja custom" at bounding box center [552, 46] width 110 height 19
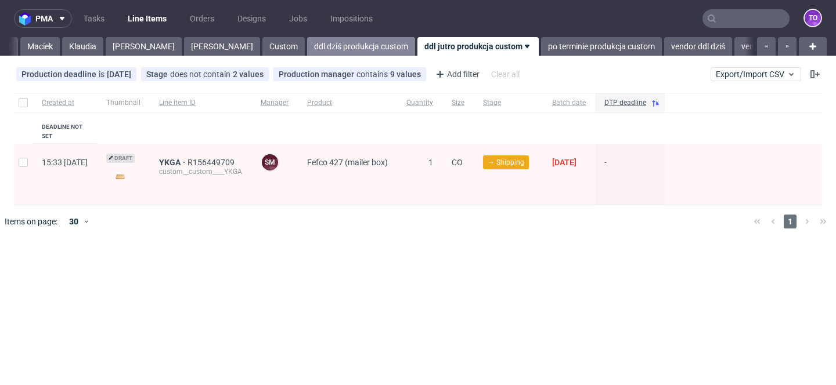
click at [307, 50] on link "ddl dziś produkcja custom" at bounding box center [361, 46] width 108 height 19
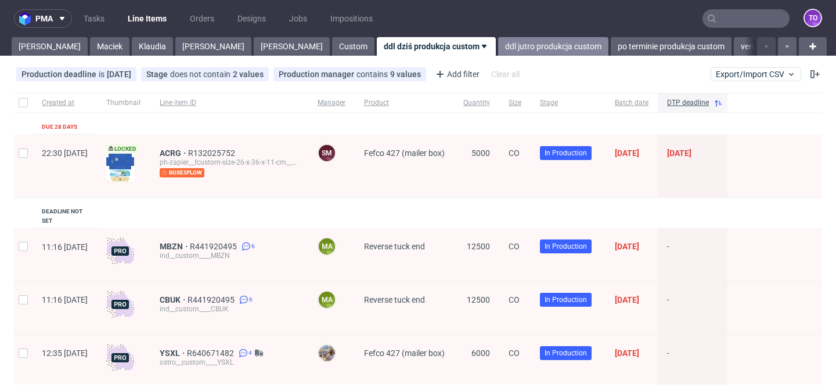
click at [498, 44] on link "ddl jutro produkcja custom" at bounding box center [553, 46] width 110 height 19
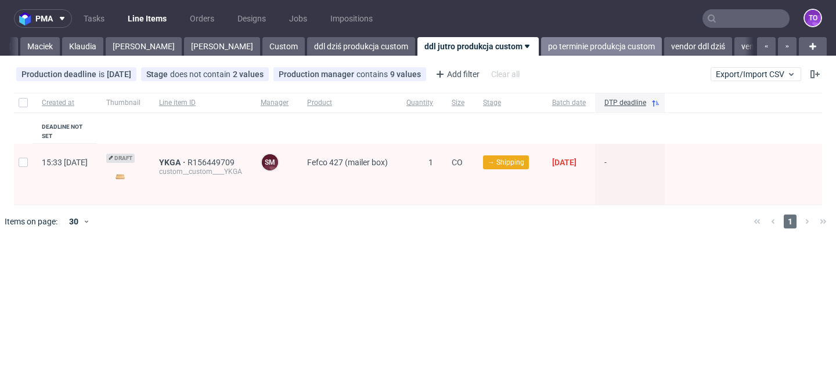
click at [541, 44] on link "po terminie produkcja custom" at bounding box center [601, 46] width 121 height 19
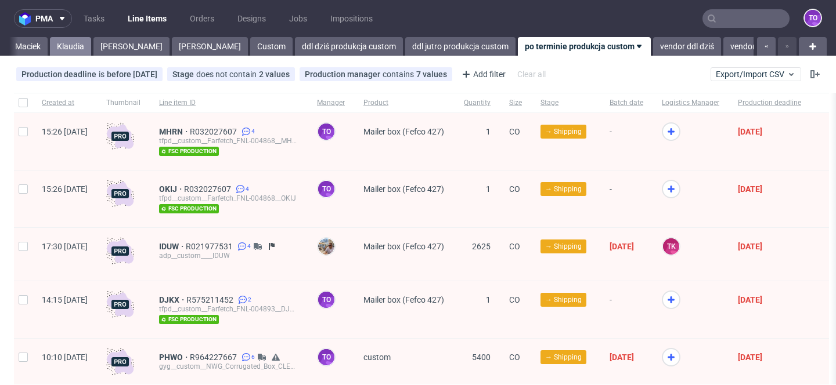
click at [50, 45] on link "Klaudia" at bounding box center [70, 46] width 41 height 19
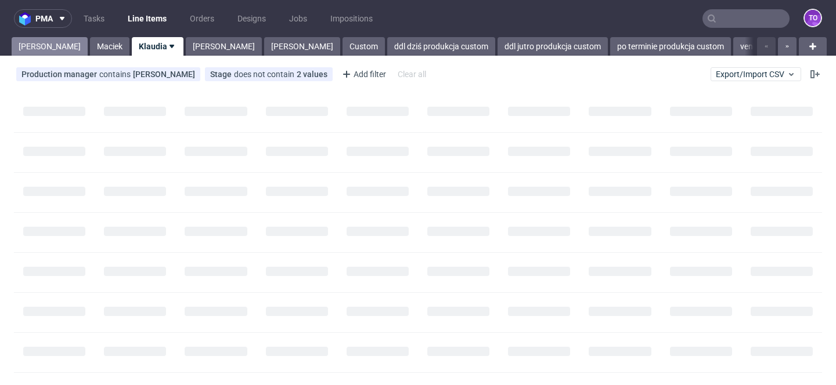
click at [30, 44] on link "Tomasz" at bounding box center [50, 46] width 76 height 19
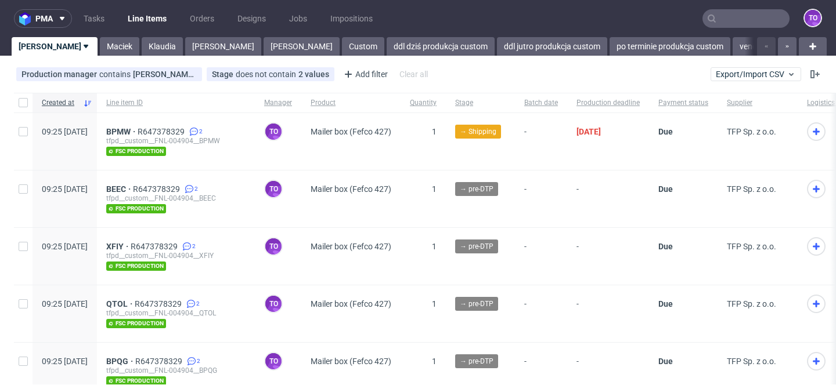
click at [709, 15] on input "text" at bounding box center [745, 18] width 87 height 19
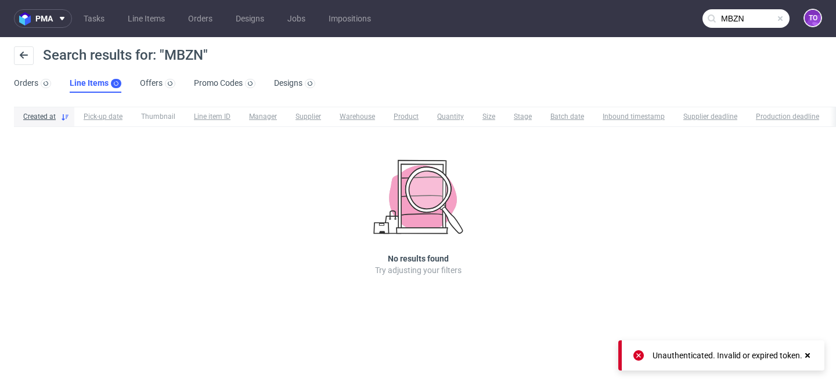
click at [732, 16] on input "MBZN" at bounding box center [745, 18] width 87 height 19
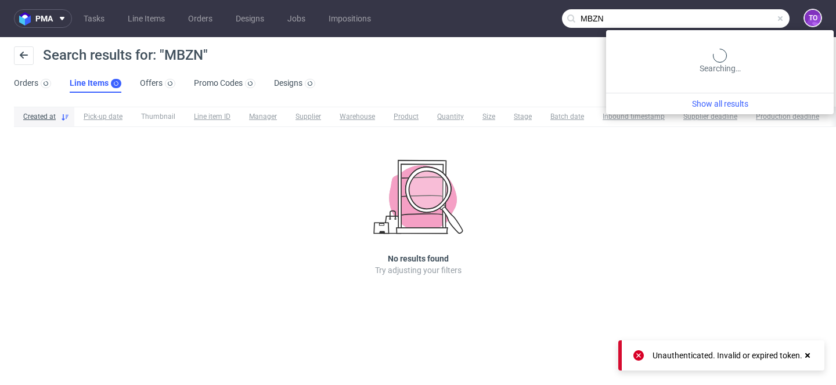
click at [732, 16] on input "MBZN" at bounding box center [675, 18] width 227 height 19
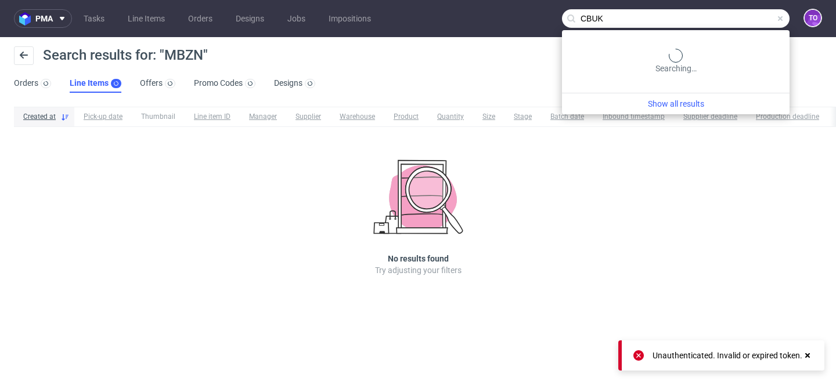
type input "CBUK"
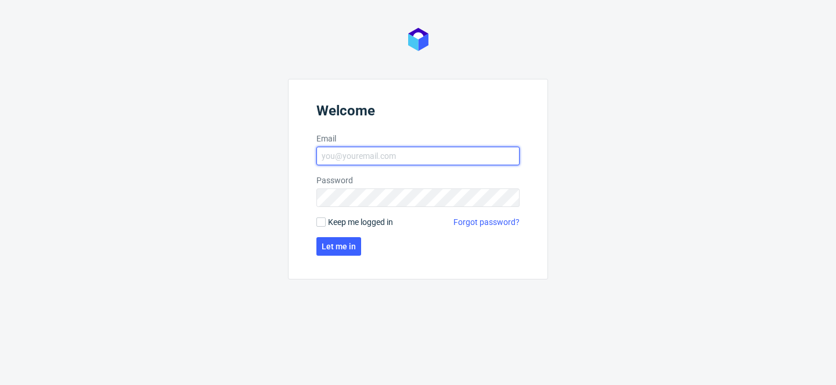
type input "[PERSON_NAME][EMAIL_ADDRESS][PERSON_NAME][DOMAIN_NAME]"
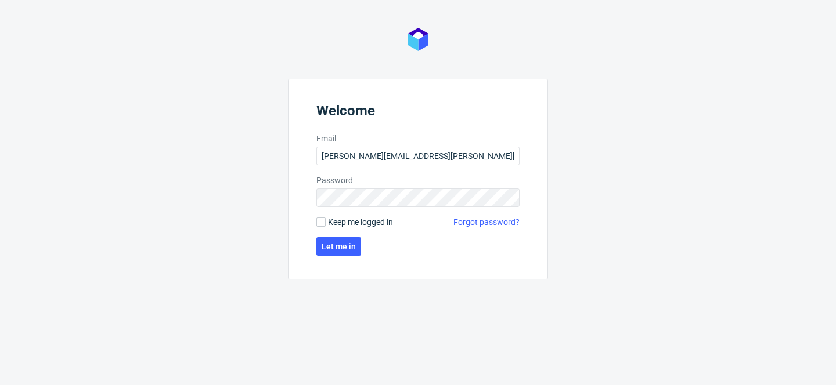
click at [347, 229] on form "Welcome Email [PERSON_NAME][EMAIL_ADDRESS][PERSON_NAME][DOMAIN_NAME] Password K…" at bounding box center [418, 179] width 260 height 201
click at [347, 222] on span "Keep me logged in" at bounding box center [360, 222] width 65 height 12
click at [326, 222] on input "Keep me logged in" at bounding box center [320, 222] width 9 height 9
checkbox input "true"
click at [344, 245] on span "Let me in" at bounding box center [338, 247] width 34 height 8
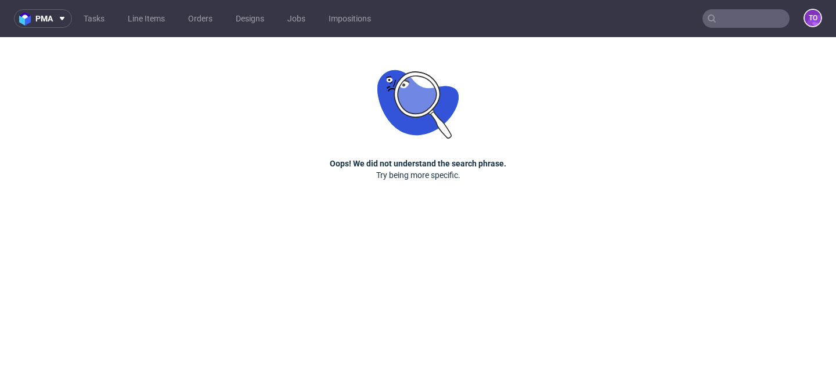
click at [732, 26] on input "text" at bounding box center [745, 18] width 87 height 19
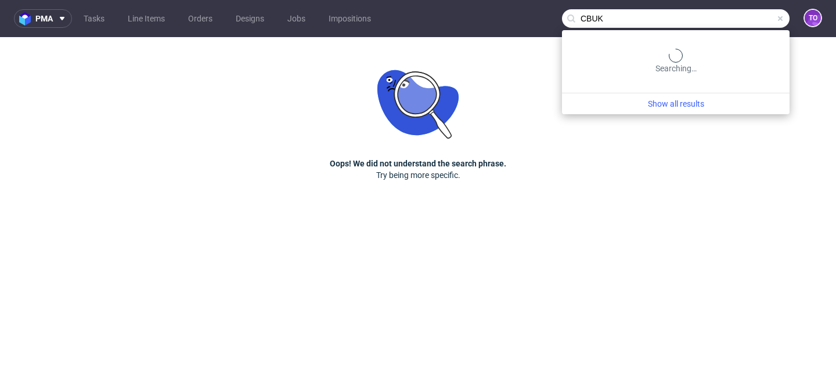
type input "CBUK"
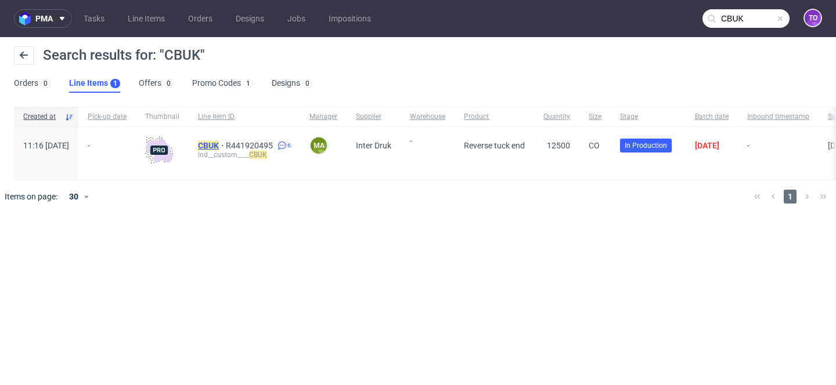
click at [219, 142] on mark "CBUK" at bounding box center [208, 145] width 21 height 9
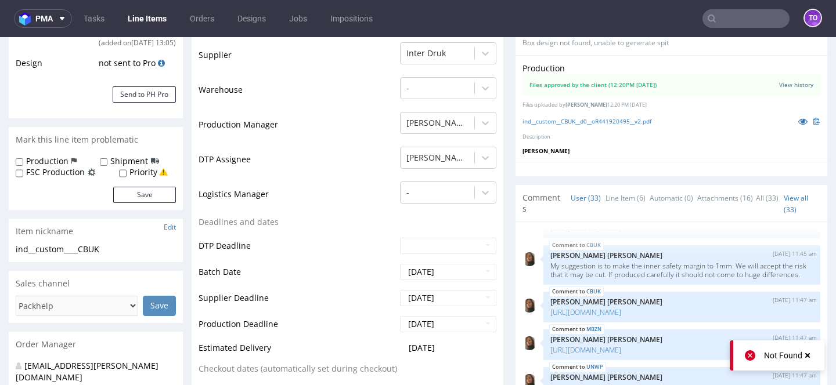
scroll to position [243, 0]
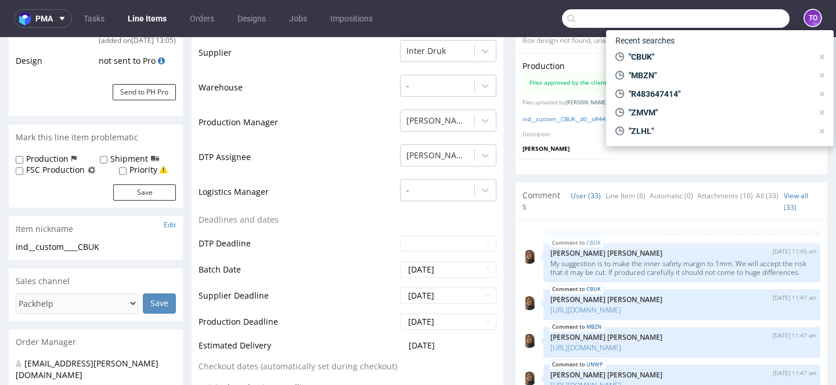
click at [714, 23] on input "text" at bounding box center [675, 18] width 227 height 19
paste input "R087107245"
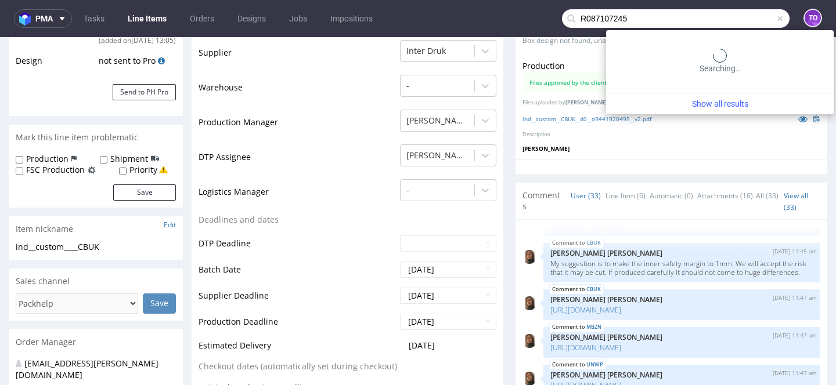
type input "R087107245"
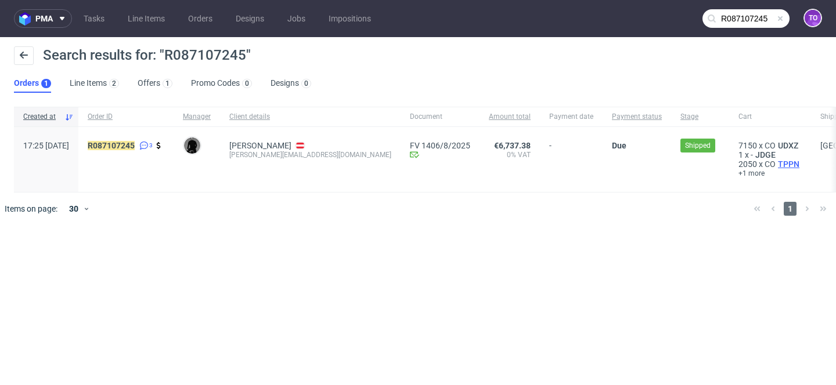
click at [775, 162] on span "TPPN" at bounding box center [788, 164] width 26 height 9
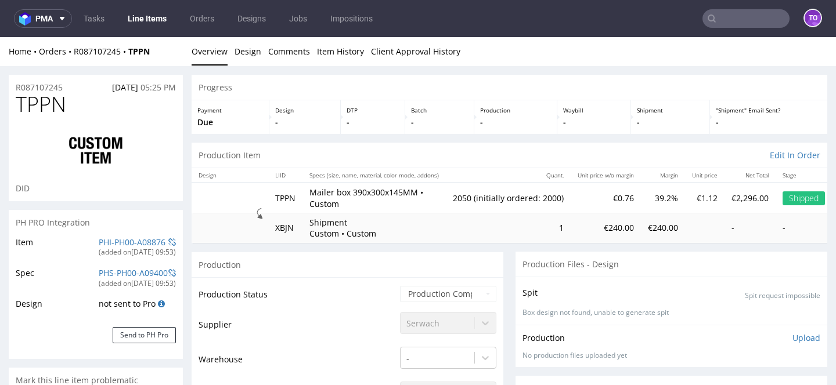
scroll to position [3, 0]
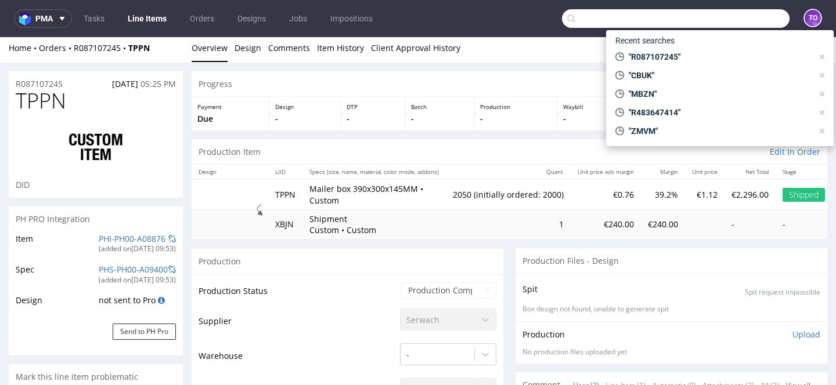
click at [722, 21] on input "text" at bounding box center [675, 18] width 227 height 19
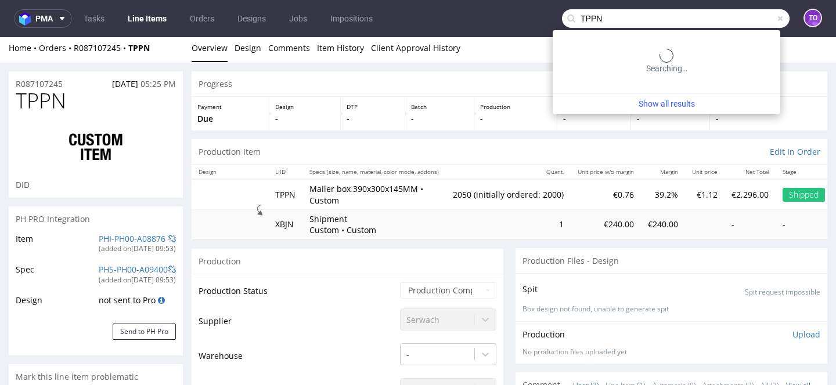
type input "TPPN"
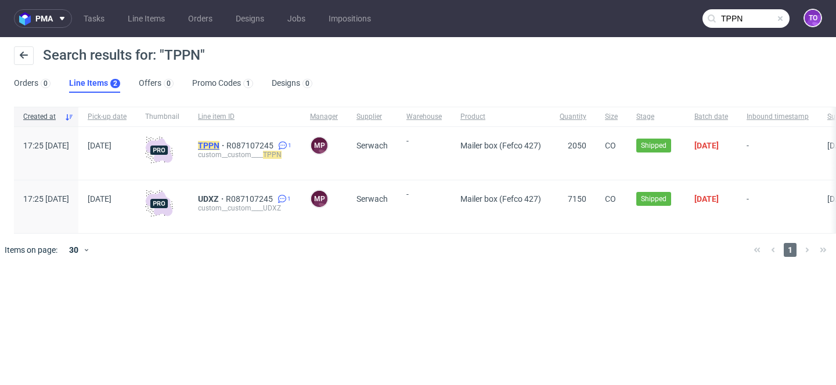
click at [219, 147] on mark "TPPN" at bounding box center [208, 145] width 21 height 9
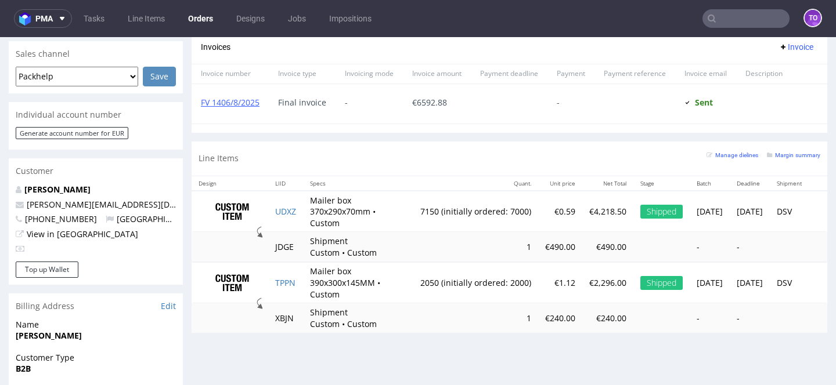
scroll to position [520, 0]
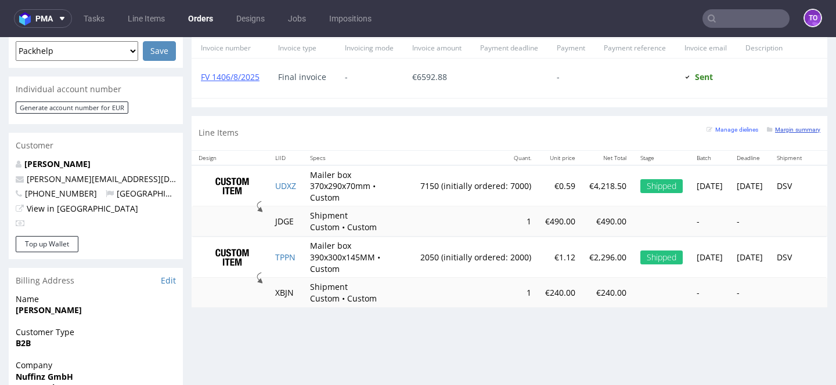
click at [792, 133] on small "Margin summary" at bounding box center [793, 130] width 53 height 6
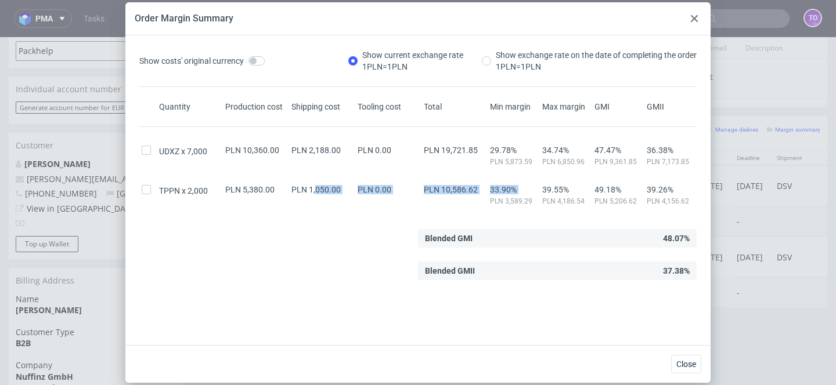
drag, startPoint x: 317, startPoint y: 187, endPoint x: 494, endPoint y: 197, distance: 177.8
click at [496, 197] on div "TPPN 2,000 PLN 5,380.00 PLN 1,050.00 PLN 0.00 PLN 10,586.62 33.90% PLN 3,589.29…" at bounding box center [417, 191] width 557 height 30
click at [691, 19] on icon at bounding box center [694, 18] width 7 height 7
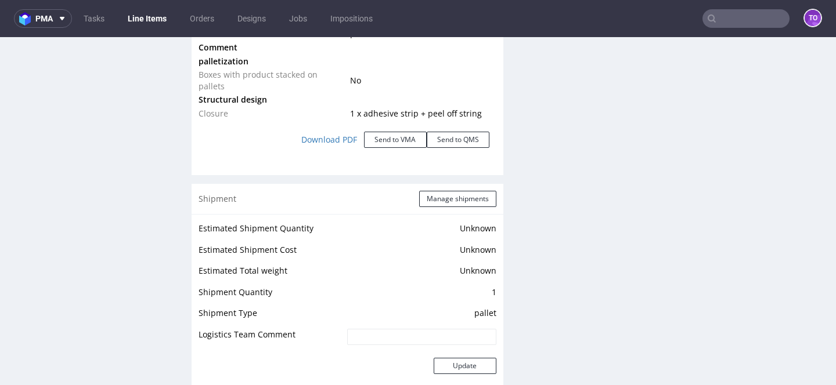
scroll to position [1439, 0]
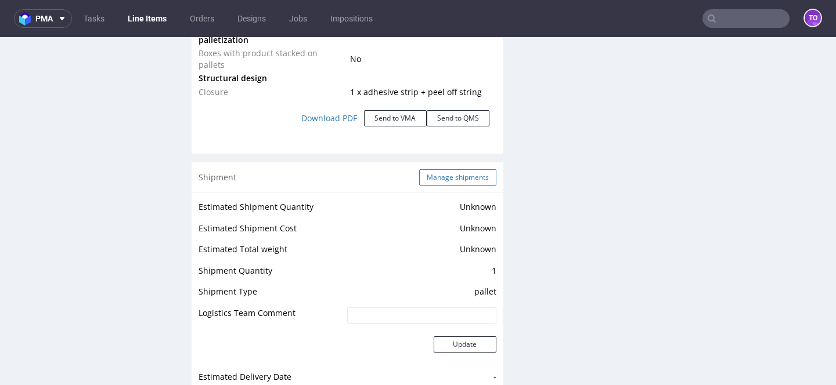
click at [464, 169] on button "Manage shipments" at bounding box center [457, 177] width 77 height 16
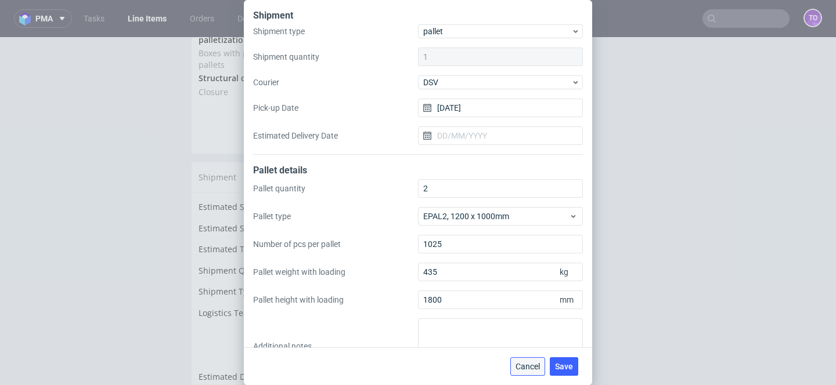
click at [529, 363] on span "Cancel" at bounding box center [527, 367] width 24 height 8
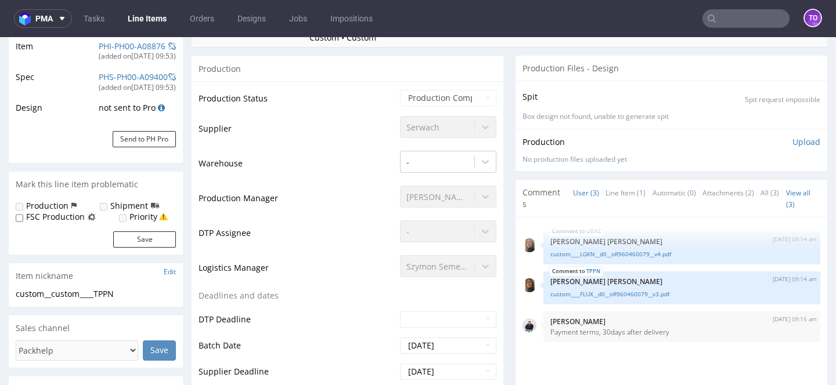
scroll to position [0, 0]
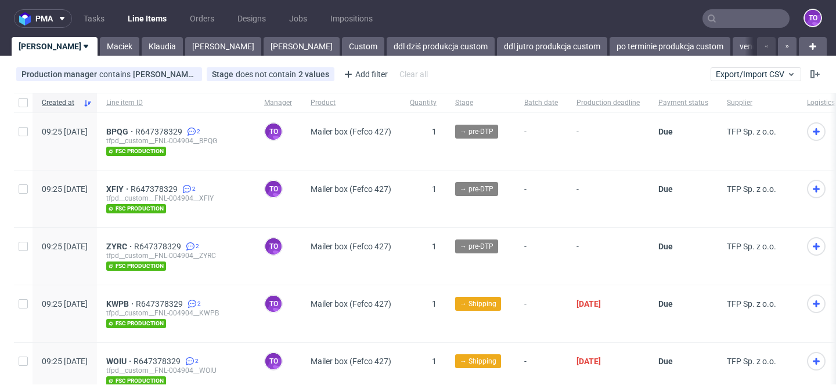
click at [803, 0] on nav "pma Tasks Line Items Orders Designs Jobs Impositions to" at bounding box center [418, 18] width 836 height 37
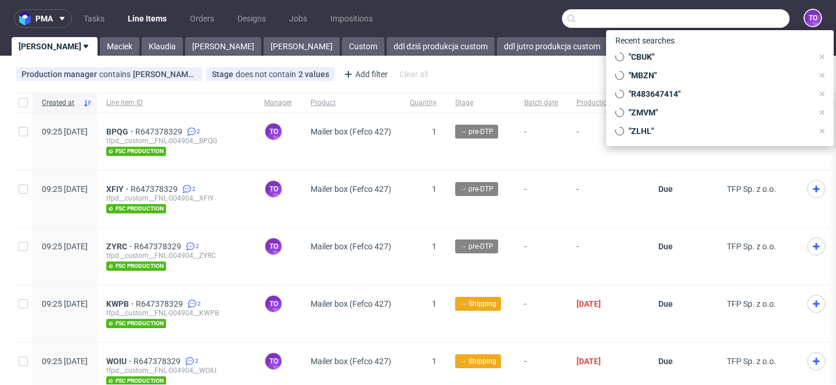
click at [739, 16] on input "text" at bounding box center [675, 18] width 227 height 19
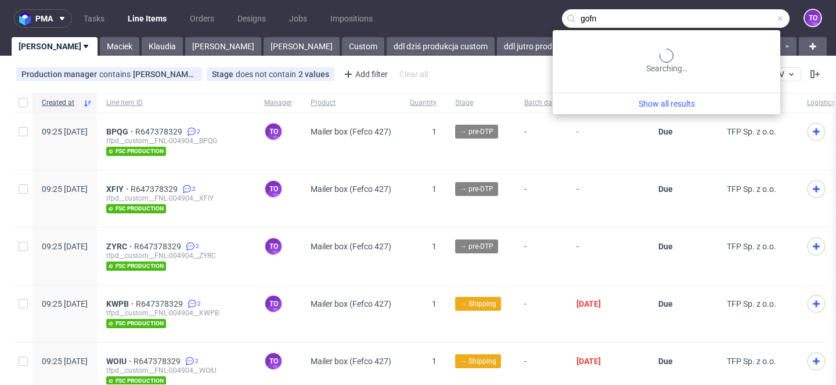
type input "gofn"
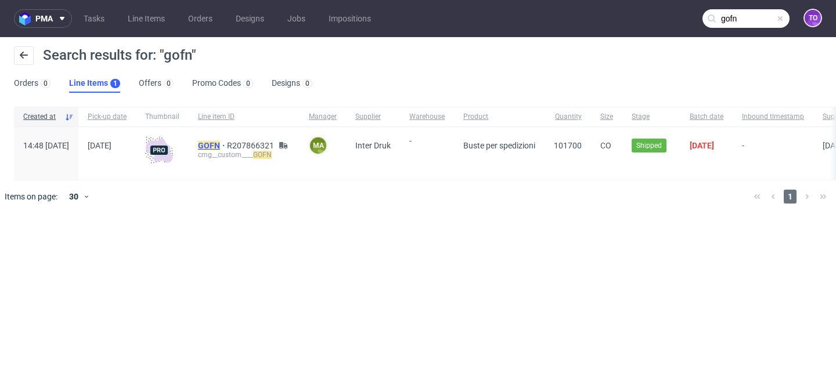
click at [220, 143] on mark "GOFN" at bounding box center [209, 145] width 22 height 9
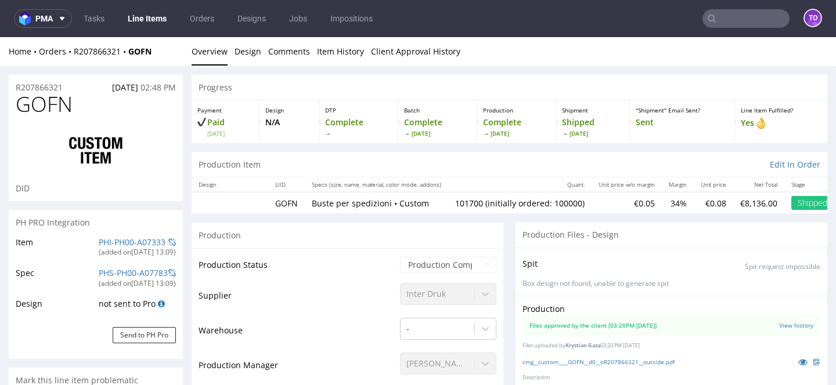
select select "in_progress"
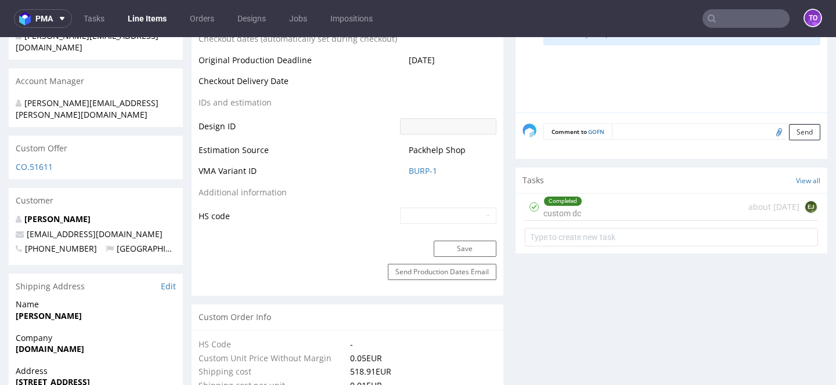
scroll to position [539, 0]
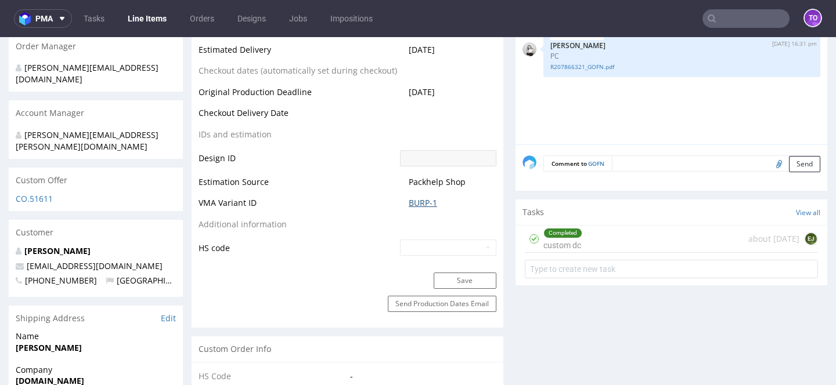
click at [419, 200] on link "BURP-1" at bounding box center [423, 203] width 28 height 12
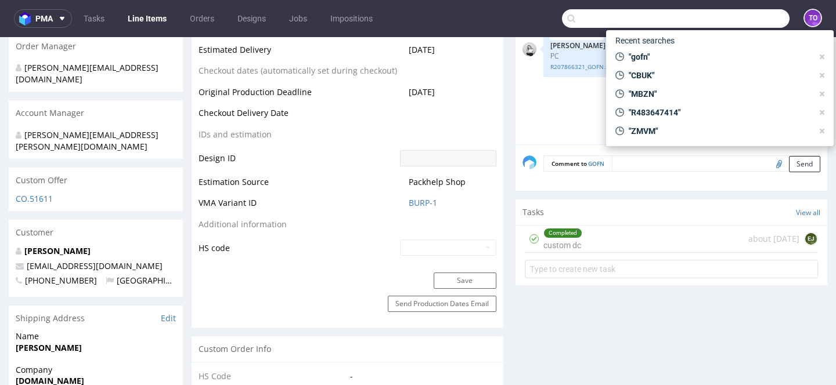
click at [701, 10] on input "text" at bounding box center [675, 18] width 227 height 19
type input "GOFN"
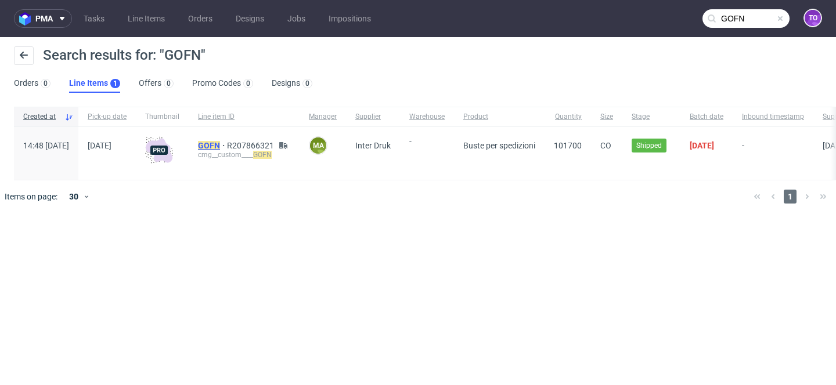
click at [220, 143] on mark "GOFN" at bounding box center [209, 145] width 22 height 9
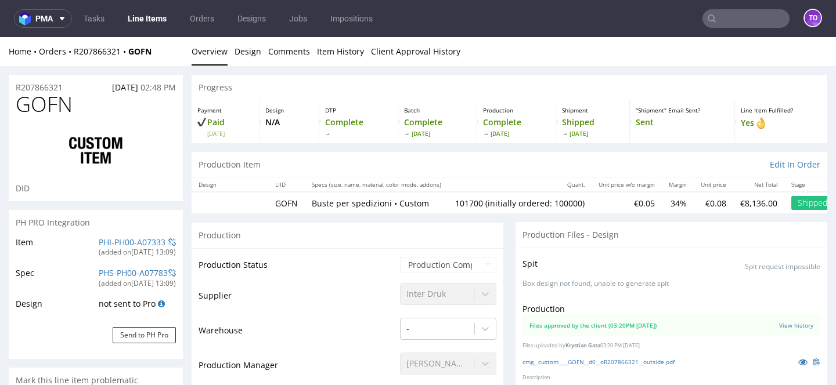
select select "in_progress"
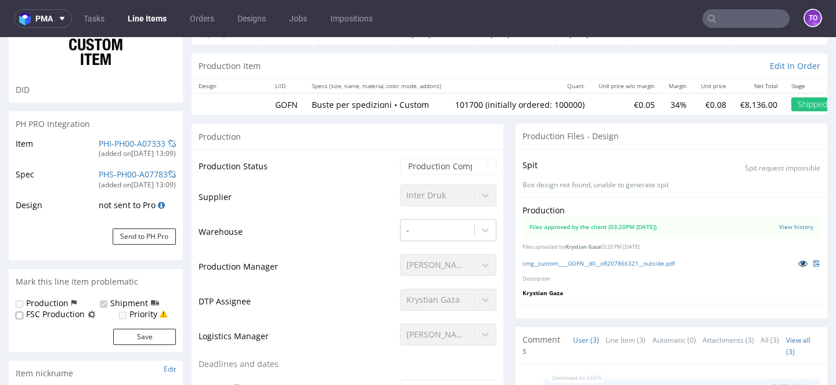
click at [798, 268] on icon at bounding box center [802, 263] width 9 height 8
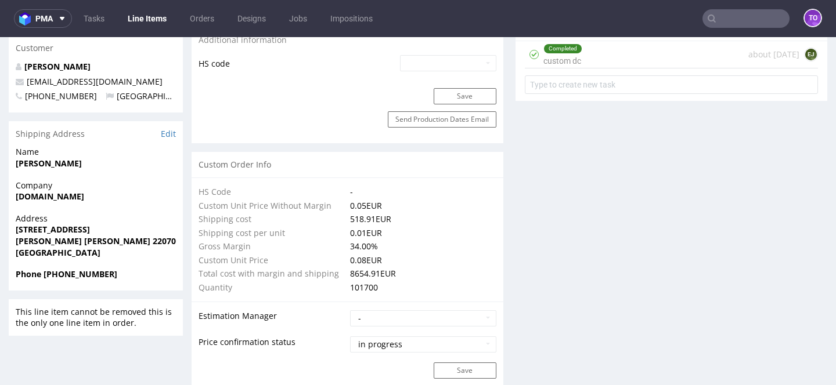
scroll to position [0, 0]
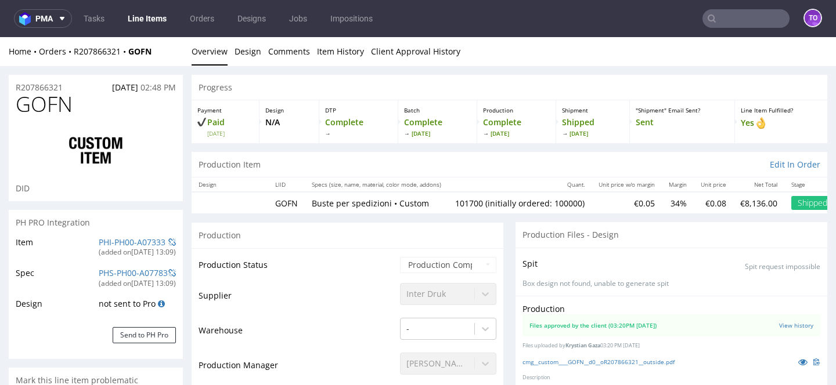
click at [758, 25] on input "text" at bounding box center [745, 18] width 87 height 19
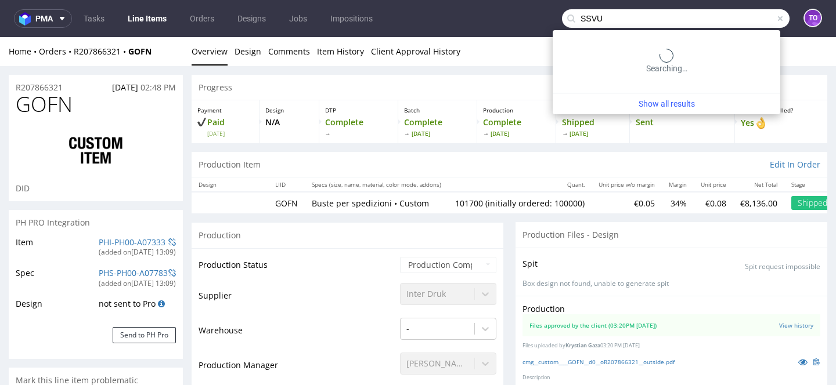
type input "SSVU"
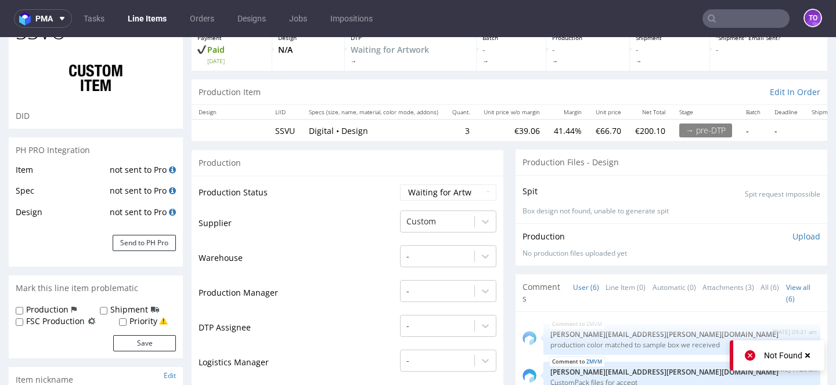
scroll to position [76, 0]
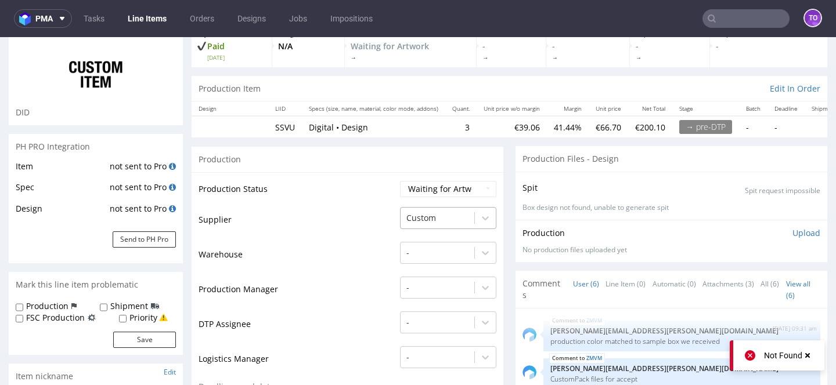
click at [419, 218] on div "Custom" at bounding box center [448, 215] width 96 height 16
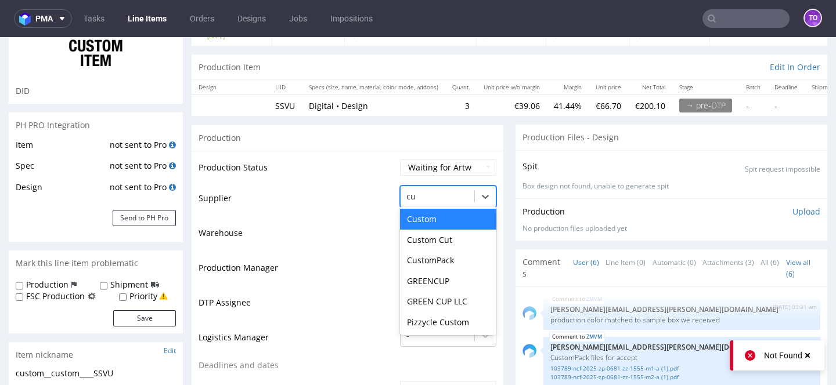
scroll to position [0, 0]
type input "cust"
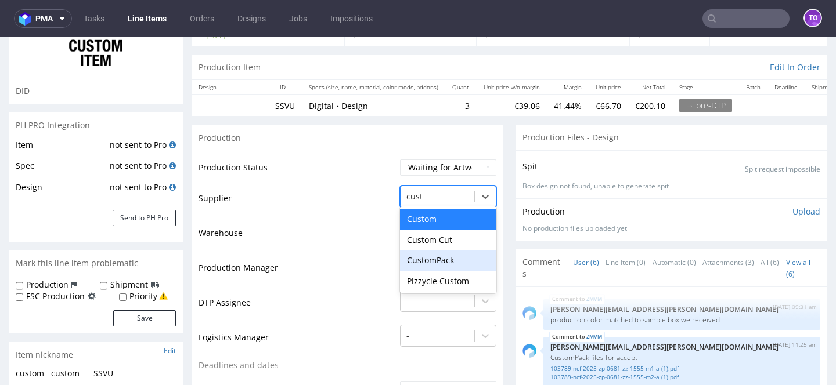
click at [445, 262] on div "CustomPack" at bounding box center [448, 260] width 96 height 21
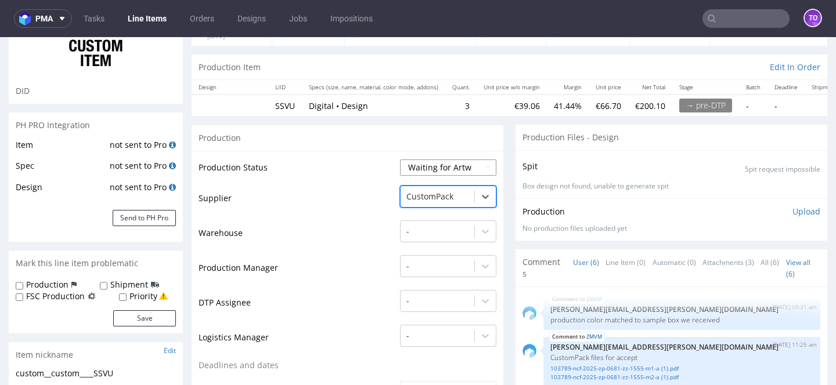
click at [440, 173] on select "Waiting for Artwork Waiting for Diecut Waiting for Mockup Waiting for DTP Waiti…" at bounding box center [448, 168] width 96 height 16
select select "production_in_process"
click at [400, 160] on select "Waiting for Artwork Waiting for Diecut Waiting for Mockup Waiting for DTP Waiti…" at bounding box center [448, 168] width 96 height 16
click at [370, 266] on td "Production Manager" at bounding box center [297, 271] width 198 height 35
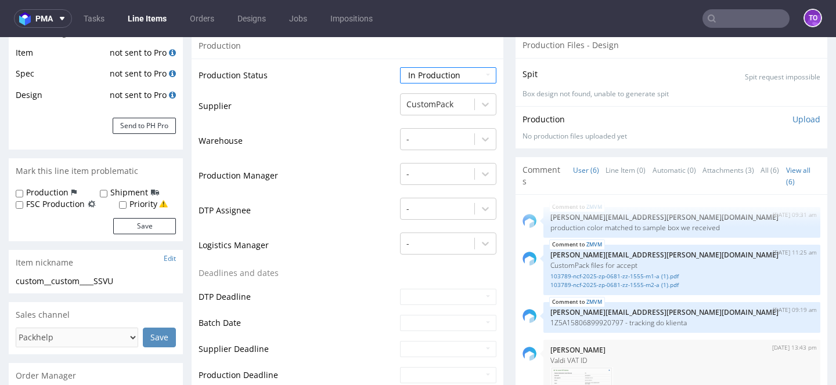
scroll to position [229, 0]
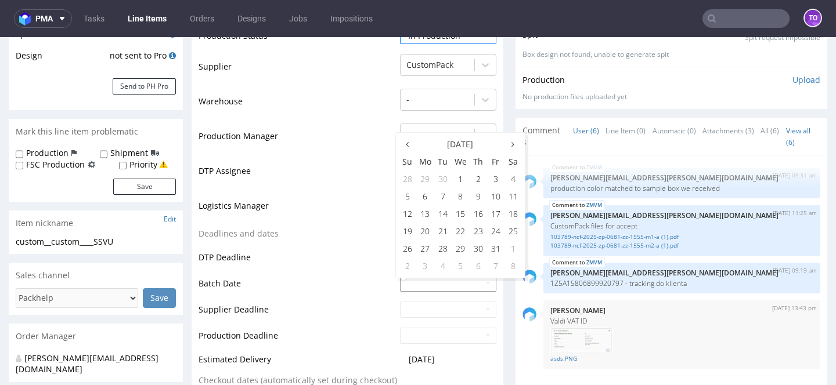
click at [427, 288] on input "text" at bounding box center [448, 284] width 96 height 16
click at [418, 284] on input "text" at bounding box center [448, 284] width 96 height 16
click at [409, 242] on td "26" at bounding box center [407, 248] width 17 height 17
click at [417, 279] on input "2025-10-26" at bounding box center [448, 284] width 96 height 16
click at [409, 143] on th at bounding box center [407, 144] width 17 height 17
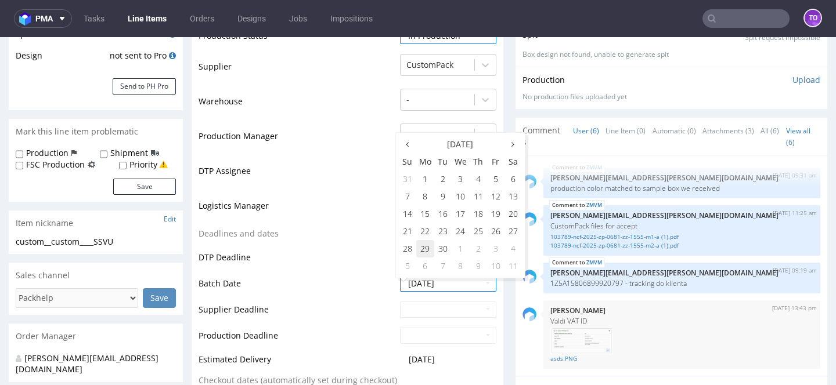
click at [423, 245] on td "29" at bounding box center [425, 248] width 18 height 17
type input "[DATE]"
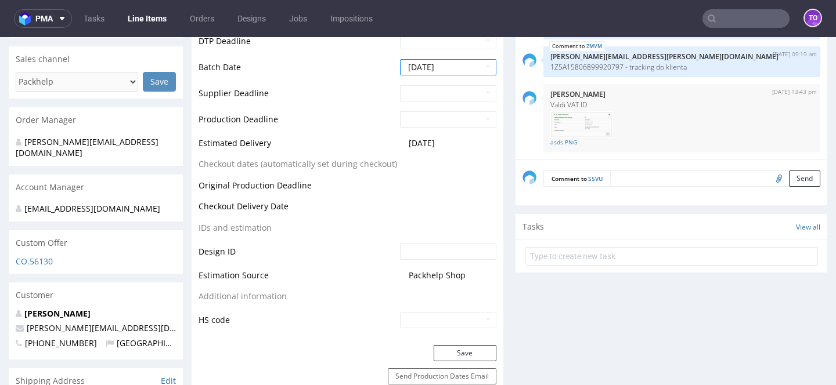
scroll to position [469, 0]
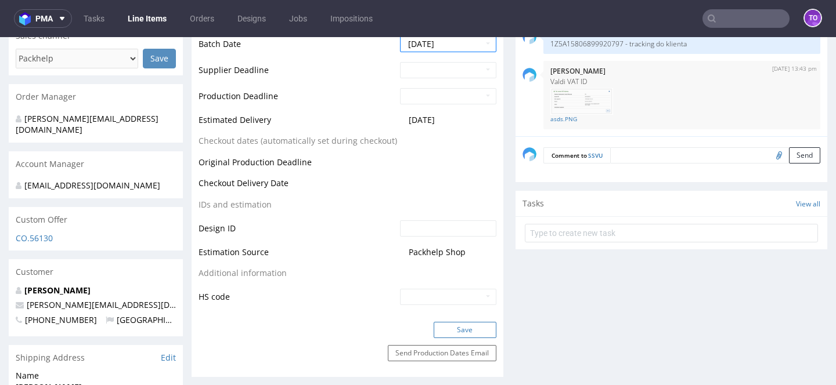
click at [473, 332] on button "Save" at bounding box center [464, 330] width 63 height 16
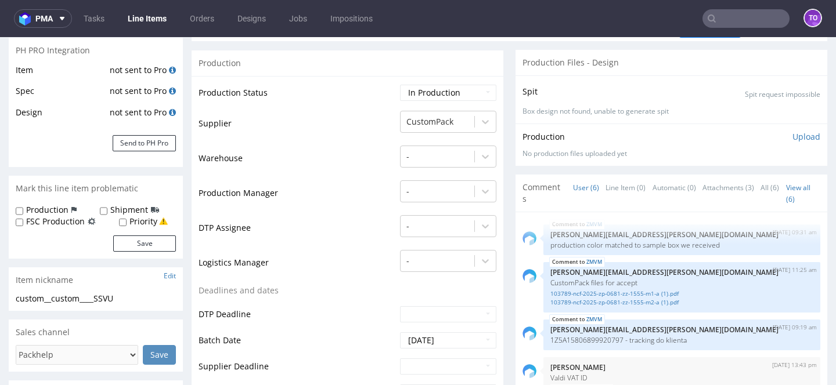
scroll to position [174, 0]
click at [437, 194] on div at bounding box center [437, 190] width 62 height 14
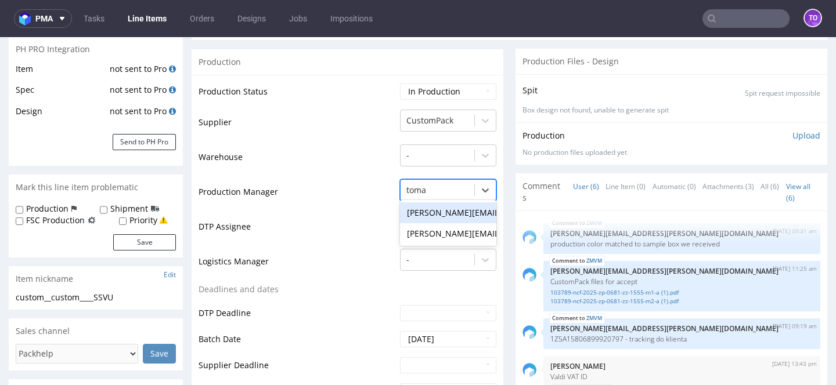
type input "tomas"
click at [447, 229] on div "[PERSON_NAME][EMAIL_ADDRESS][PERSON_NAME][DOMAIN_NAME]" at bounding box center [448, 233] width 96 height 21
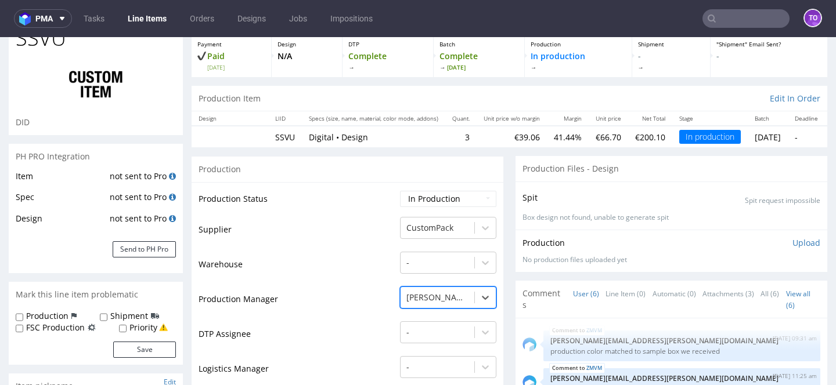
scroll to position [0, 0]
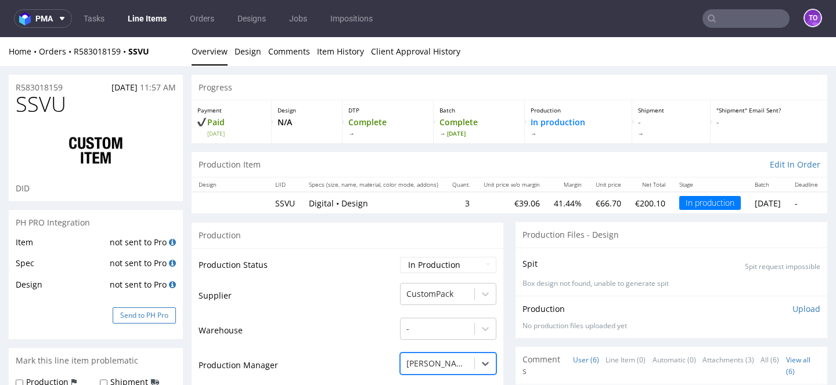
click at [165, 310] on button "Send to PH Pro" at bounding box center [144, 316] width 63 height 16
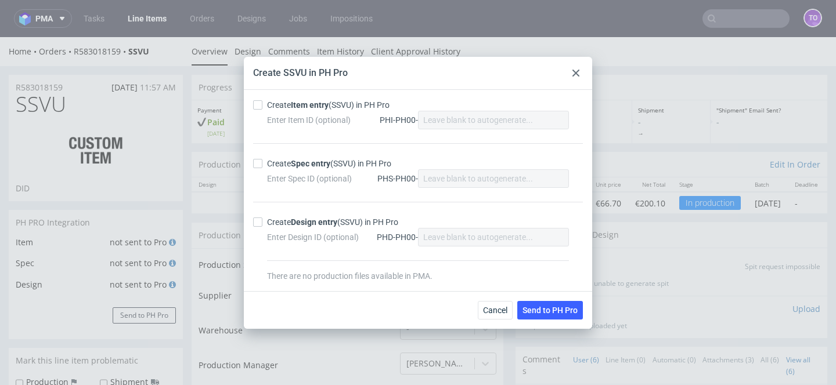
click at [310, 107] on strong "Item entry" at bounding box center [310, 104] width 38 height 9
click at [262, 107] on input "Create Item entry (SSVU) in PH Pro" at bounding box center [257, 104] width 9 height 9
checkbox input "true"
click at [308, 156] on div "Create Spec entry (SSVU) in PH Pro Enter Spec ID (optional) PHS-PH00-" at bounding box center [418, 172] width 330 height 59
drag, startPoint x: 306, startPoint y: 161, endPoint x: 306, endPoint y: 168, distance: 7.0
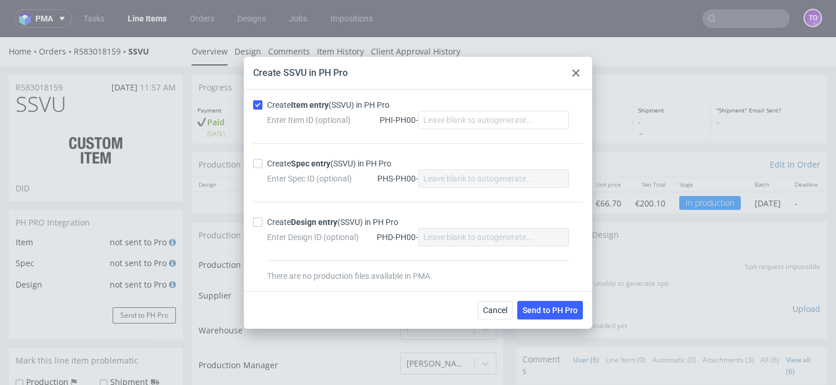
click at [306, 161] on strong "Spec entry" at bounding box center [310, 163] width 39 height 9
click at [262, 161] on input "Create Spec entry (SSVU) in PH Pro" at bounding box center [257, 163] width 9 height 9
checkbox input "true"
click at [303, 228] on div "Enter Design ID (optional) PHD-PH00-" at bounding box center [418, 237] width 302 height 19
click at [303, 226] on strong "Design entry" at bounding box center [314, 222] width 46 height 9
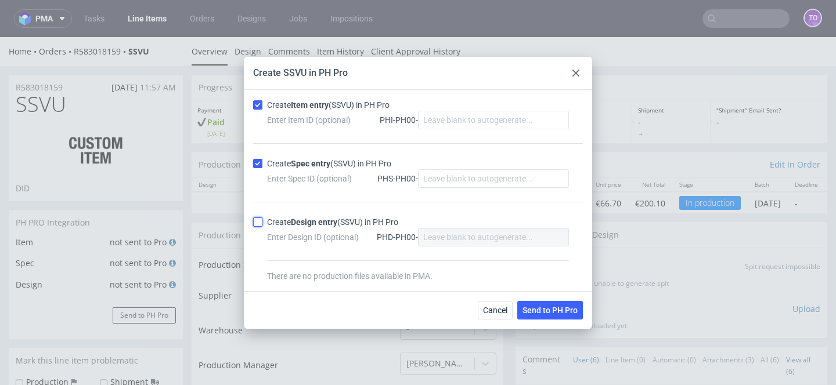
click at [262, 226] on input "Create Design entry (SSVU) in PH Pro" at bounding box center [257, 222] width 9 height 9
click at [363, 220] on div "Create Design entry (SSVU) in PH Pro" at bounding box center [332, 222] width 131 height 12
click at [262, 220] on input "Create Design entry (SSVU) in PH Pro" at bounding box center [257, 222] width 9 height 9
checkbox input "false"
click at [542, 309] on span "Send to PH Pro" at bounding box center [549, 310] width 55 height 8
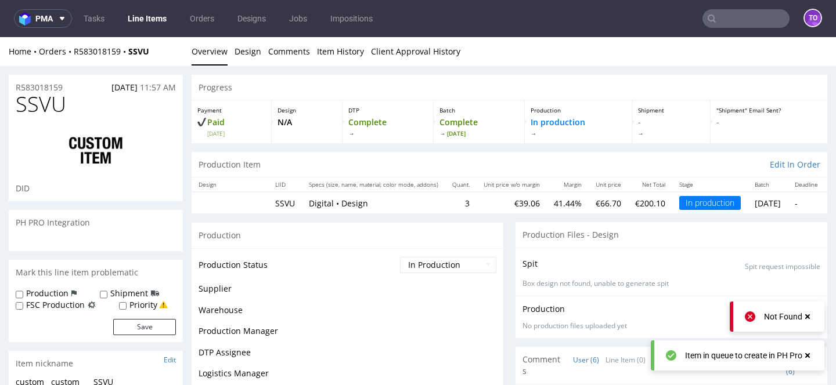
scroll to position [106, 0]
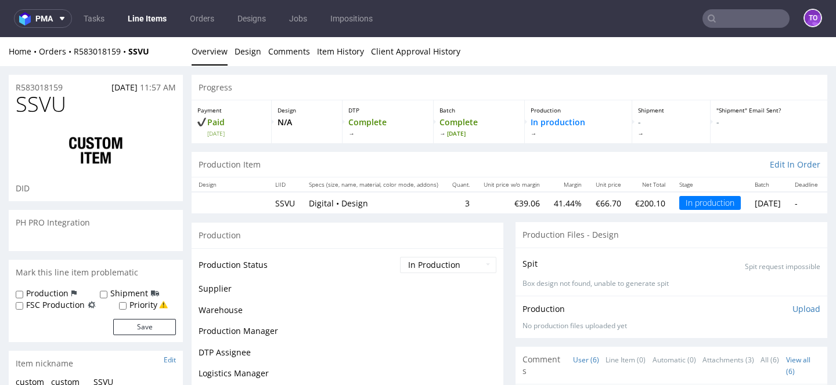
scroll to position [106, 0]
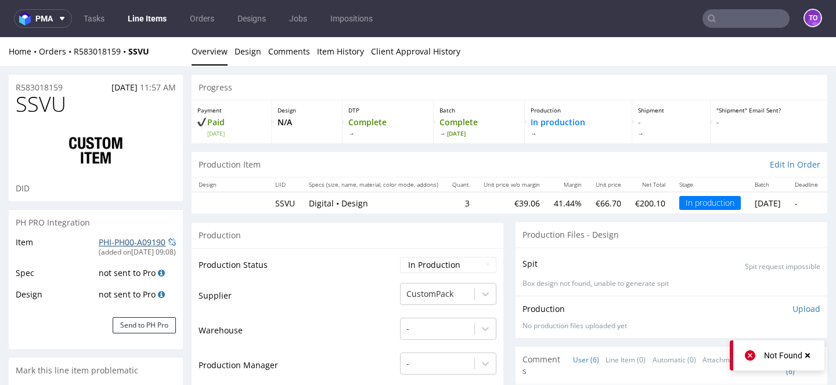
click at [127, 243] on link "PHI-PH00-A09190" at bounding box center [132, 242] width 67 height 11
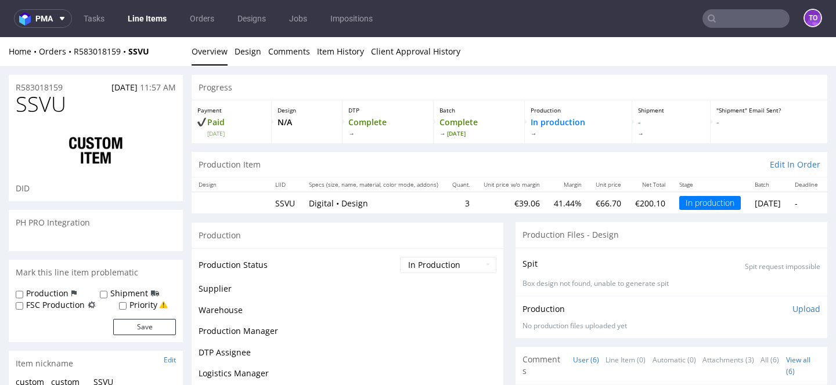
scroll to position [106, 0]
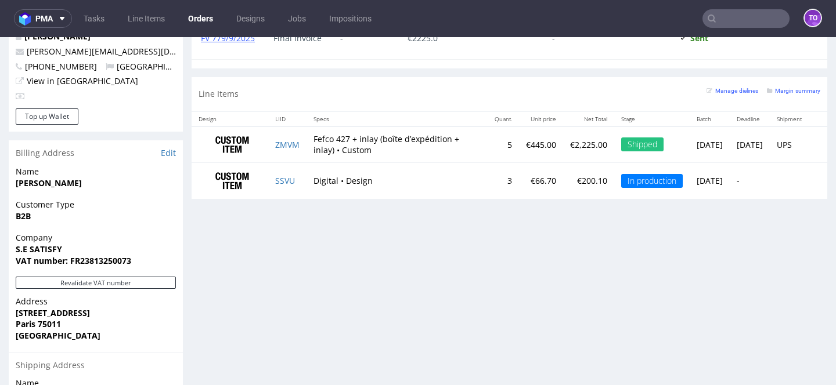
scroll to position [545, 0]
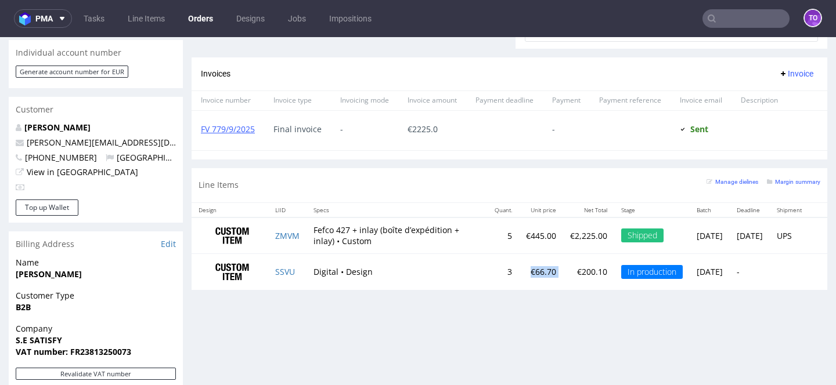
drag, startPoint x: 486, startPoint y: 283, endPoint x: 533, endPoint y: 287, distance: 47.2
click at [533, 287] on tr "SSVU Digital • Design 3 €66.70 €200.10 In production [DATE] -" at bounding box center [508, 272] width 635 height 36
click at [570, 278] on p "€200.10" at bounding box center [588, 272] width 37 height 12
